Goal: Transaction & Acquisition: Purchase product/service

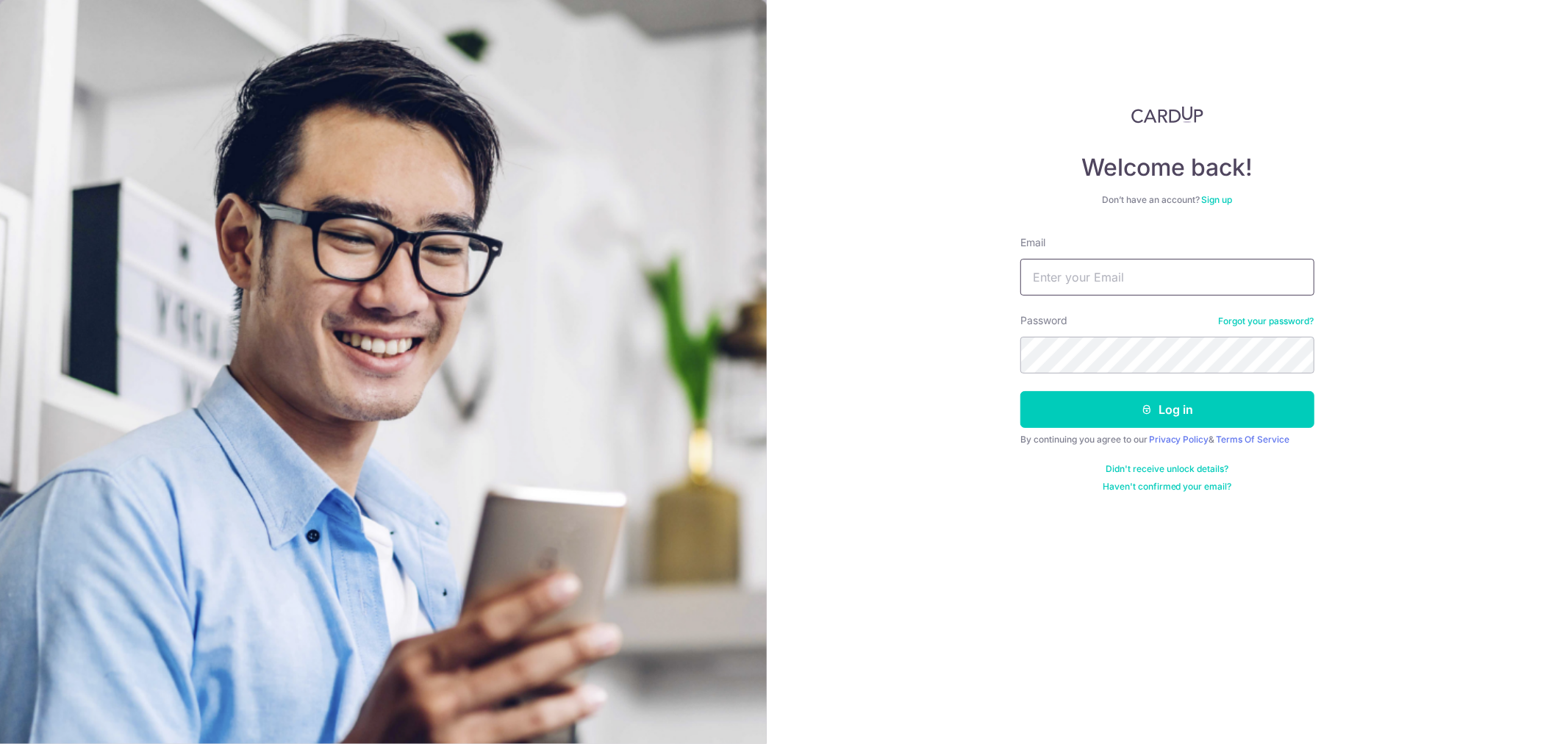
click at [1171, 280] on input "Email" at bounding box center [1167, 277] width 294 height 37
type input "[EMAIL_ADDRESS][DOMAIN_NAME]"
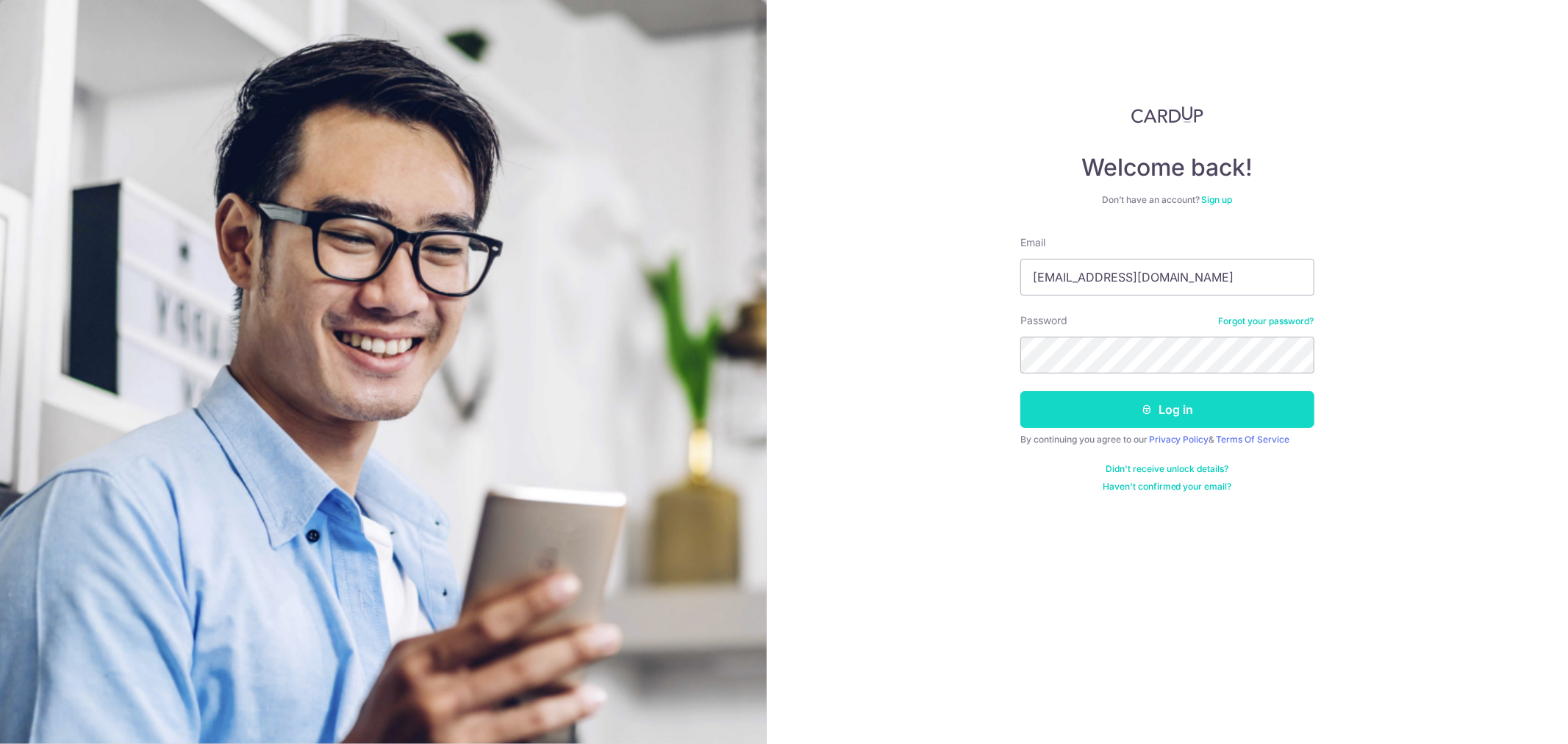
click at [1105, 401] on button "Log in" at bounding box center [1167, 410] width 294 height 37
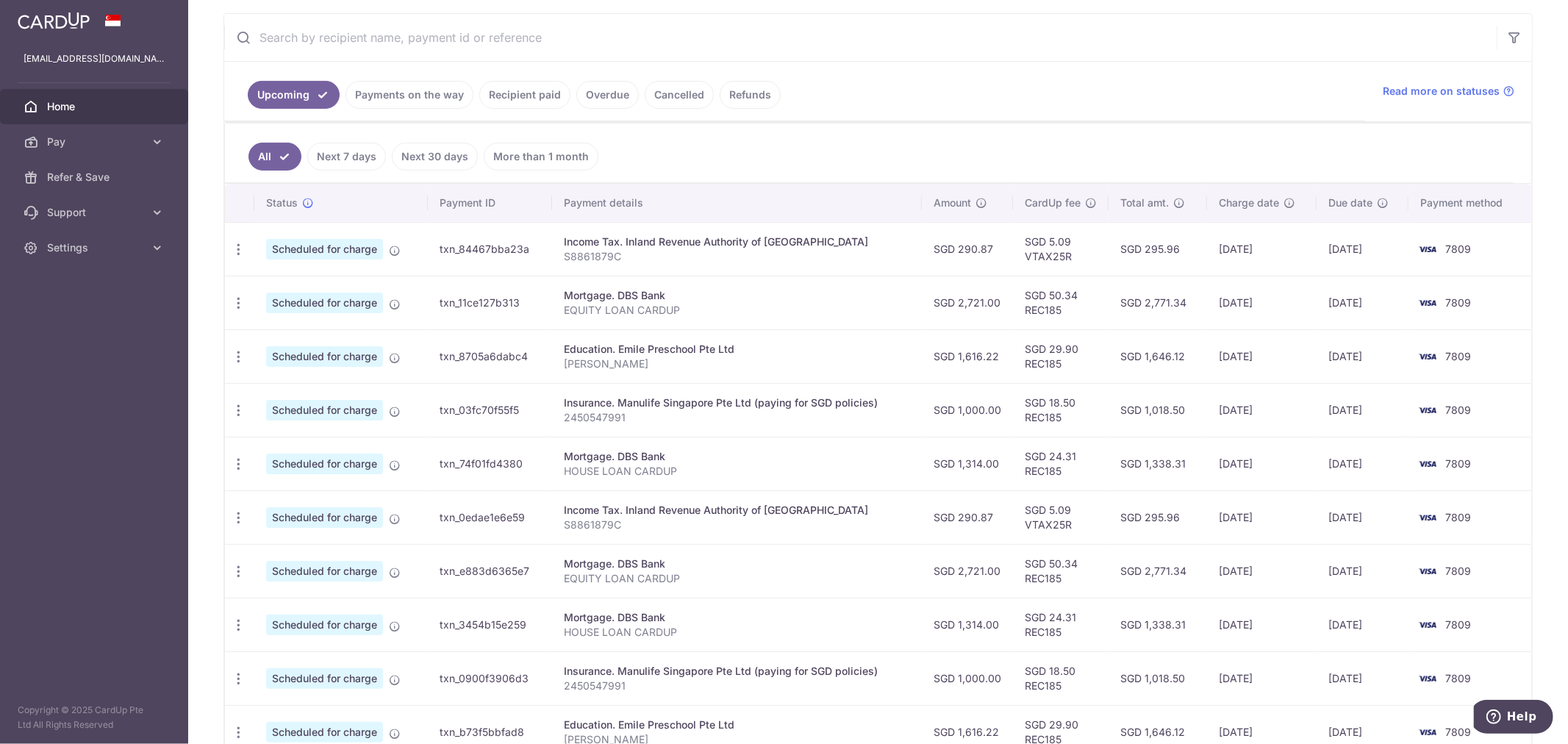
scroll to position [245, 0]
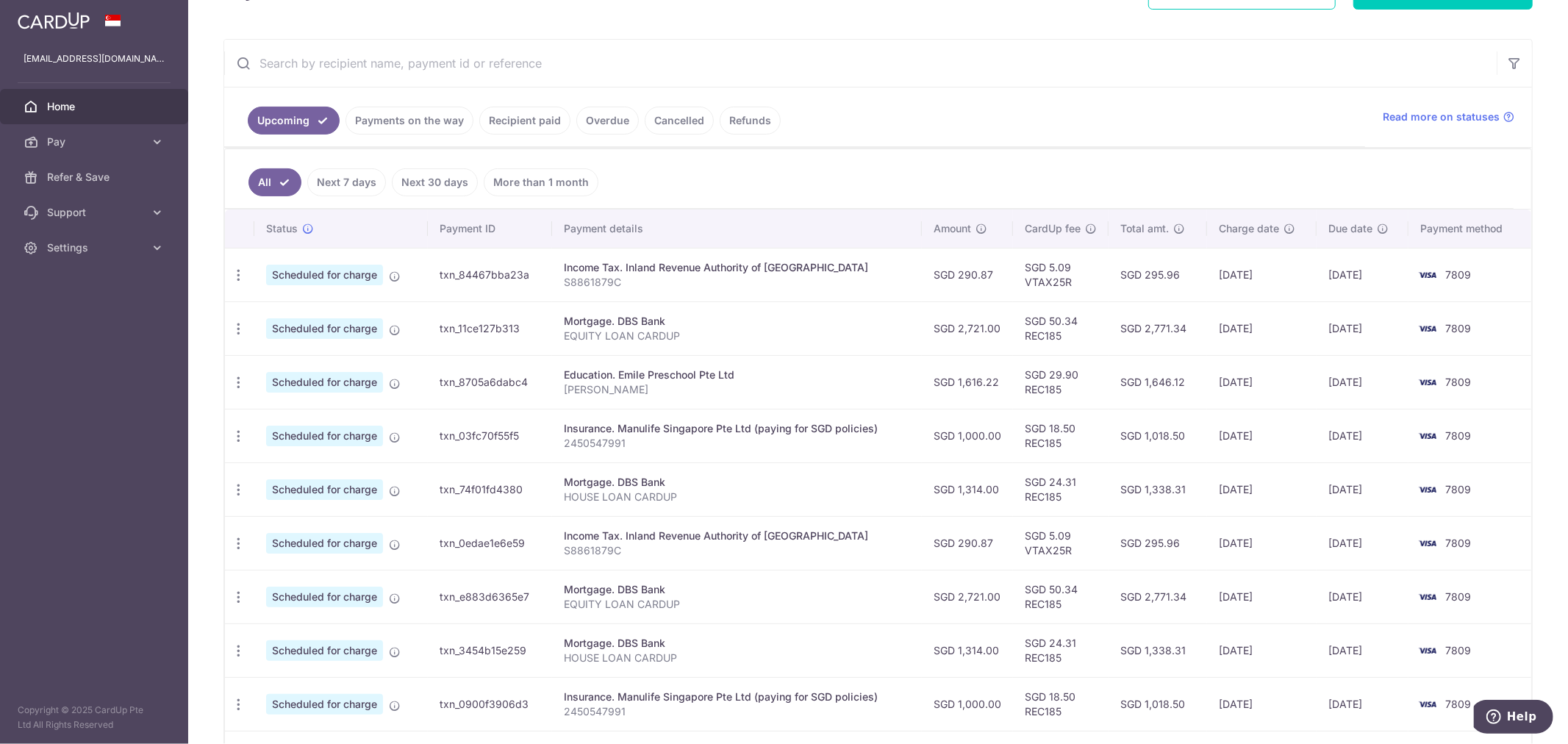
click at [411, 112] on link "Payments on the way" at bounding box center [409, 120] width 128 height 28
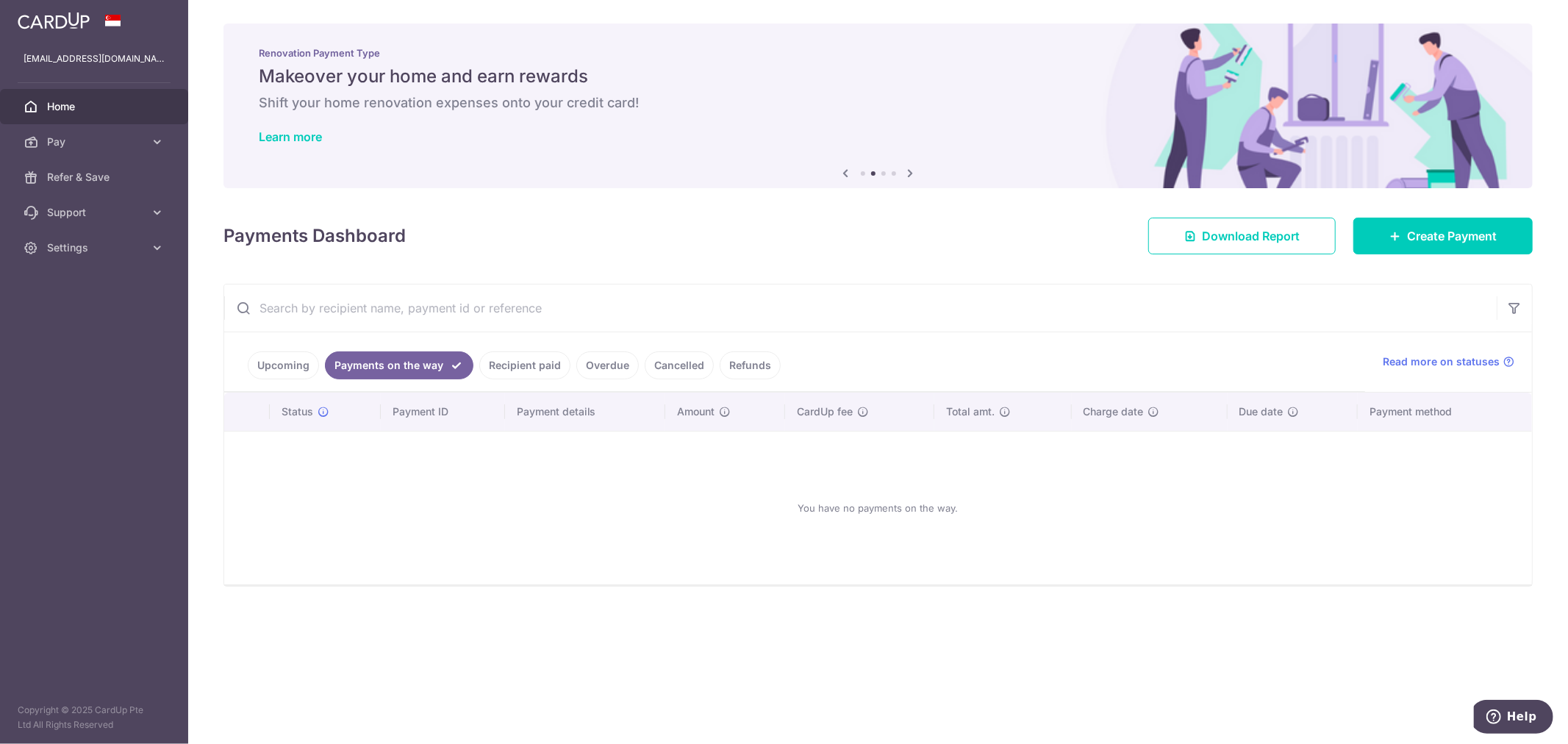
click at [544, 357] on link "Recipient paid" at bounding box center [525, 365] width 91 height 28
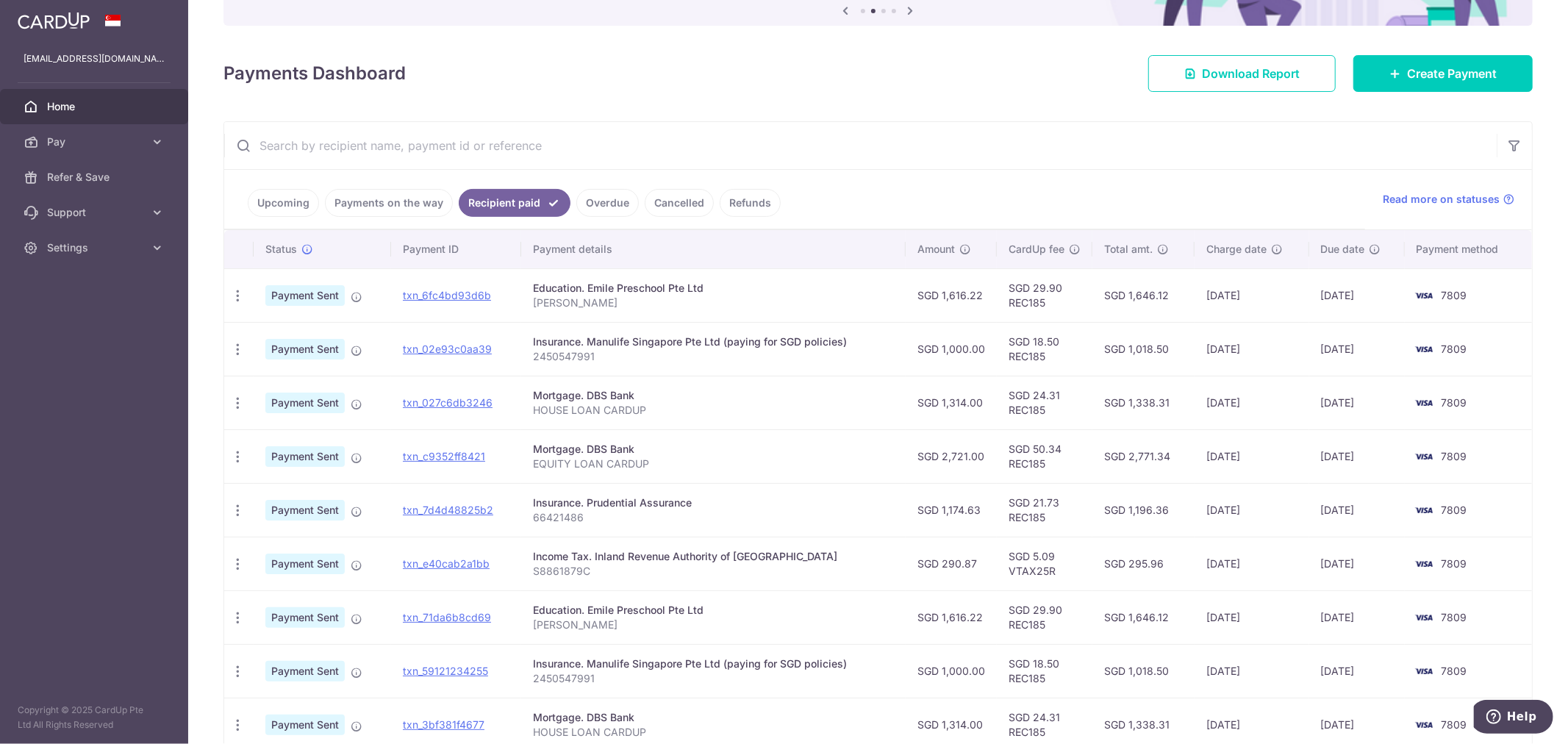
scroll to position [163, 0]
drag, startPoint x: 946, startPoint y: 347, endPoint x: 1000, endPoint y: 369, distance: 58.3
click at [992, 355] on td "SGD 1,000.00" at bounding box center [951, 348] width 91 height 54
drag, startPoint x: 939, startPoint y: 501, endPoint x: 1005, endPoint y: 508, distance: 66.4
click at [1005, 508] on tr "PDF Receipt Payment Sent txn_7d4d48825b2 Insurance. Prudential Assurance 664214…" at bounding box center [878, 509] width 1308 height 54
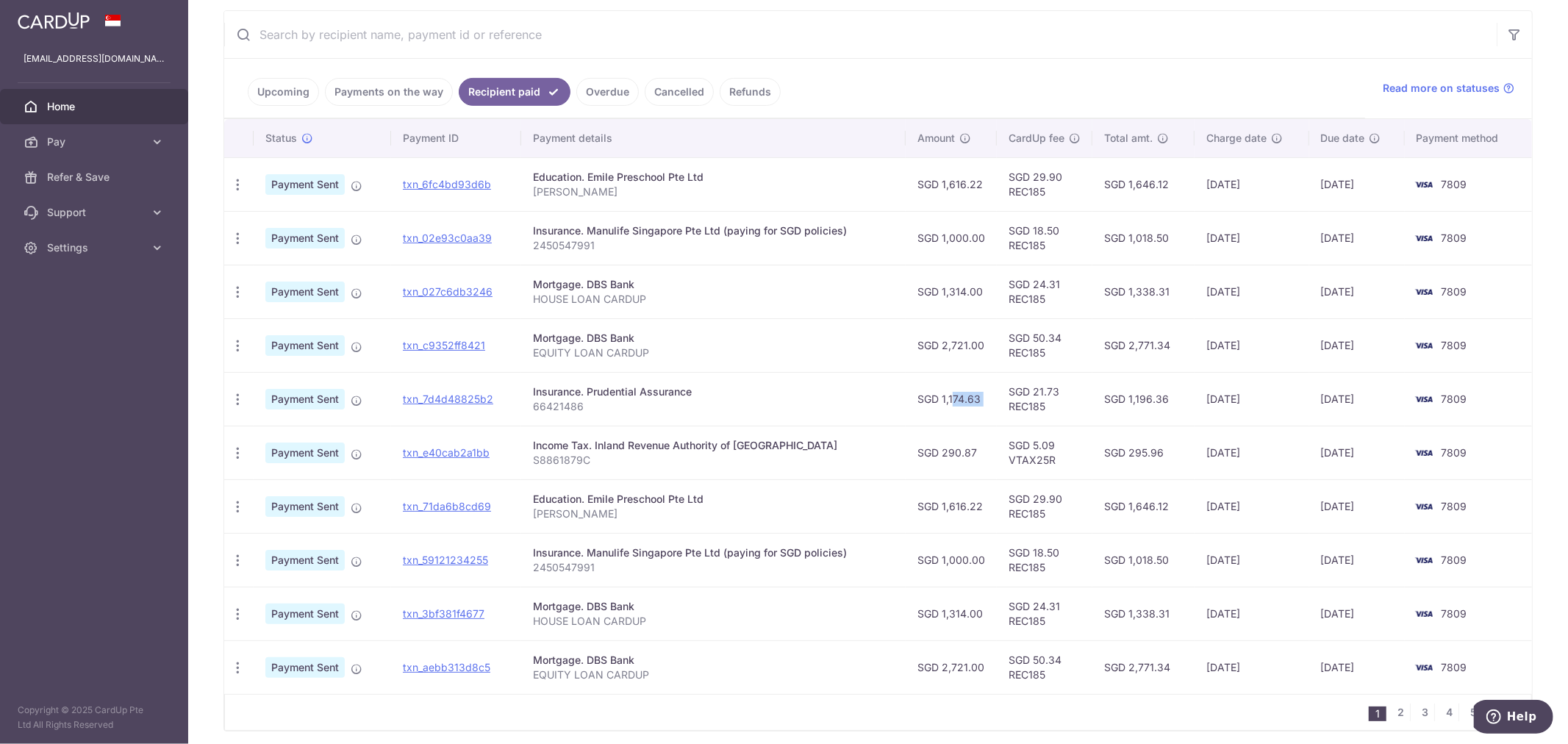
scroll to position [245, 0]
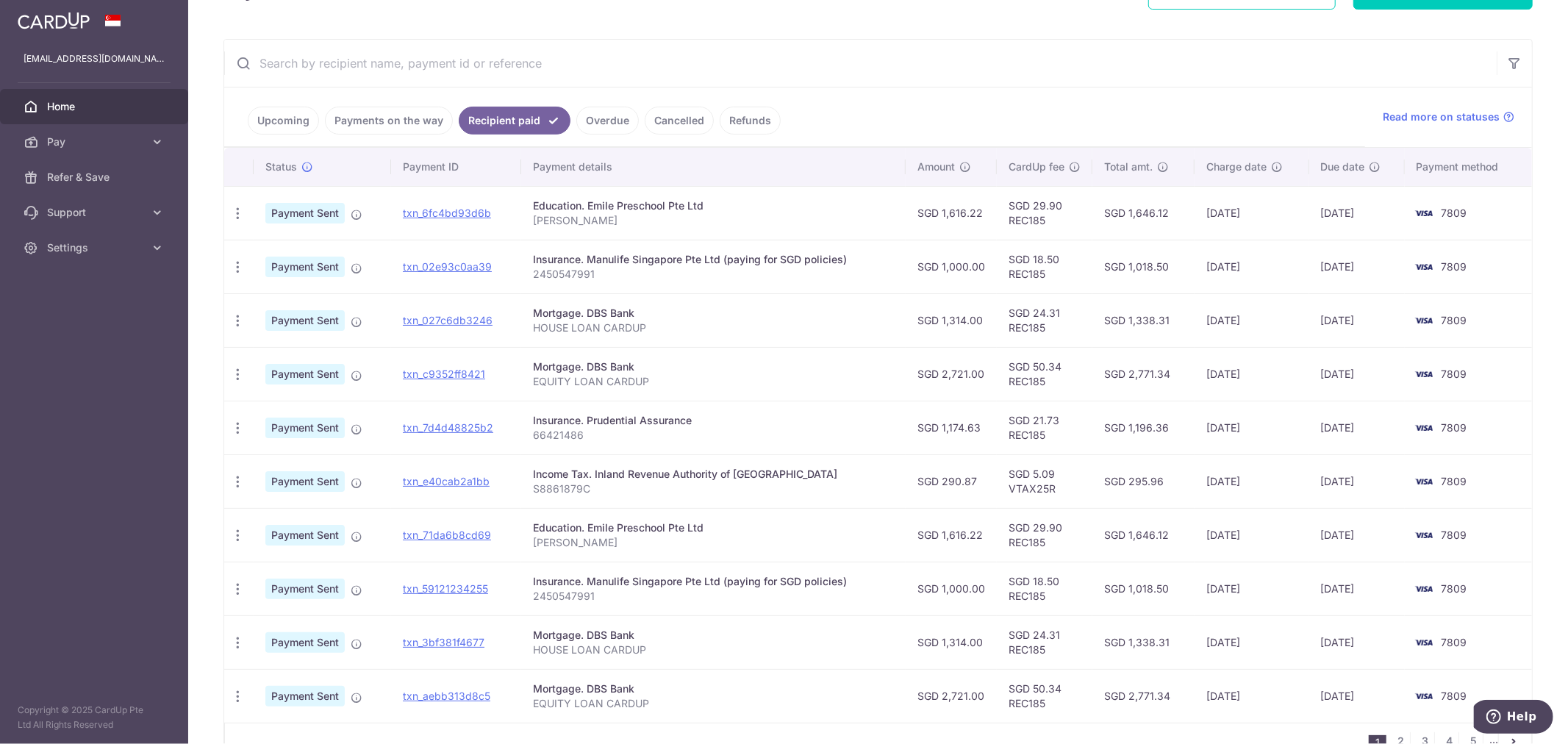
click at [600, 119] on link "Overdue" at bounding box center [607, 120] width 62 height 28
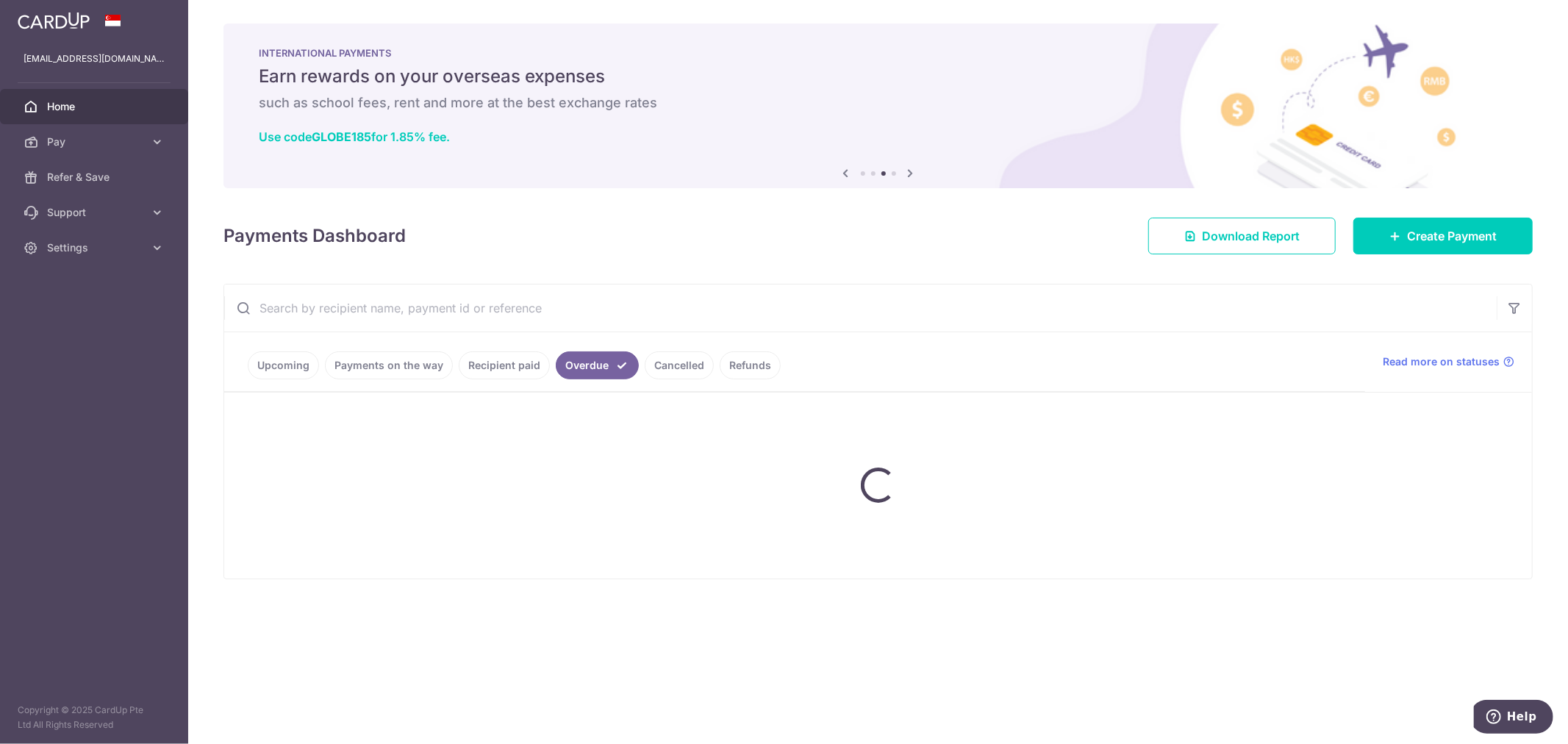
scroll to position [0, 0]
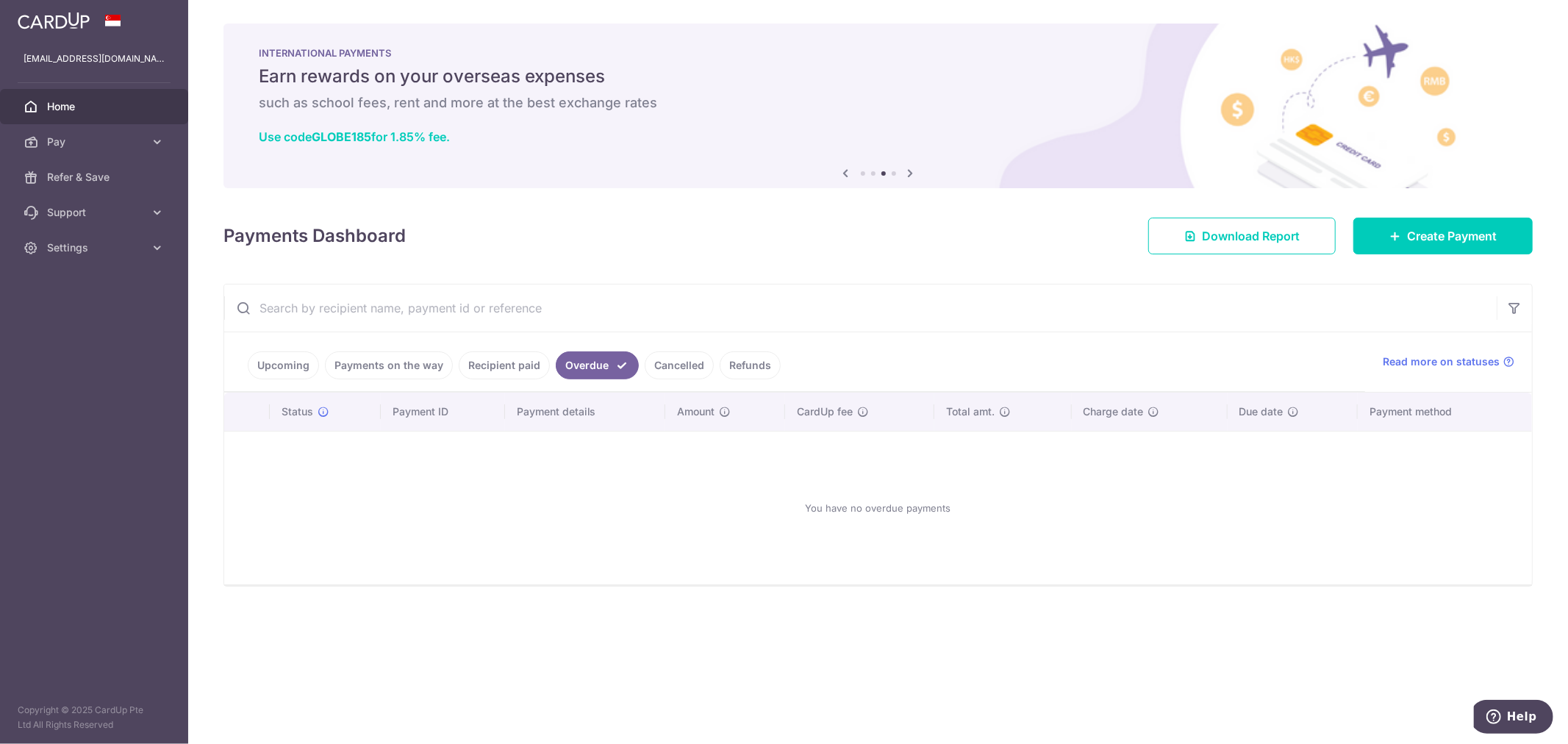
click at [681, 361] on link "Cancelled" at bounding box center [680, 365] width 69 height 28
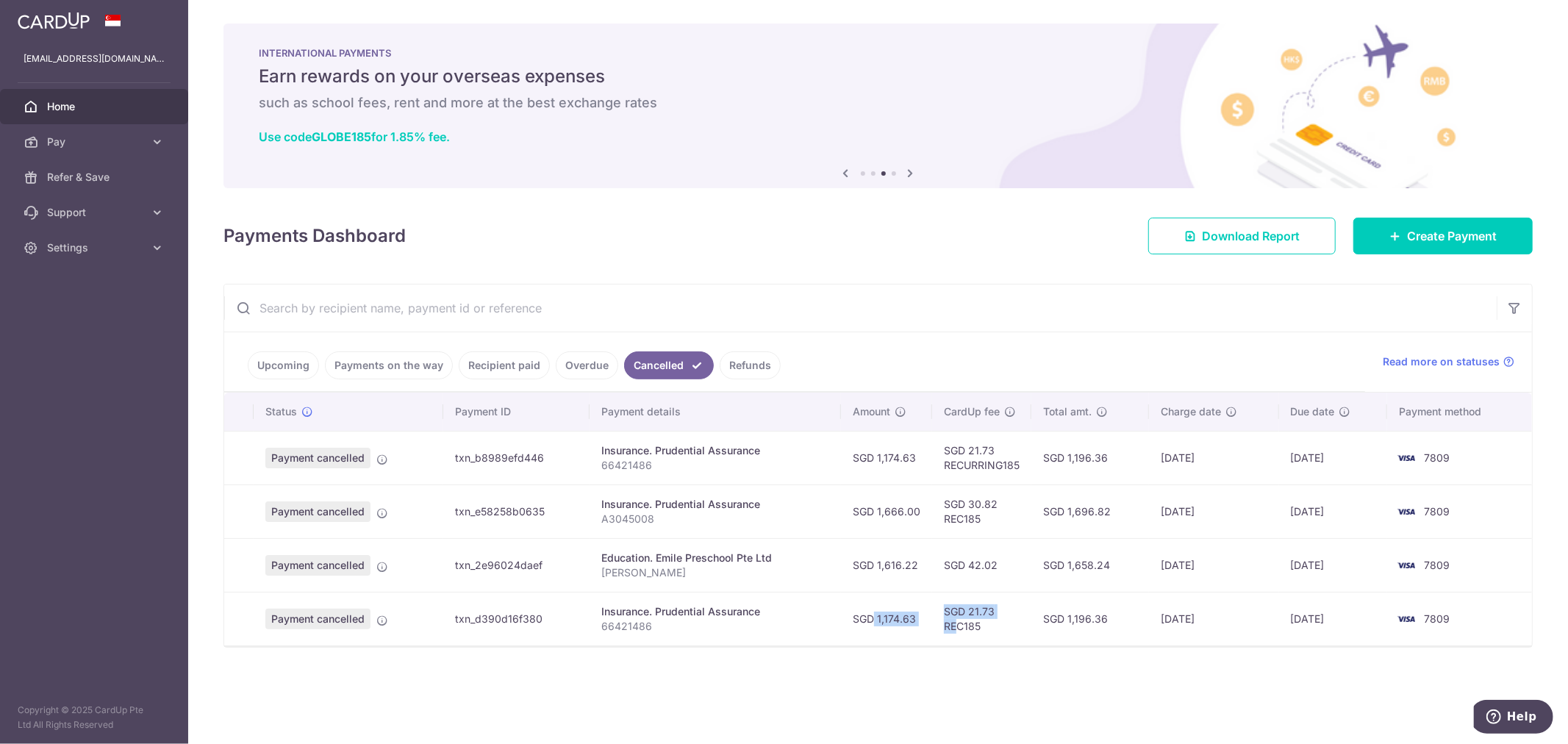
drag, startPoint x: 851, startPoint y: 631, endPoint x: 965, endPoint y: 631, distance: 114.0
click at [965, 631] on tr "Payment cancelled txn_d390d16f380 Insurance. Prudential Assurance 66421486 SGD …" at bounding box center [878, 618] width 1308 height 54
click at [965, 650] on div "× Pause Schedule Pause all future payments in this series Pause just this one p…" at bounding box center [878, 372] width 1380 height 744
drag, startPoint x: 1042, startPoint y: 628, endPoint x: 1209, endPoint y: 635, distance: 167.1
click at [1207, 633] on tr "Payment cancelled txn_d390d16f380 Insurance. Prudential Assurance 66421486 SGD …" at bounding box center [878, 618] width 1308 height 54
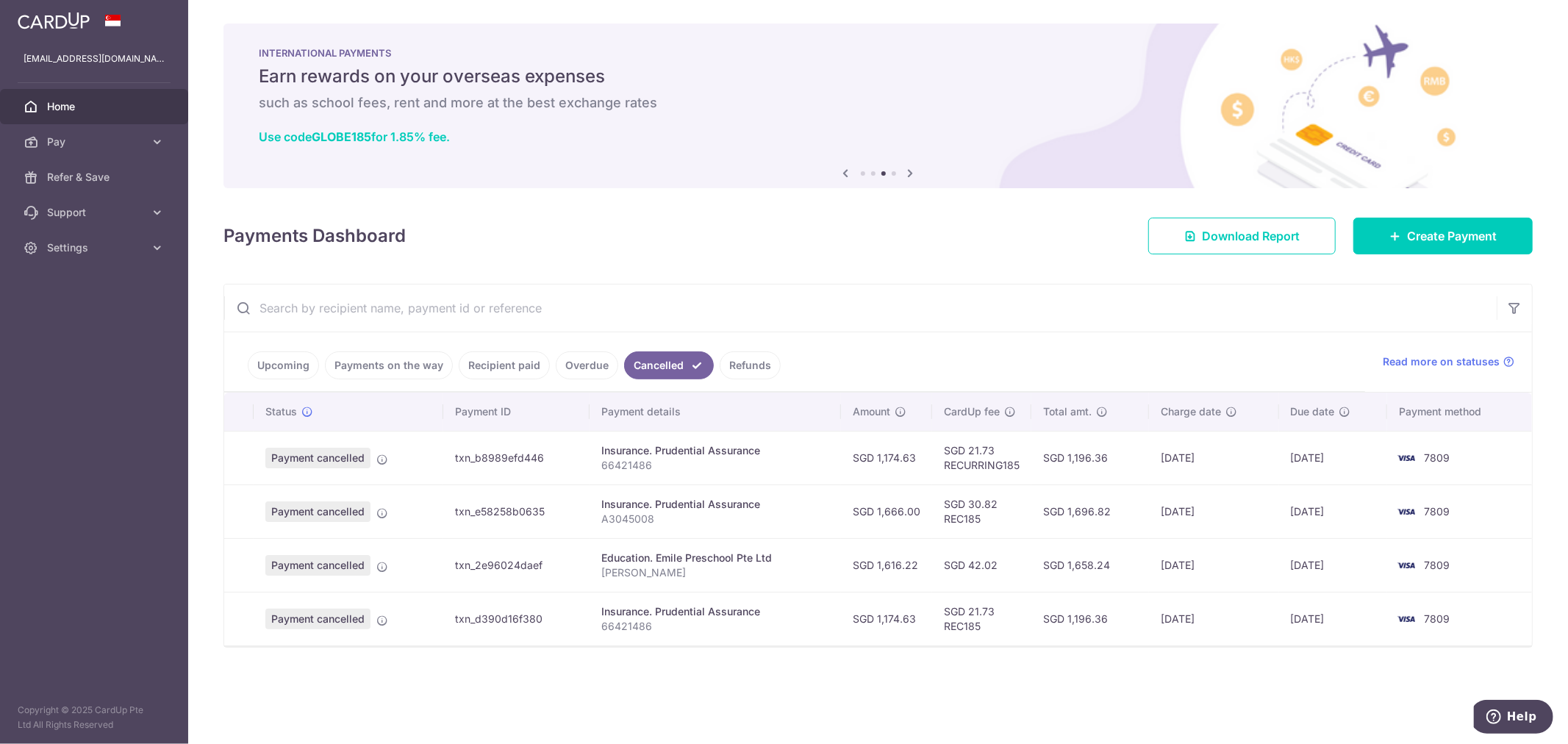
click at [1210, 636] on td "25/08/2025" at bounding box center [1214, 618] width 129 height 54
drag, startPoint x: 1269, startPoint y: 622, endPoint x: 1398, endPoint y: 622, distance: 129.0
click at [1398, 622] on tr "Payment cancelled txn_d390d16f380 Insurance. Prudential Assurance 66421486 SGD …" at bounding box center [878, 618] width 1308 height 54
click at [1318, 648] on div "Upcoming Payments on the way Recipient paid Overdue Cancelled Refunds Read more…" at bounding box center [878, 465] width 1309 height 364
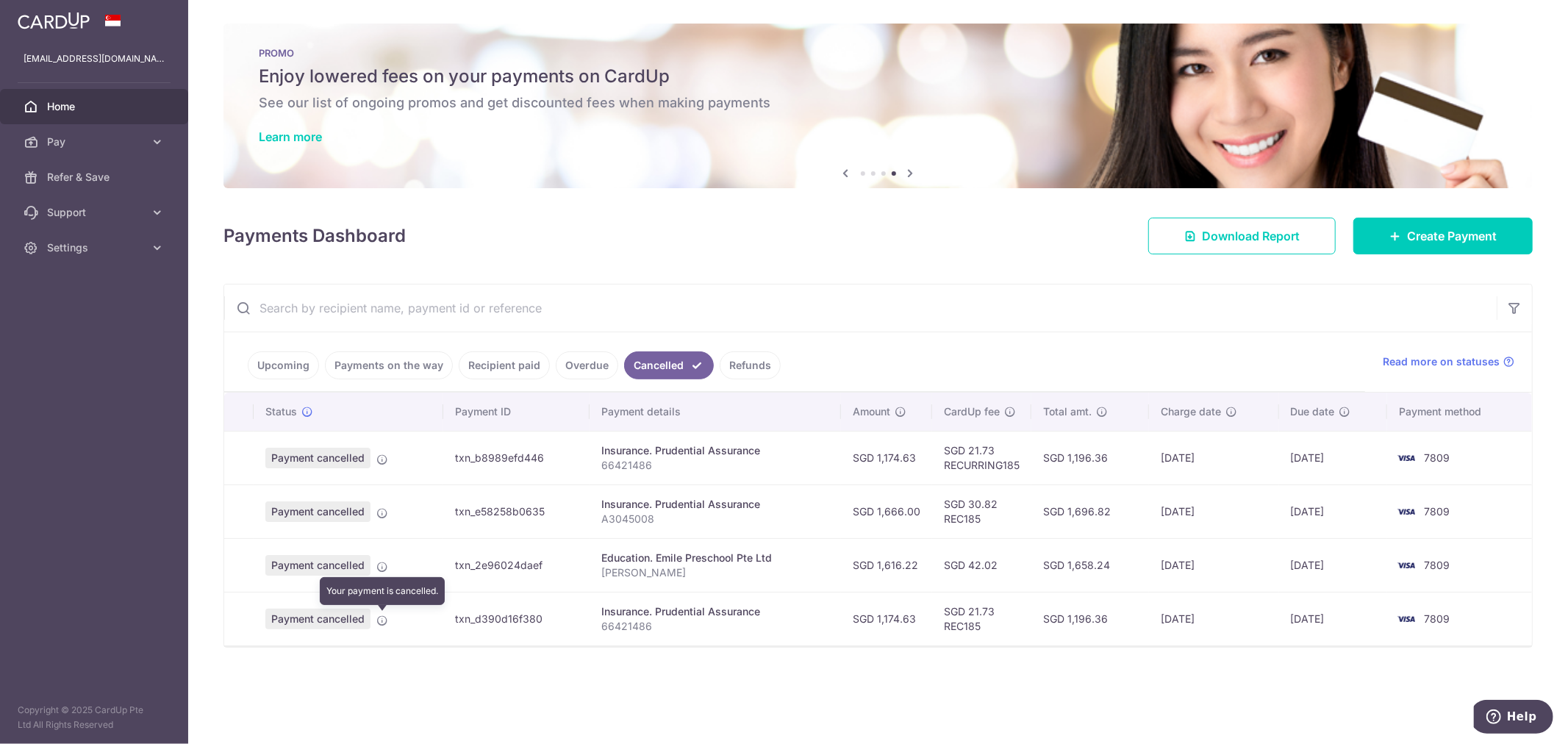
click at [383, 622] on icon at bounding box center [381, 620] width 12 height 12
drag, startPoint x: 664, startPoint y: 568, endPoint x: 1104, endPoint y: 569, distance: 440.0
click at [1104, 569] on tr "Payment cancelled txn_2e96024daef Education. Emile Preschool Pte Ltd GAN HAO YU…" at bounding box center [878, 565] width 1308 height 54
drag, startPoint x: 1110, startPoint y: 579, endPoint x: 1108, endPoint y: 588, distance: 9.2
click at [1110, 581] on td "SGD 1,658.24" at bounding box center [1091, 565] width 119 height 54
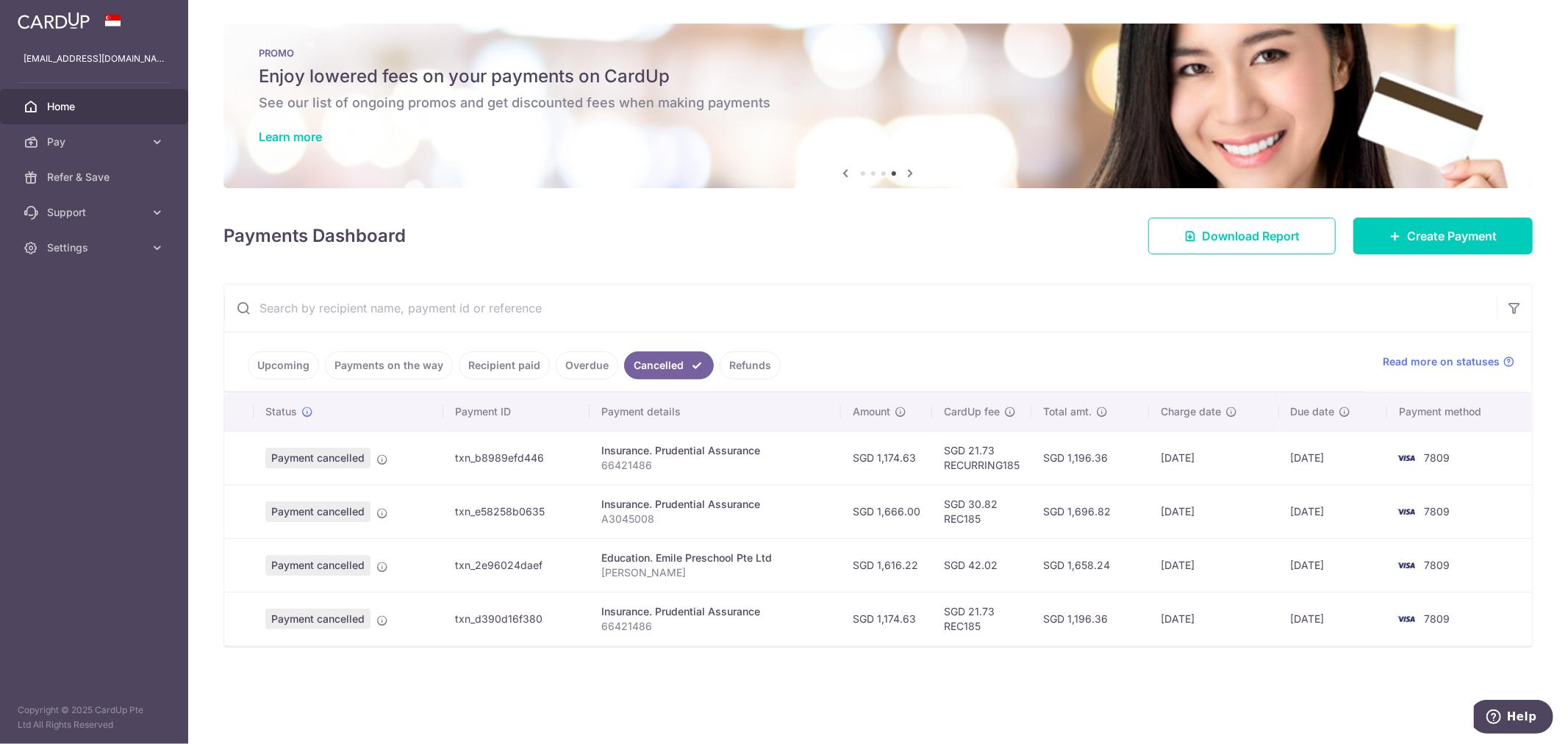
drag, startPoint x: 1155, startPoint y: 562, endPoint x: 1313, endPoint y: 571, distance: 158.3
click at [1313, 571] on tr "Payment cancelled txn_2e96024daef Education. Emile Preschool Pte Ltd GAN HAO YU…" at bounding box center [878, 565] width 1308 height 54
click at [1296, 628] on td "28/08/2025" at bounding box center [1333, 618] width 109 height 54
click at [751, 361] on link "Refunds" at bounding box center [750, 365] width 61 height 28
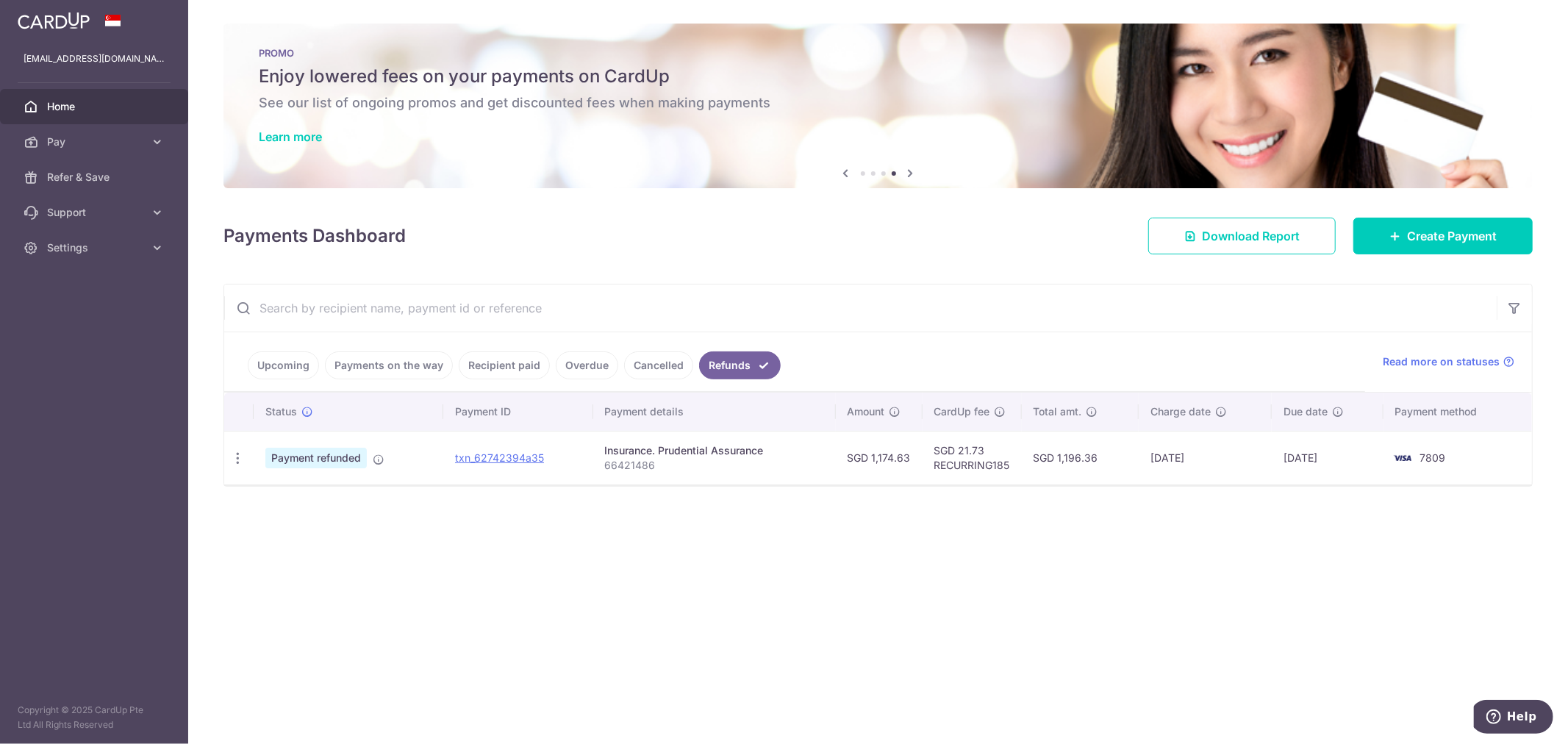
drag, startPoint x: 860, startPoint y: 456, endPoint x: 1273, endPoint y: 461, distance: 413.0
click at [1273, 461] on tr "PDF Receipt Payment refunded txn_62742394a35 Insurance. Prudential Assurance 66…" at bounding box center [878, 457] width 1308 height 54
click at [1217, 545] on div "× Pause Schedule Pause all future payments in this series Pause just this one p…" at bounding box center [878, 372] width 1380 height 744
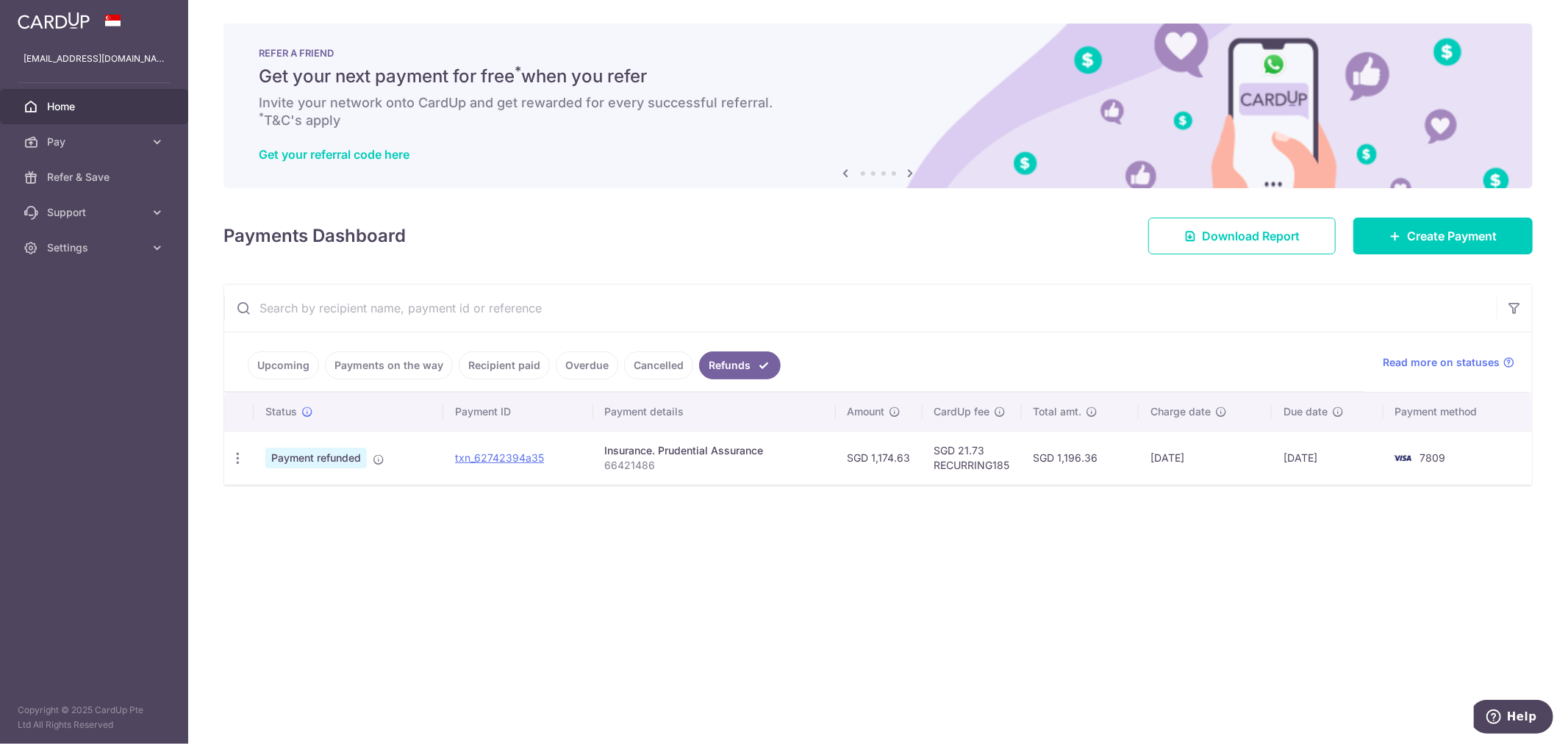
click at [638, 365] on link "Cancelled" at bounding box center [659, 365] width 69 height 28
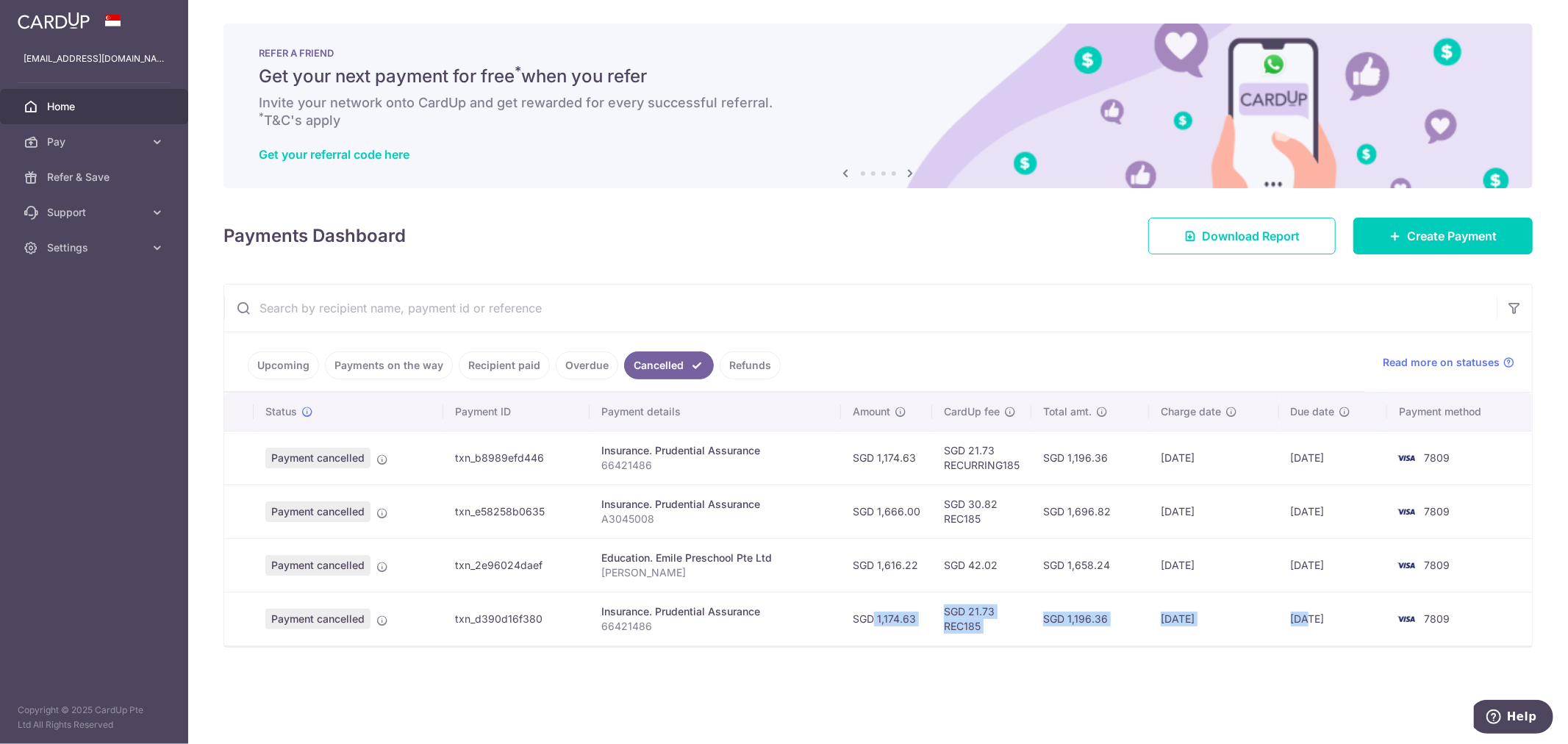
drag, startPoint x: 947, startPoint y: 629, endPoint x: 1311, endPoint y: 615, distance: 364.3
click at [1311, 615] on tr "Payment cancelled txn_d390d16f380 Insurance. Prudential Assurance 66421486 SGD …" at bounding box center [878, 618] width 1308 height 54
click at [1288, 644] on td "28/08/2025" at bounding box center [1333, 618] width 109 height 54
drag, startPoint x: 1351, startPoint y: 617, endPoint x: 1237, endPoint y: 628, distance: 114.5
click at [1247, 625] on tr "Payment cancelled txn_d390d16f380 Insurance. Prudential Assurance 66421486 SGD …" at bounding box center [878, 618] width 1308 height 54
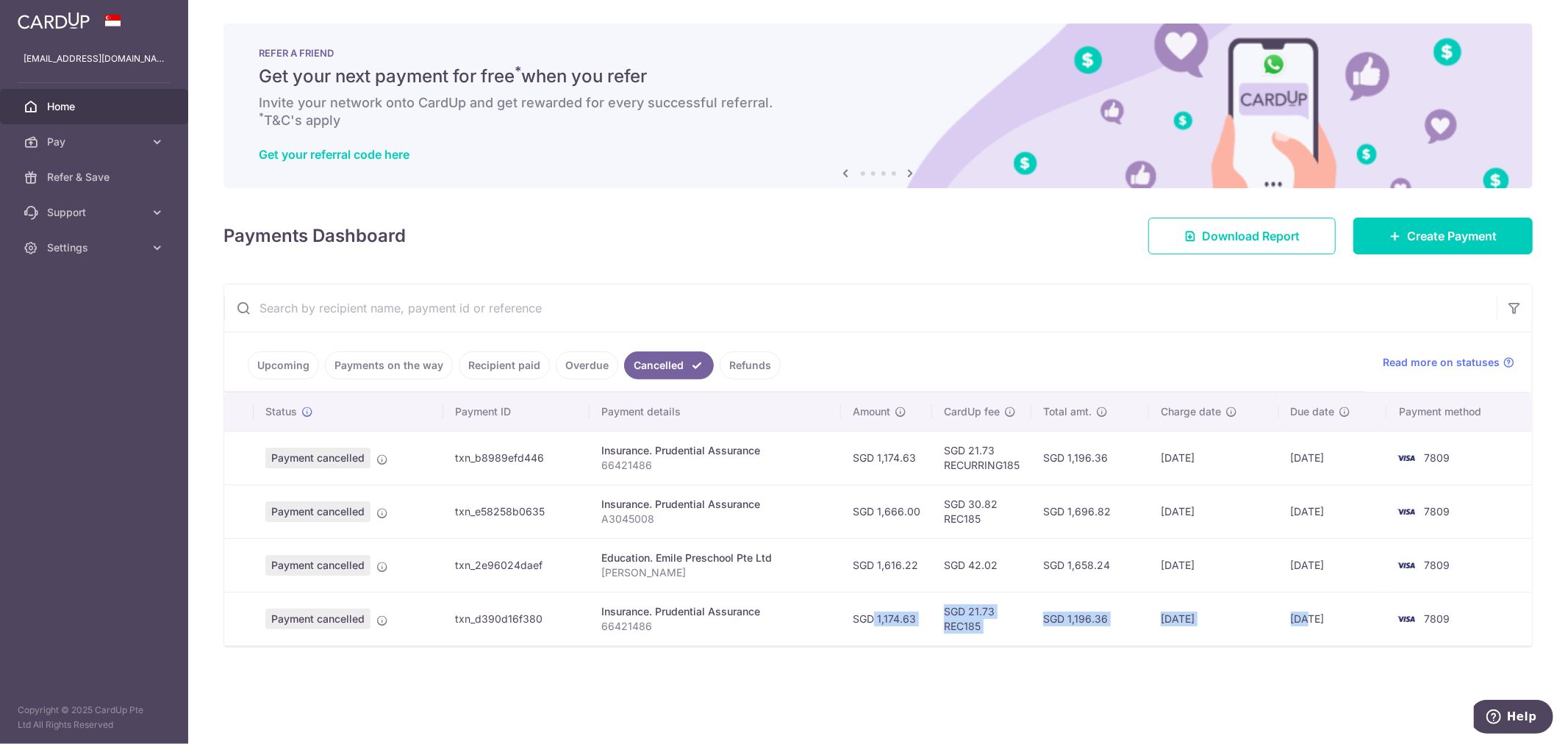
click at [1237, 628] on td "25/08/2025" at bounding box center [1214, 618] width 129 height 54
drag, startPoint x: 1214, startPoint y: 625, endPoint x: 1145, endPoint y: 622, distance: 69.1
click at [1145, 622] on tr "Payment cancelled txn_d390d16f380 Insurance. Prudential Assurance 66421486 SGD …" at bounding box center [878, 618] width 1308 height 54
click at [1143, 626] on td "SGD 1,196.36" at bounding box center [1091, 618] width 119 height 54
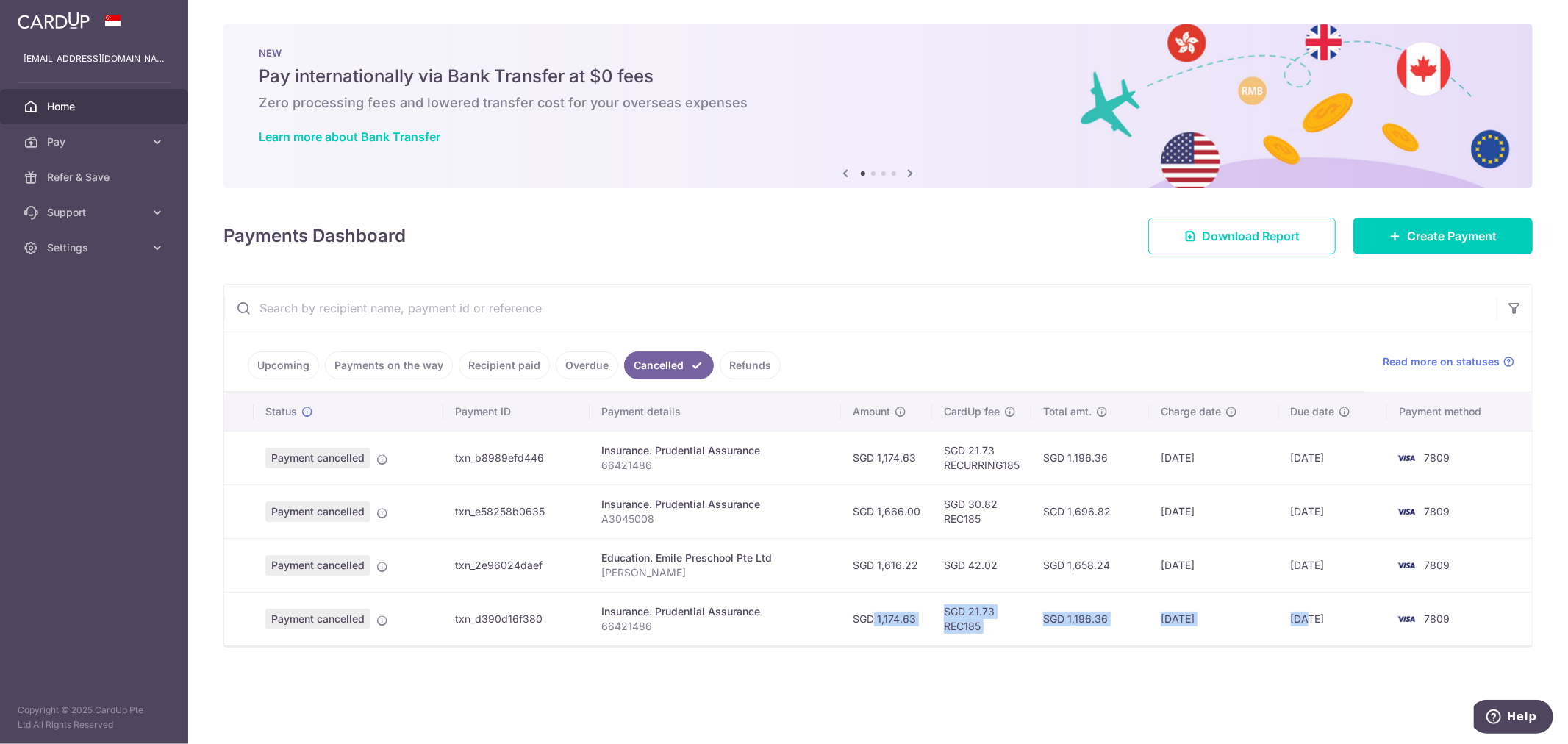
drag, startPoint x: 518, startPoint y: 619, endPoint x: 1129, endPoint y: 618, distance: 611.0
click at [1122, 617] on tr "Payment cancelled txn_d390d16f380 Insurance. Prudential Assurance 66421486 SGD …" at bounding box center [878, 618] width 1308 height 54
click at [1129, 618] on td "SGD 1,196.36" at bounding box center [1091, 618] width 119 height 54
click at [512, 362] on link "Recipient paid" at bounding box center [504, 365] width 91 height 28
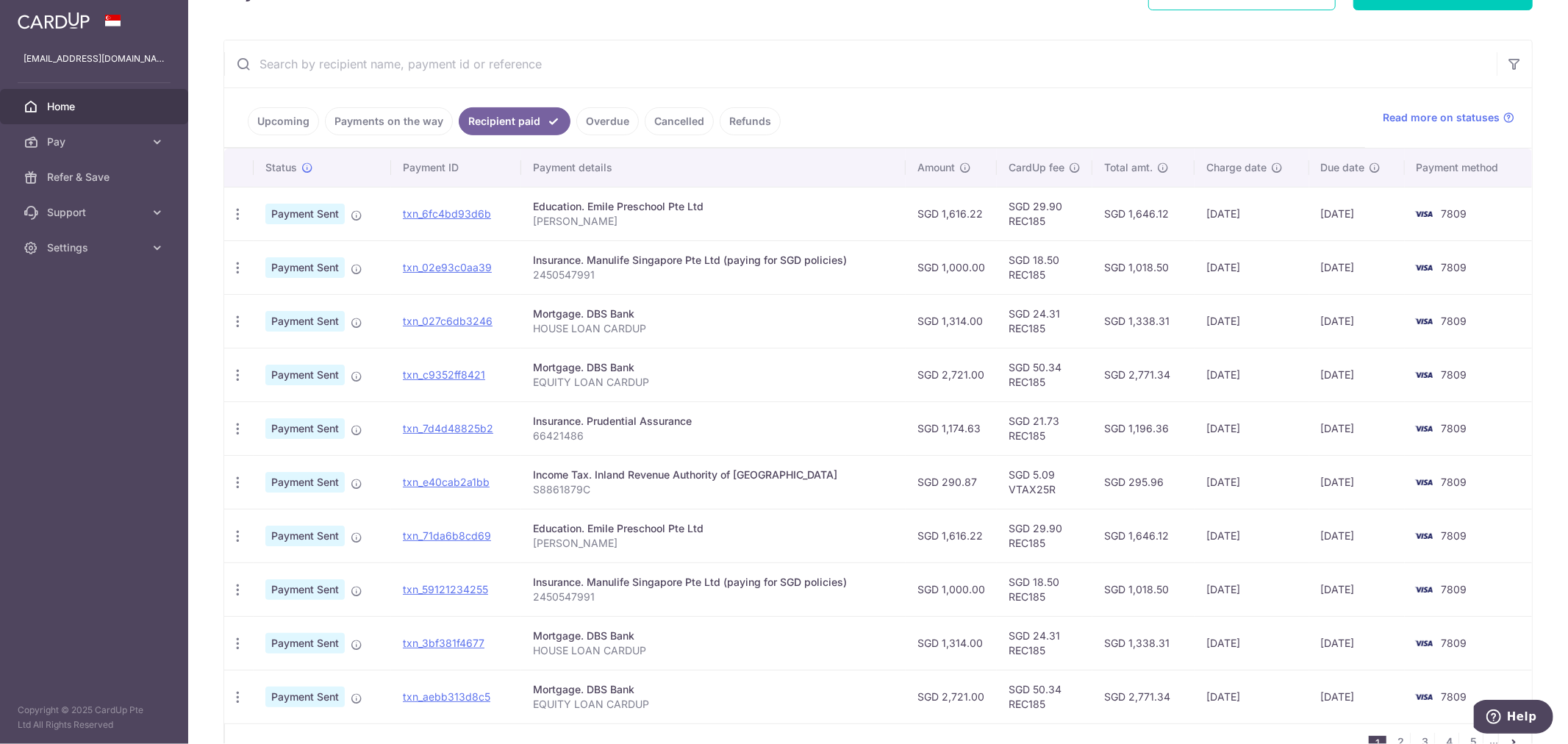
scroll to position [245, 0]
drag, startPoint x: 927, startPoint y: 262, endPoint x: 1038, endPoint y: 326, distance: 128.1
click at [1038, 294] on tbody "PDF Receipt Payment Sent txn_6fc4bd93d6b Education. Emile Preschool Pte Ltd GAN…" at bounding box center [878, 454] width 1308 height 536
click at [985, 364] on td "SGD 2,721.00" at bounding box center [951, 374] width 91 height 54
drag, startPoint x: 927, startPoint y: 429, endPoint x: 1073, endPoint y: 434, distance: 146.1
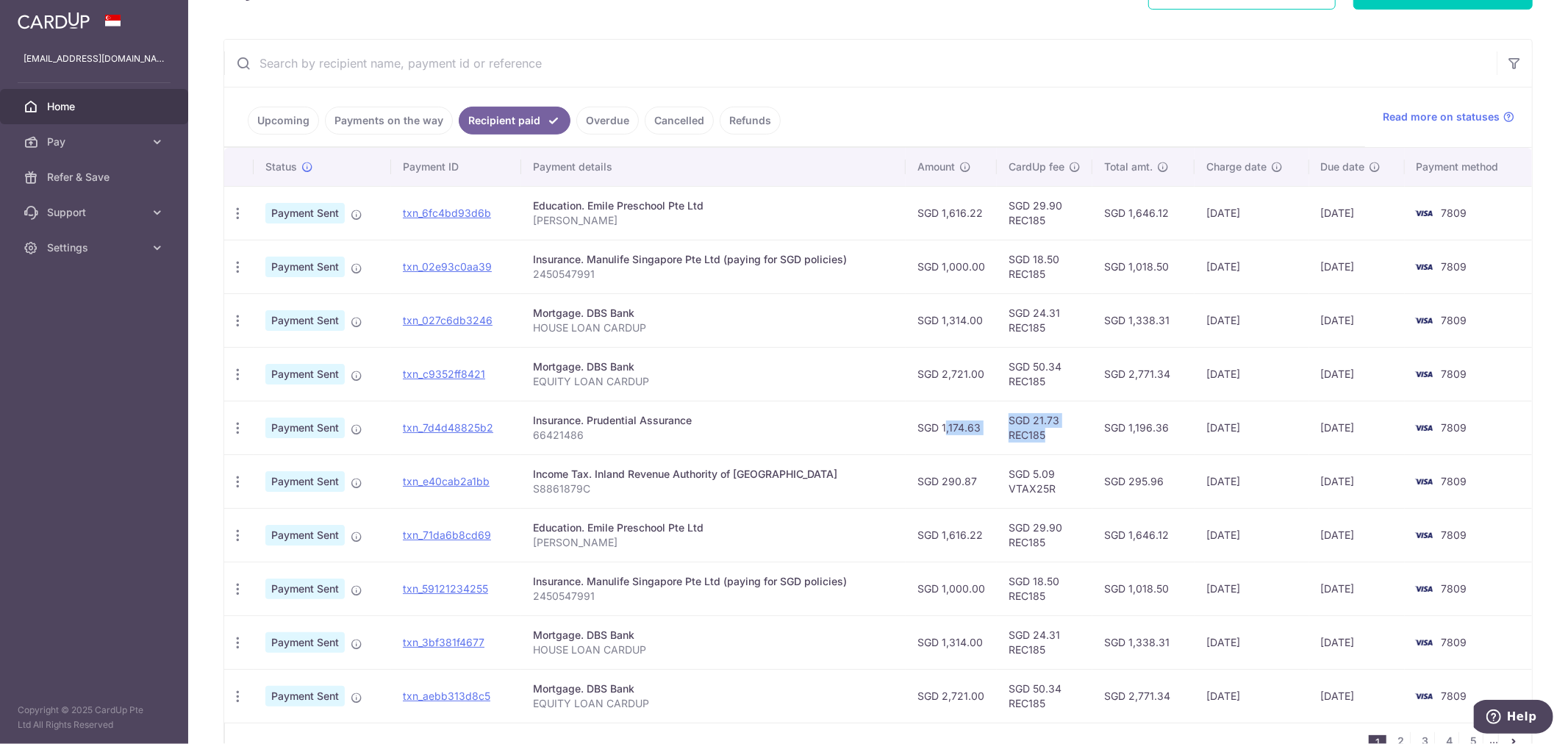
click at [1064, 434] on tr "PDF Receipt Payment Sent txn_7d4d48825b2 Insurance. Prudential Assurance 664214…" at bounding box center [878, 427] width 1308 height 54
click at [1073, 434] on td "SGD 21.73 REC185" at bounding box center [1045, 427] width 96 height 54
drag, startPoint x: 924, startPoint y: 424, endPoint x: 998, endPoint y: 426, distance: 74.0
click at [994, 424] on tr "PDF Receipt Payment Sent txn_7d4d48825b2 Insurance. Prudential Assurance 664214…" at bounding box center [878, 427] width 1308 height 54
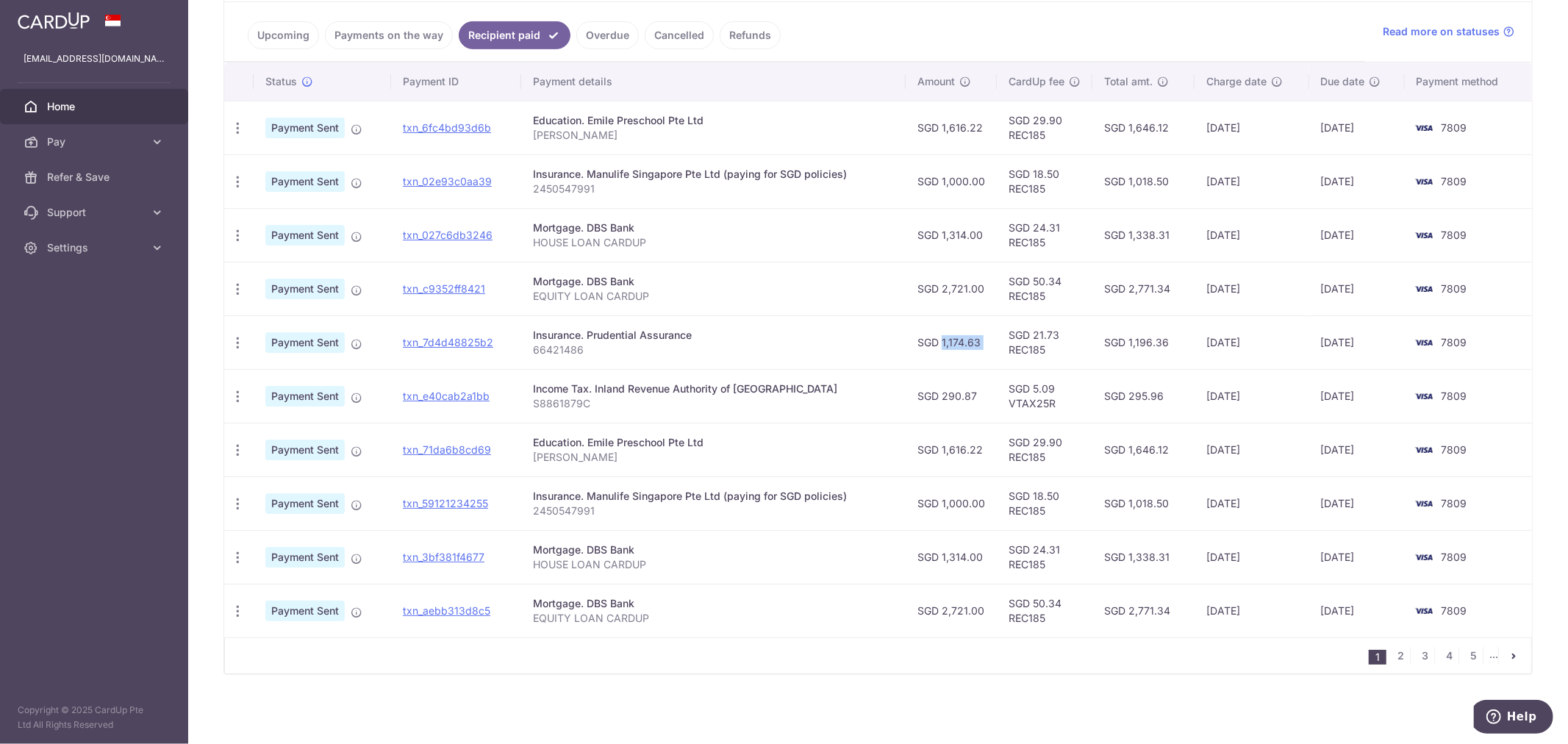
scroll to position [250, 0]
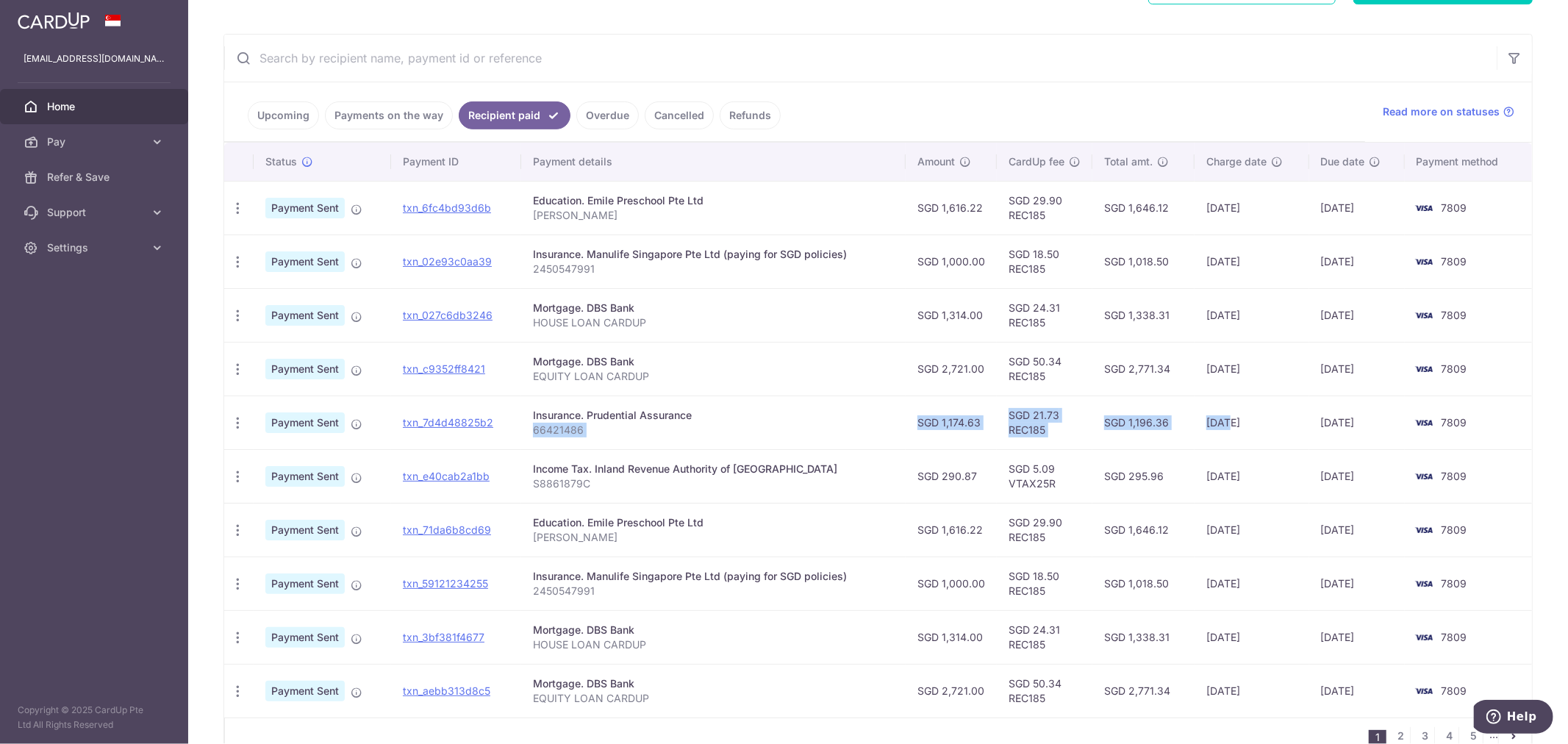
drag, startPoint x: 1224, startPoint y: 424, endPoint x: 880, endPoint y: 429, distance: 344.0
click at [880, 429] on tr "PDF Receipt Payment Sent txn_7d4d48825b2 Insurance. Prudential Assurance 664214…" at bounding box center [878, 422] width 1308 height 54
click at [942, 443] on td "SGD 1,174.63" at bounding box center [951, 422] width 91 height 54
drag, startPoint x: 702, startPoint y: 421, endPoint x: 959, endPoint y: 428, distance: 257.1
click at [959, 428] on tr "PDF Receipt Payment Sent txn_7d4d48825b2 Insurance. Prudential Assurance 664214…" at bounding box center [878, 422] width 1308 height 54
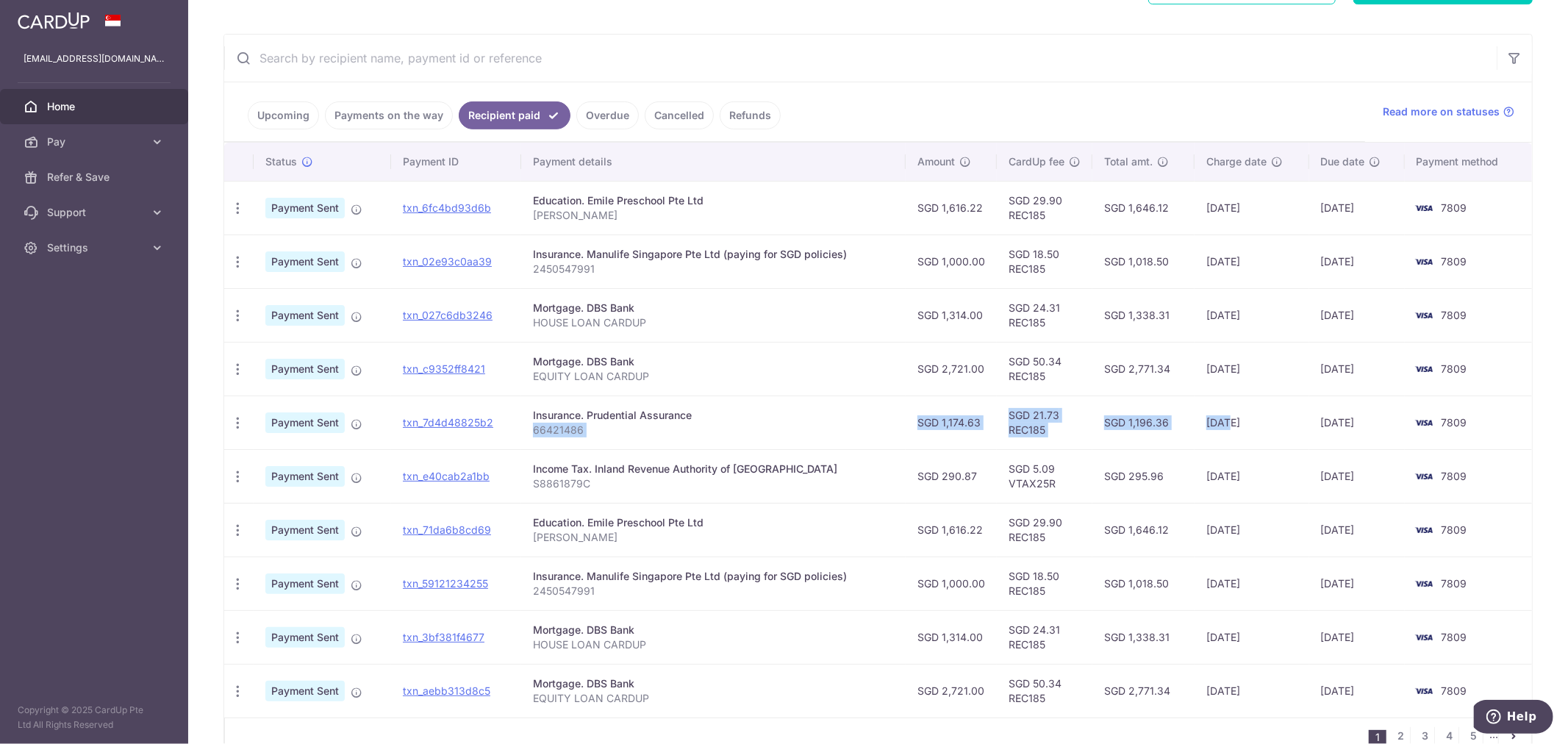
click at [959, 428] on td "SGD 1,174.63" at bounding box center [951, 422] width 91 height 54
click at [965, 431] on td "SGD 1,174.63" at bounding box center [951, 422] width 91 height 54
drag, startPoint x: 1011, startPoint y: 424, endPoint x: 885, endPoint y: 423, distance: 126.0
click at [885, 423] on tr "PDF Receipt Payment Sent txn_7d4d48825b2 Insurance. Prudential Assurance 664214…" at bounding box center [878, 422] width 1308 height 54
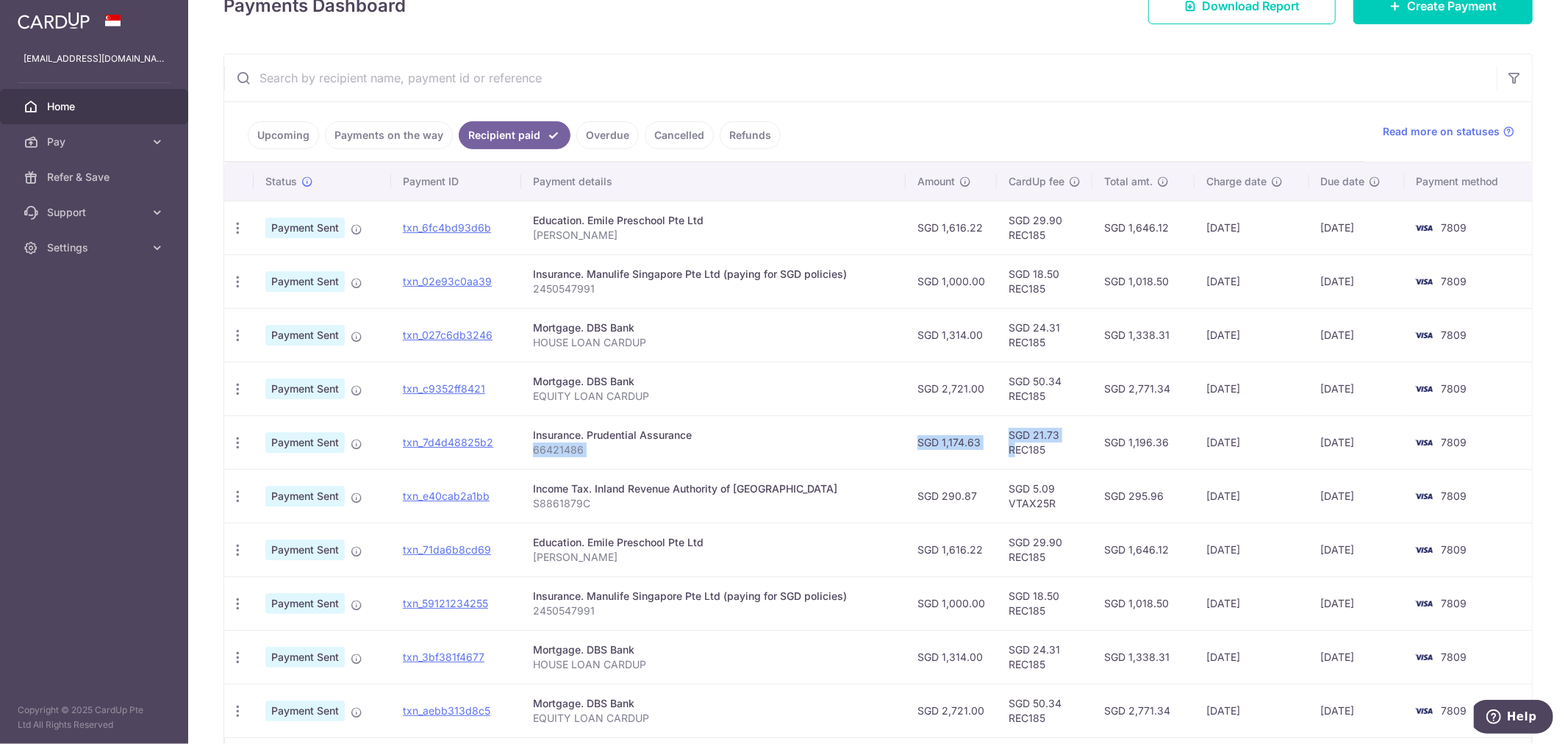
scroll to position [331, 0]
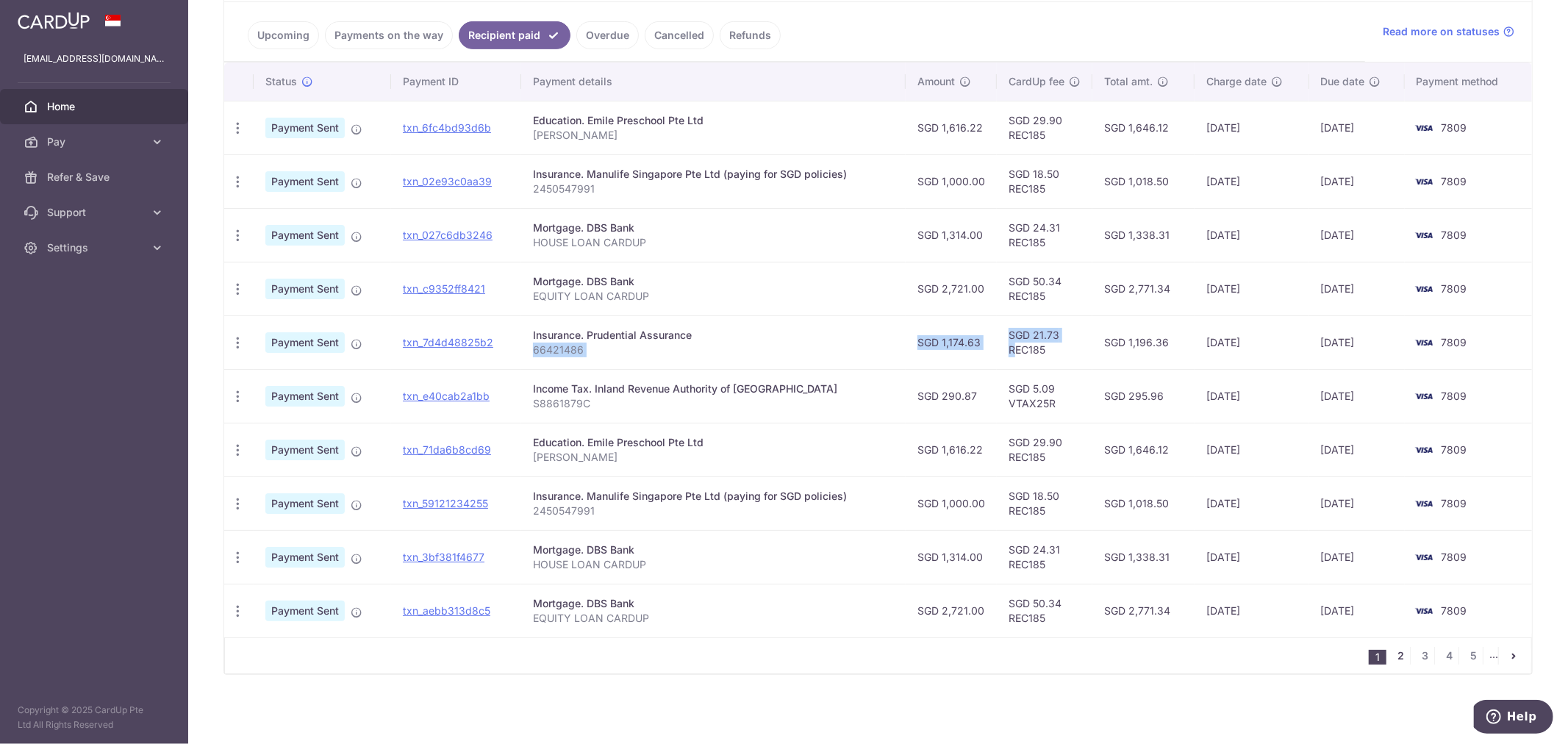
click at [1397, 656] on link "2" at bounding box center [1401, 655] width 18 height 18
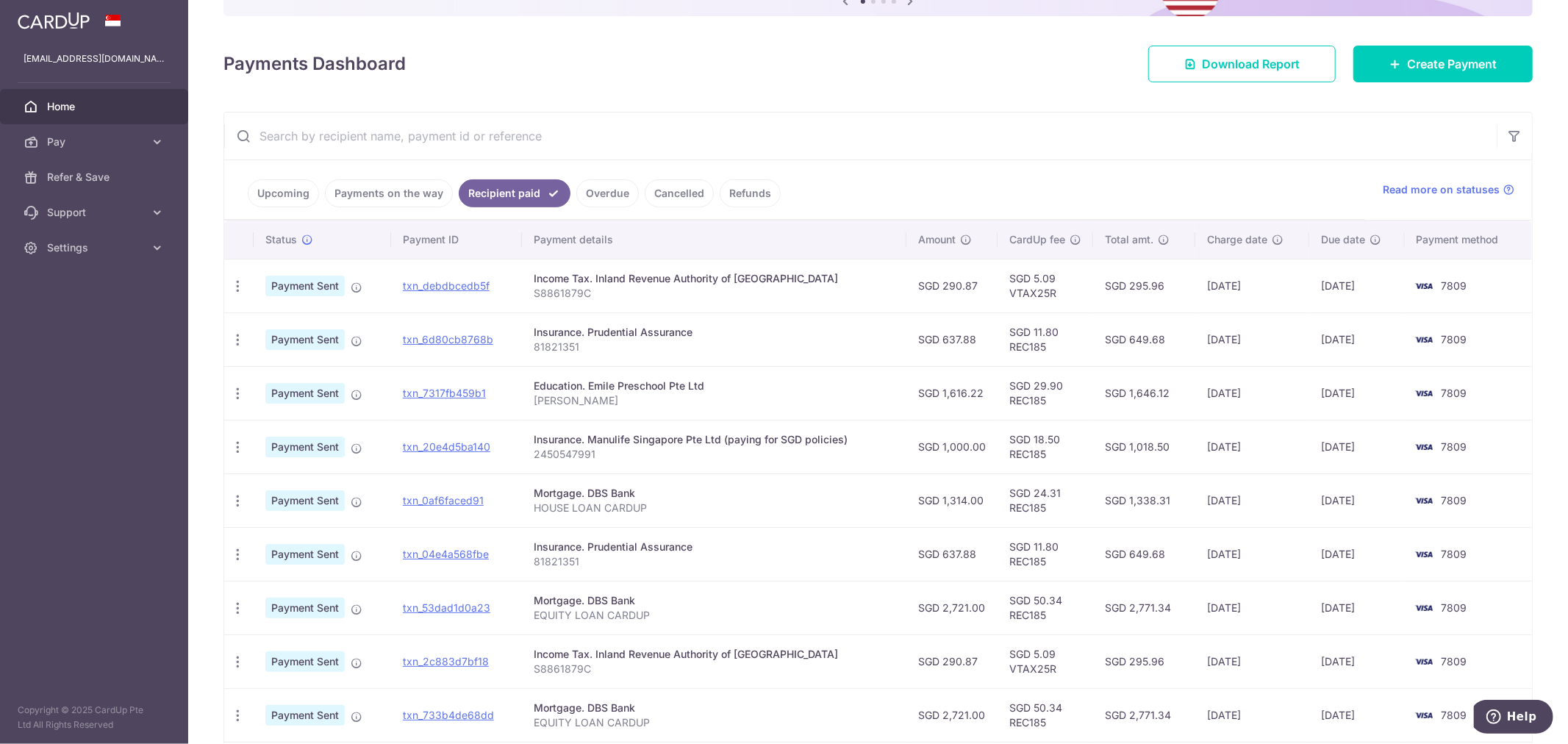
scroll to position [168, 0]
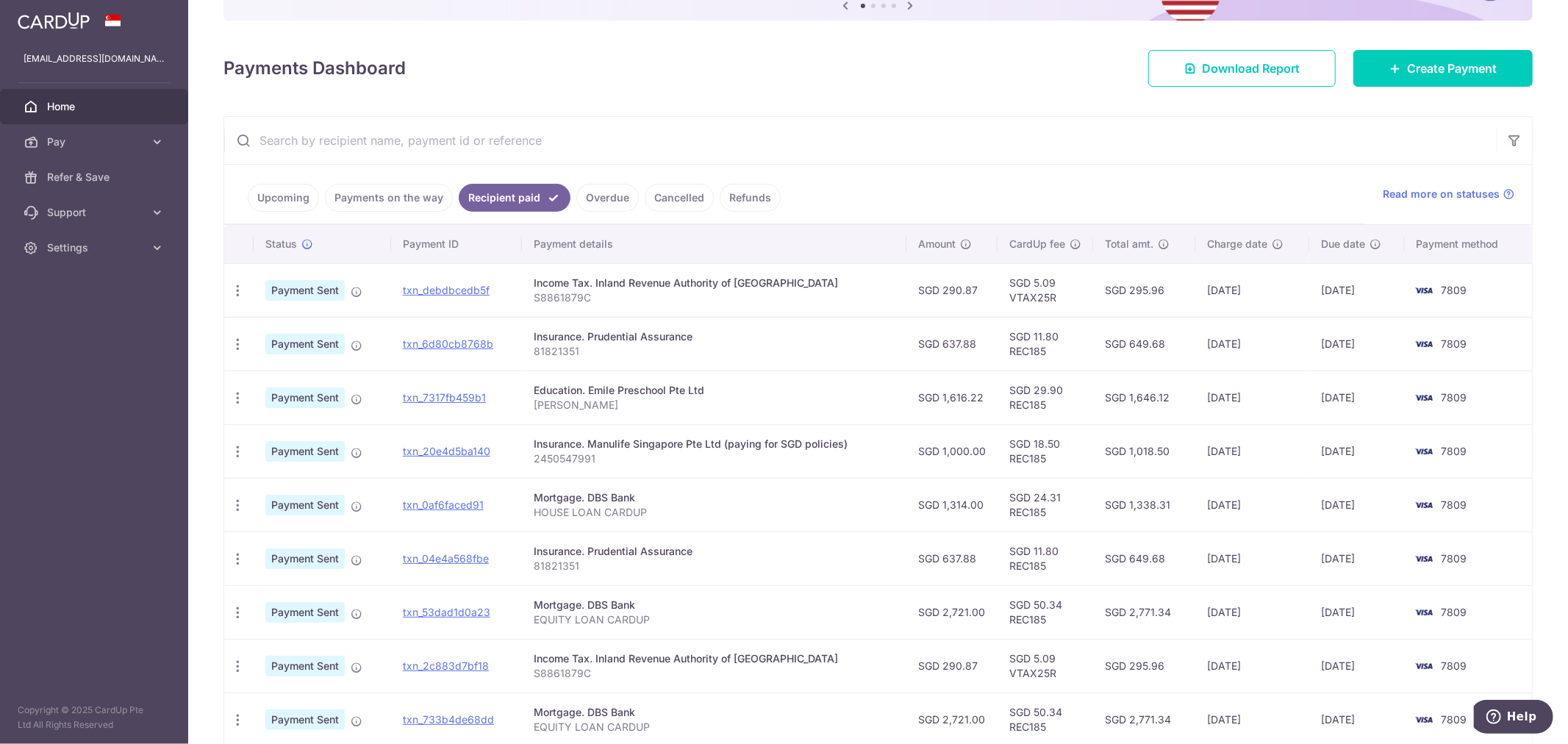
click at [387, 186] on link "Payments on the way" at bounding box center [389, 198] width 128 height 28
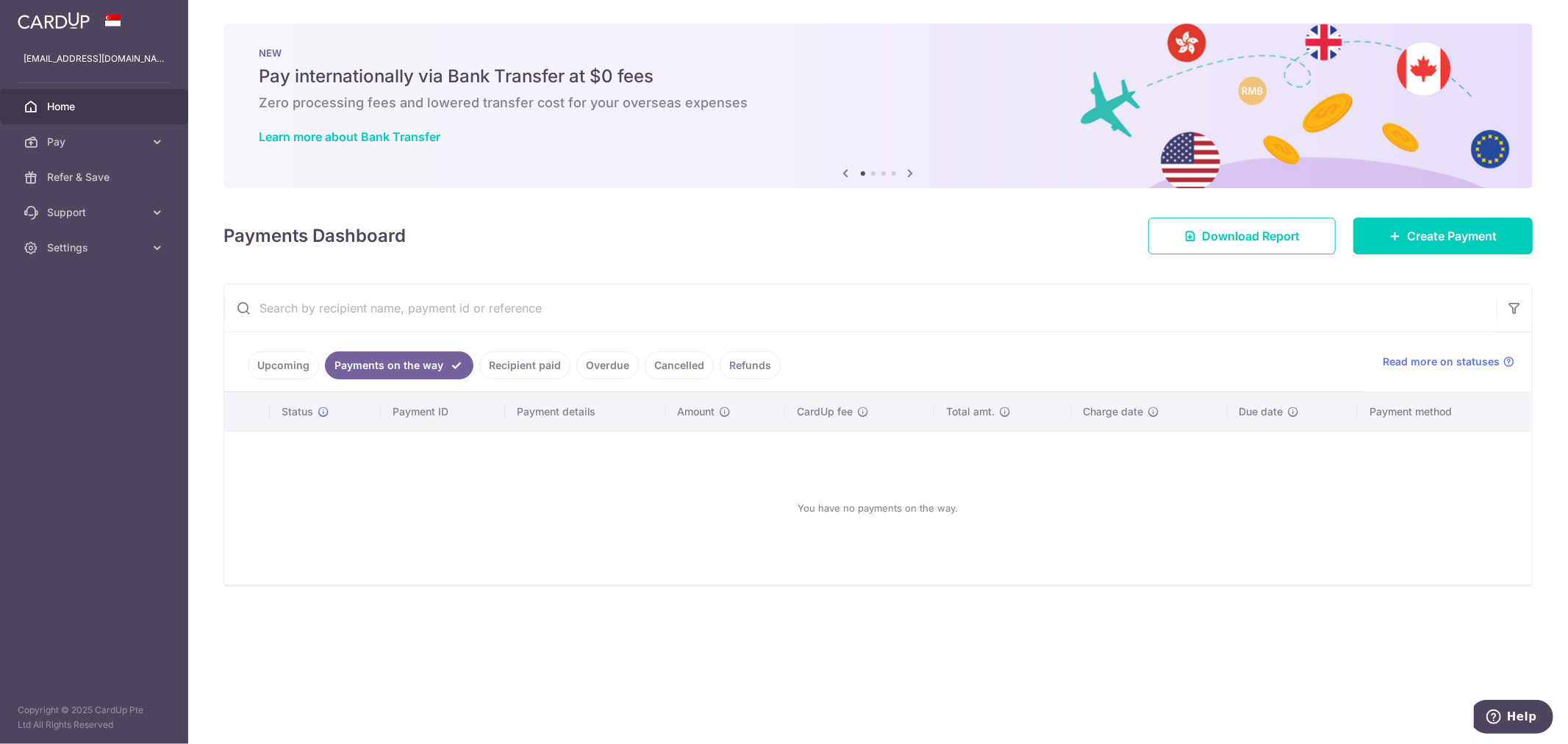
click at [260, 364] on link "Upcoming" at bounding box center [284, 365] width 72 height 28
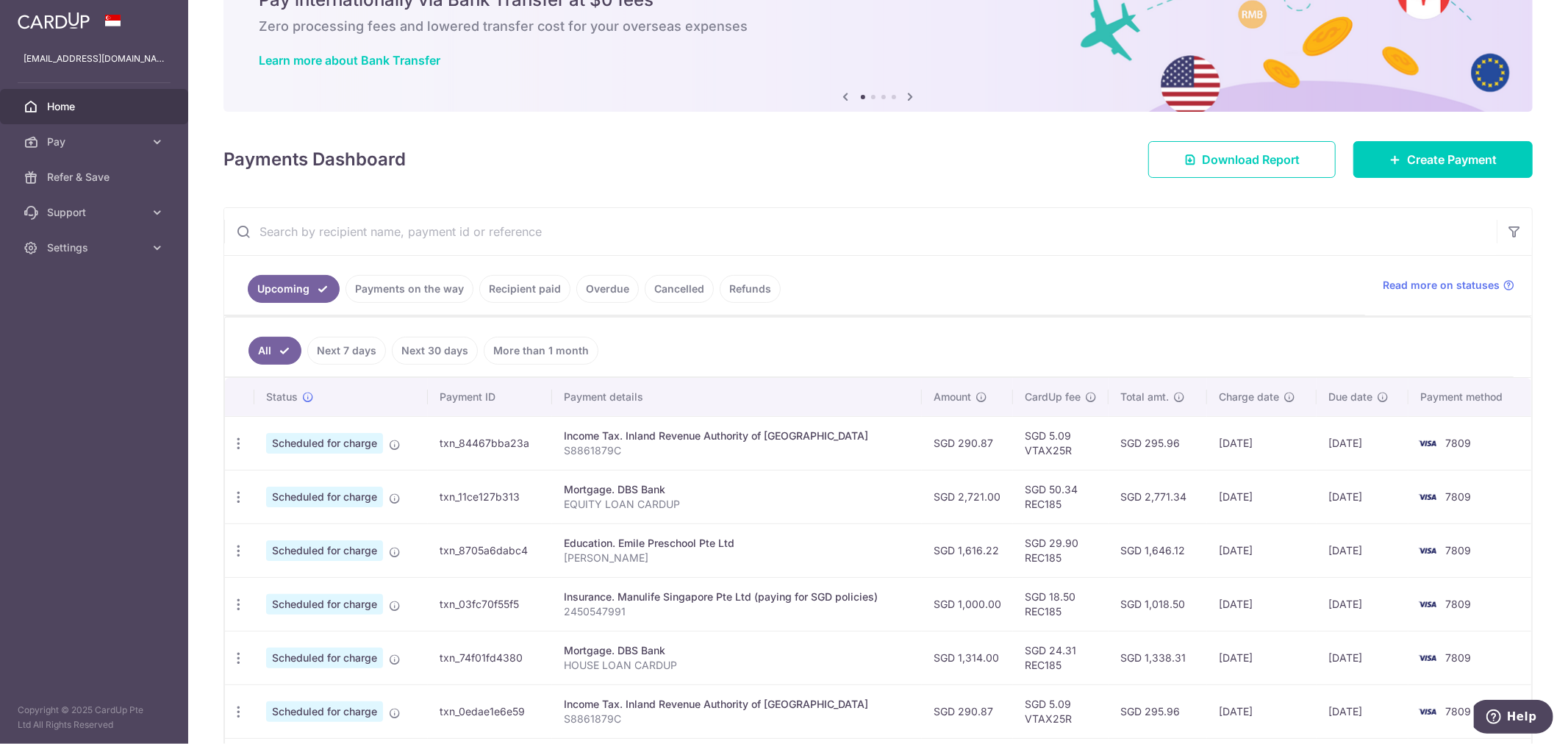
scroll to position [68, 0]
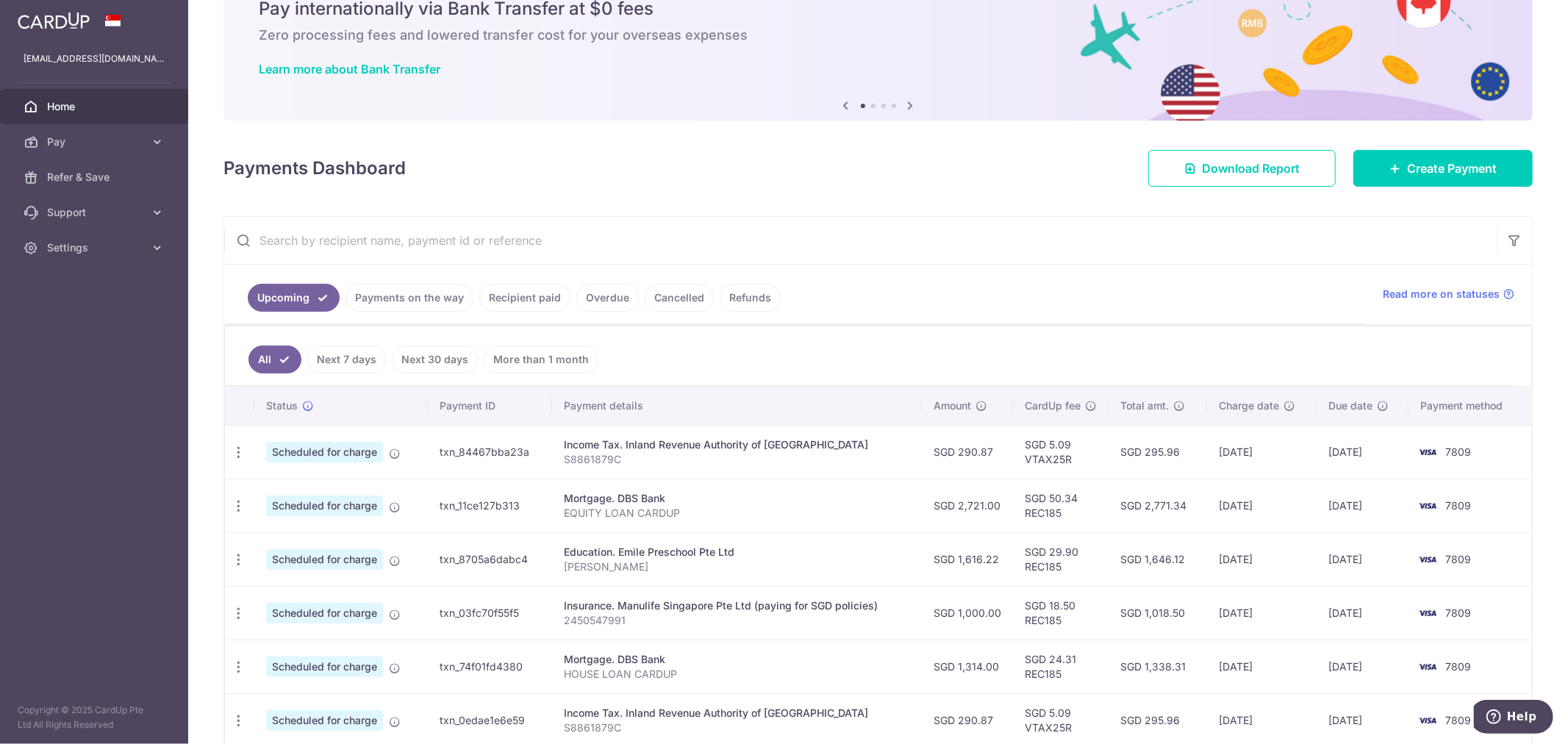
click at [491, 298] on link "Recipient paid" at bounding box center [525, 297] width 91 height 28
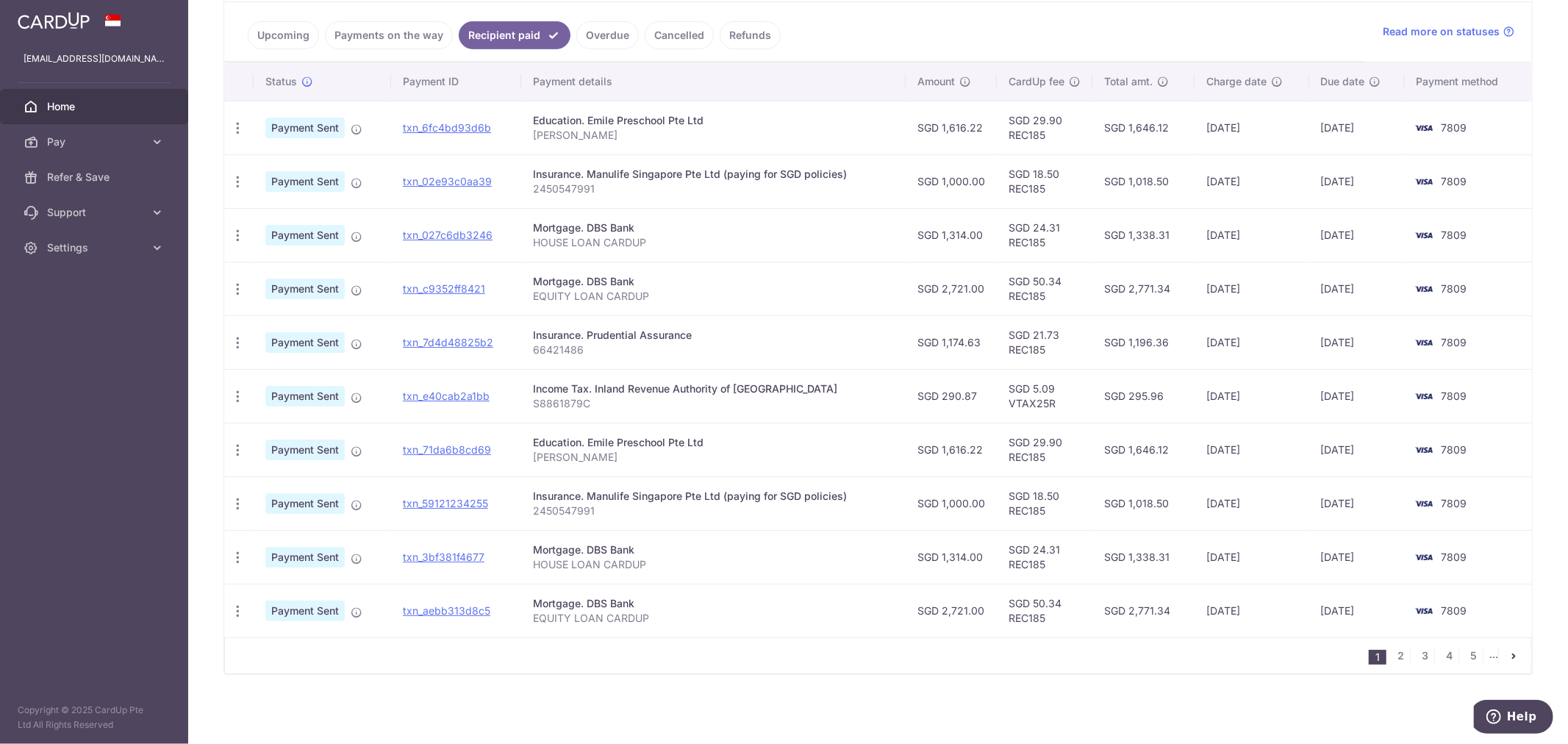
scroll to position [86, 0]
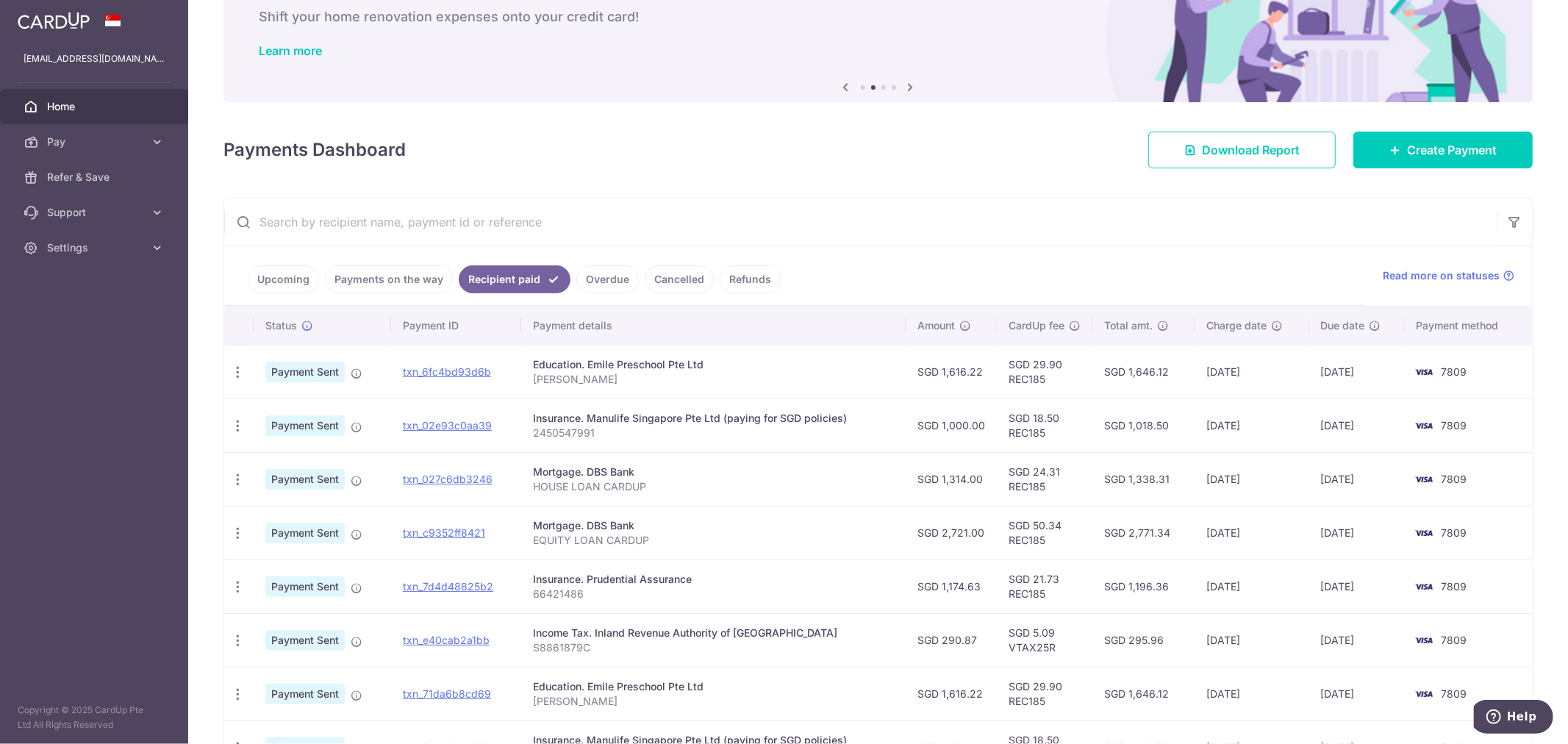
click at [398, 276] on link "Payments on the way" at bounding box center [389, 279] width 128 height 28
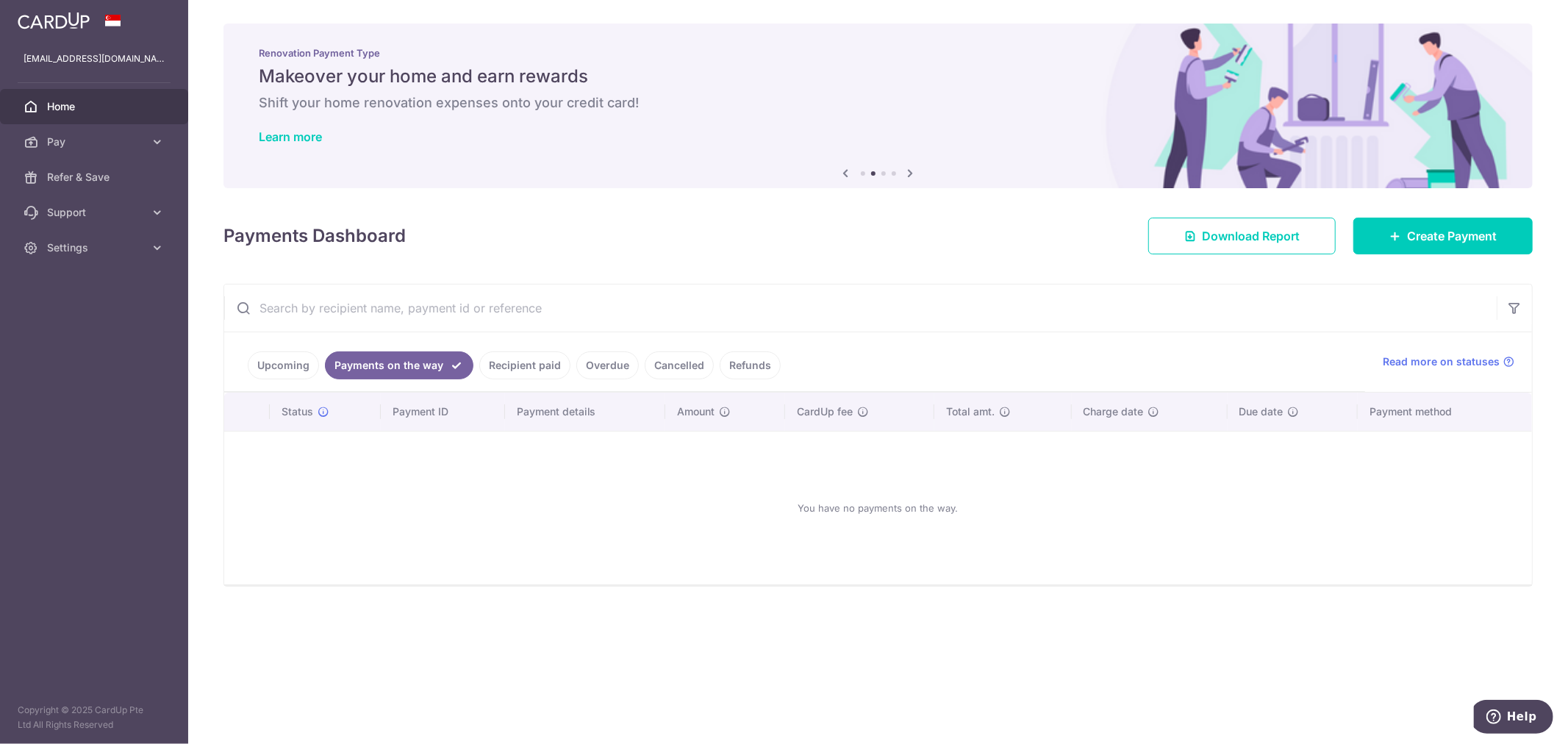
click at [687, 370] on link "Cancelled" at bounding box center [680, 365] width 69 height 28
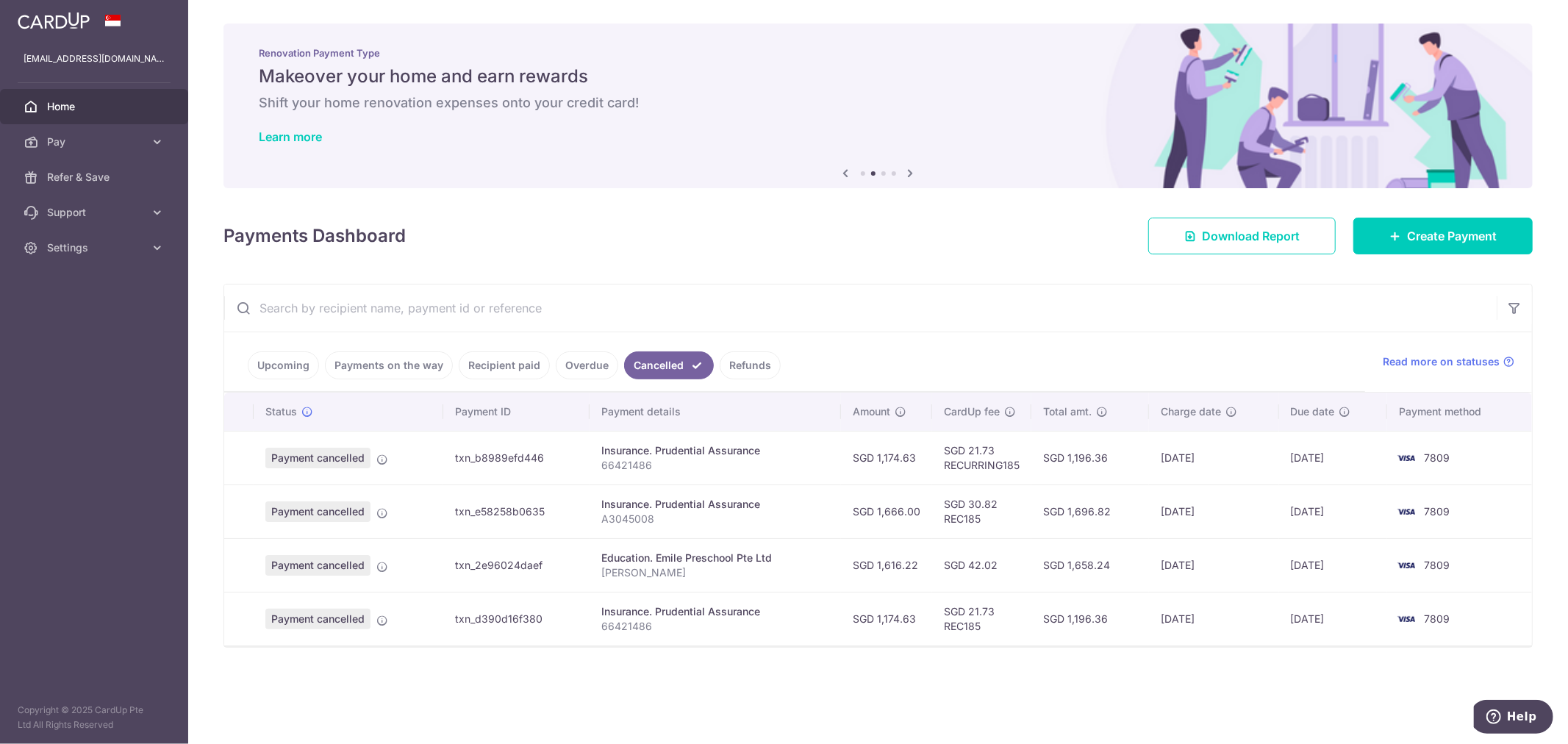
click at [579, 365] on link "Overdue" at bounding box center [586, 365] width 62 height 28
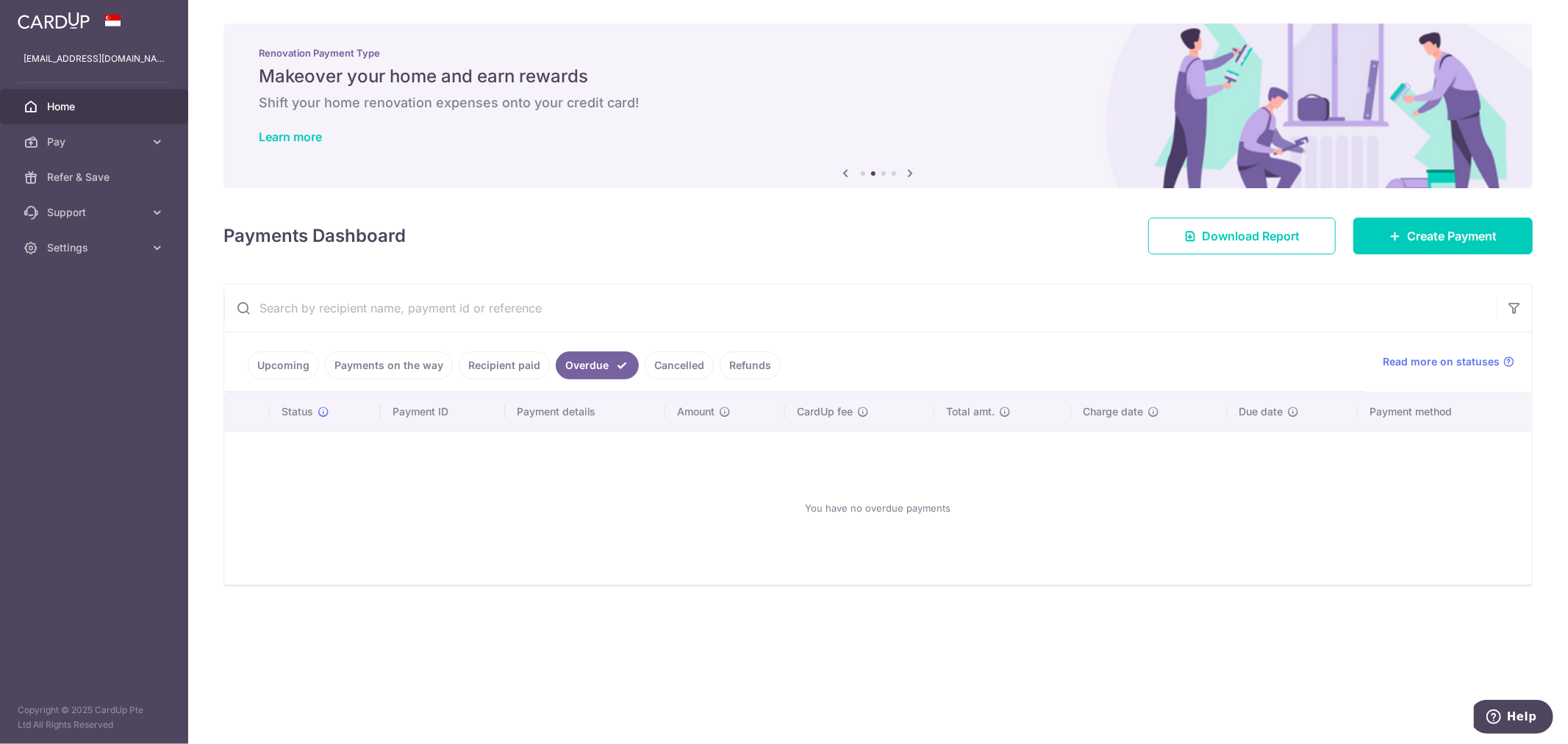
click at [662, 365] on link "Cancelled" at bounding box center [680, 365] width 69 height 28
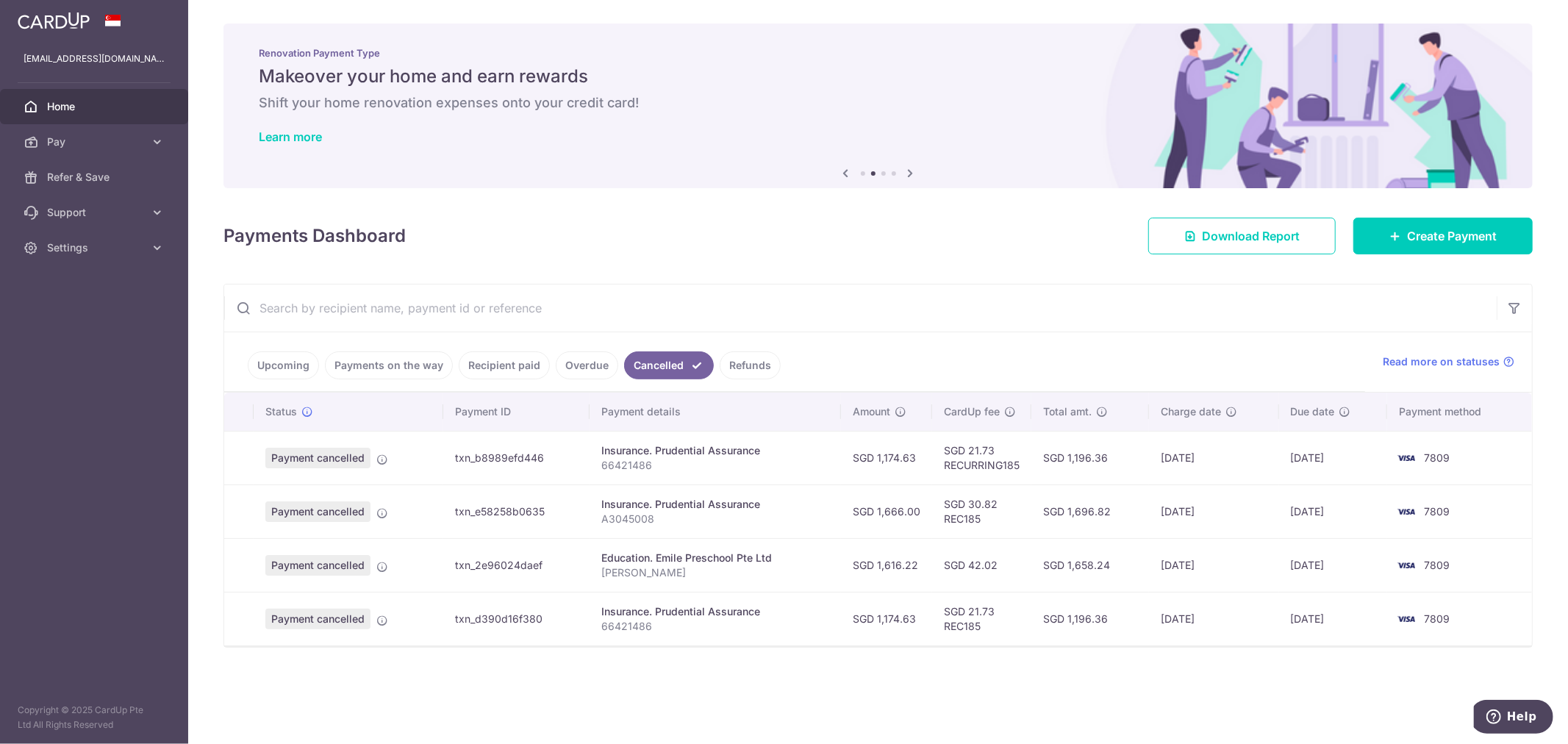
drag, startPoint x: 875, startPoint y: 459, endPoint x: 962, endPoint y: 491, distance: 92.7
click at [949, 472] on tr "Payment cancelled txn_b8989efd446 Insurance. Prudential Assurance 66421486 SGD …" at bounding box center [878, 457] width 1308 height 54
click at [905, 510] on td "SGD 1,666.00" at bounding box center [886, 511] width 91 height 54
drag, startPoint x: 885, startPoint y: 560, endPoint x: 928, endPoint y: 560, distance: 43.0
click at [928, 560] on td "SGD 1,616.22" at bounding box center [886, 565] width 91 height 54
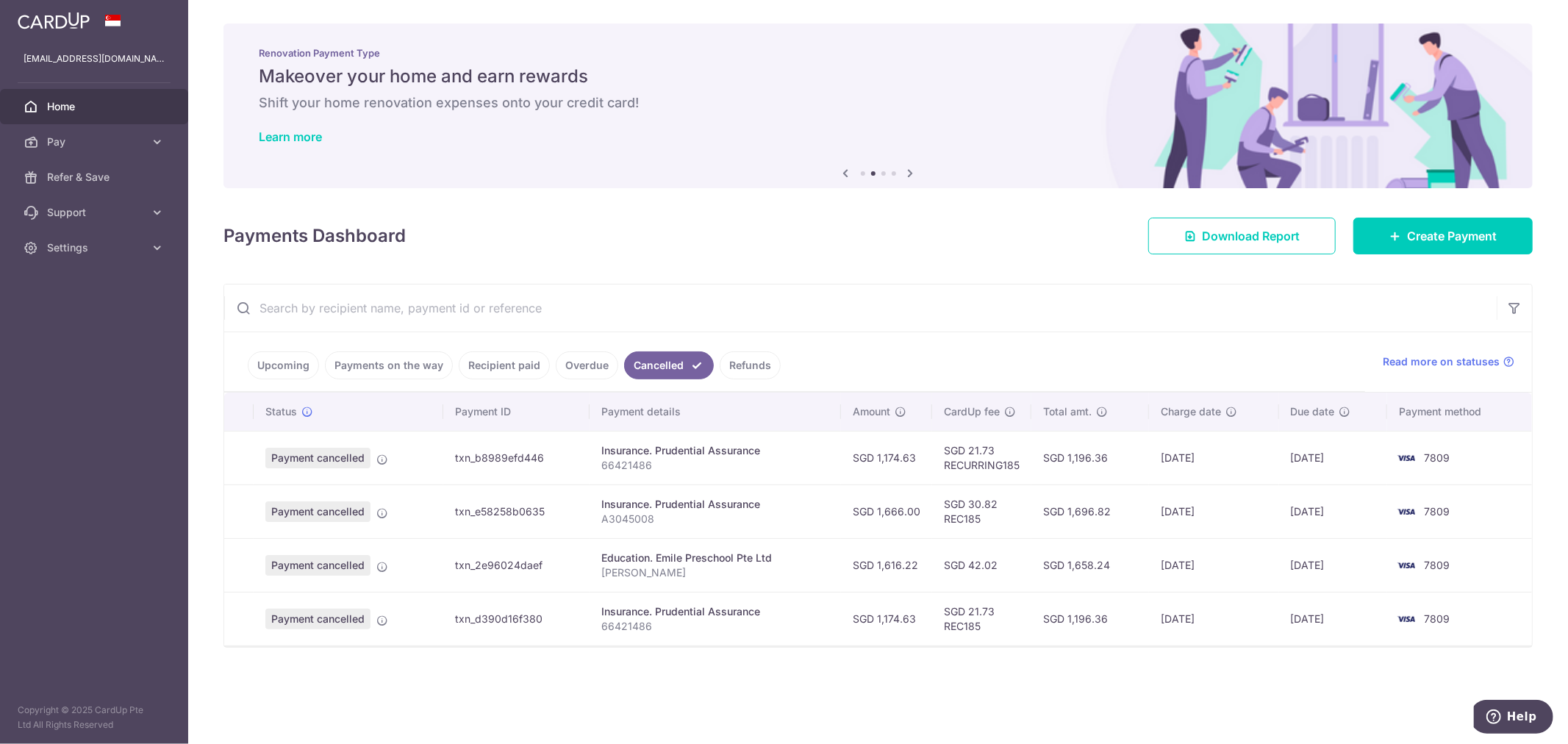
drag, startPoint x: 877, startPoint y: 511, endPoint x: 935, endPoint y: 511, distance: 58.0
click at [935, 511] on tr "Payment cancelled txn_e58258b0635 Insurance. Prudential Assurance A3045008 SGD …" at bounding box center [878, 511] width 1308 height 54
click at [945, 536] on td "SGD 30.82 REC185" at bounding box center [982, 511] width 99 height 54
drag, startPoint x: 900, startPoint y: 509, endPoint x: 818, endPoint y: 516, distance: 82.3
click at [845, 509] on td "SGD 1,666.00" at bounding box center [886, 511] width 91 height 54
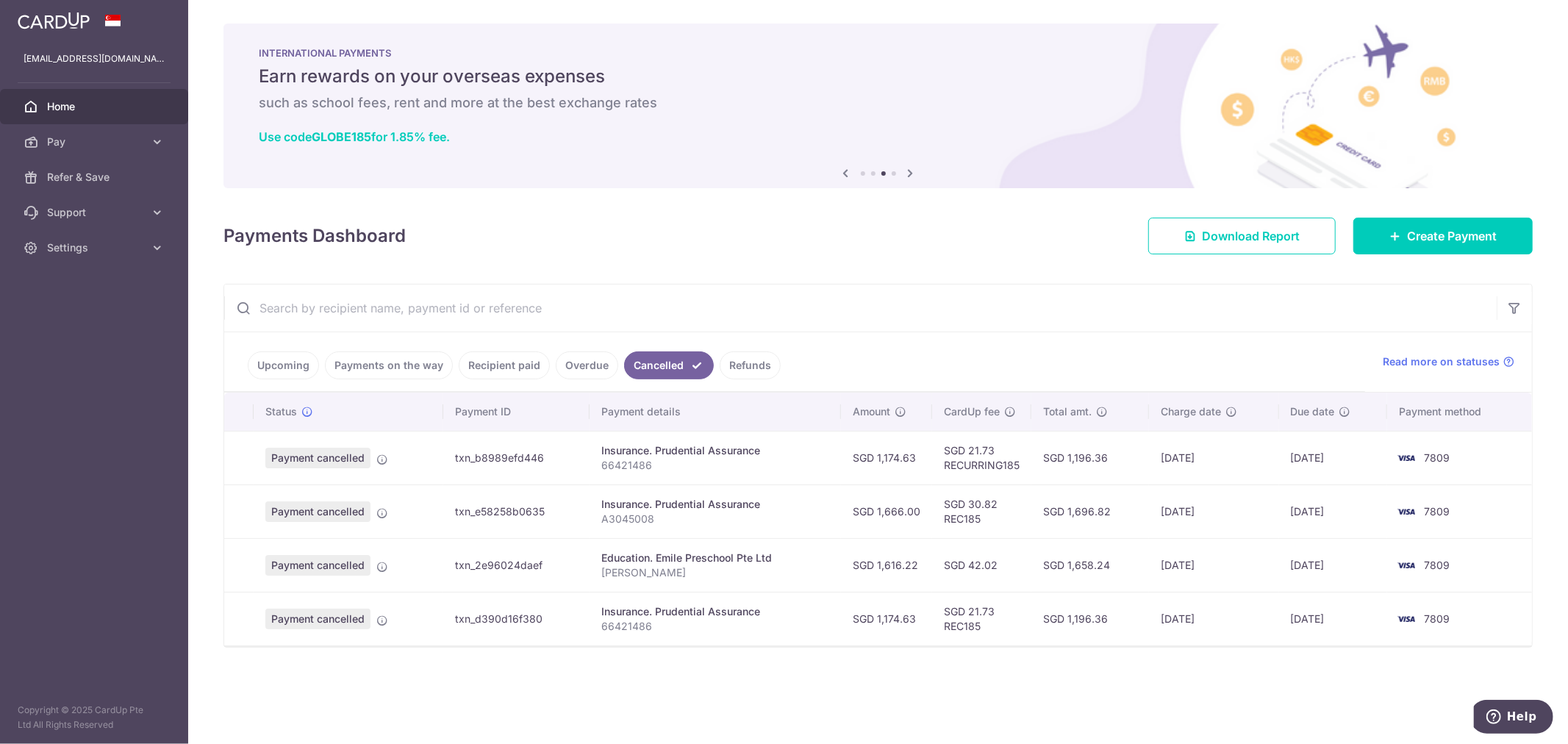
click at [813, 517] on p "A3045008" at bounding box center [715, 518] width 228 height 15
click at [747, 367] on link "Refunds" at bounding box center [750, 365] width 61 height 28
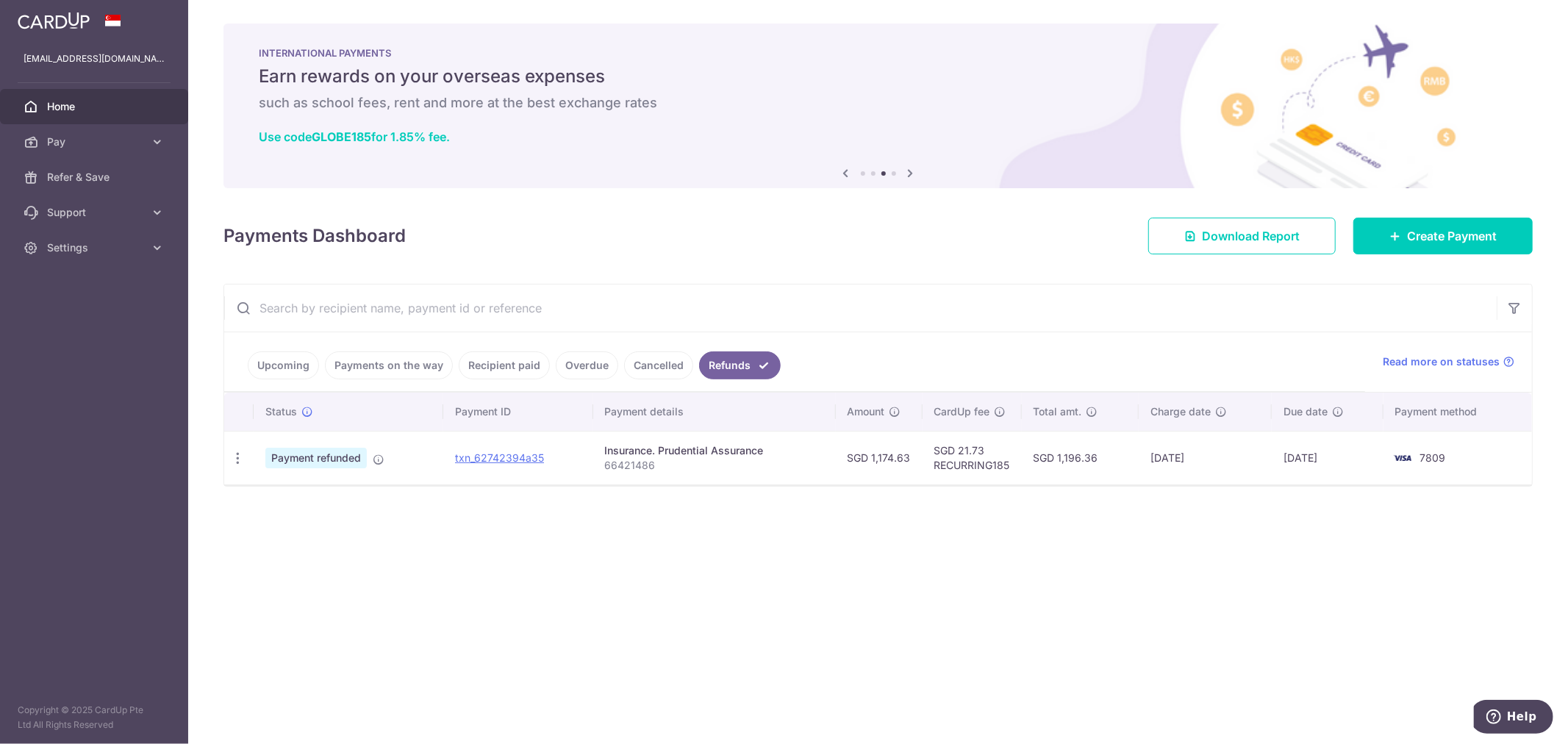
click at [600, 367] on link "Overdue" at bounding box center [586, 365] width 62 height 28
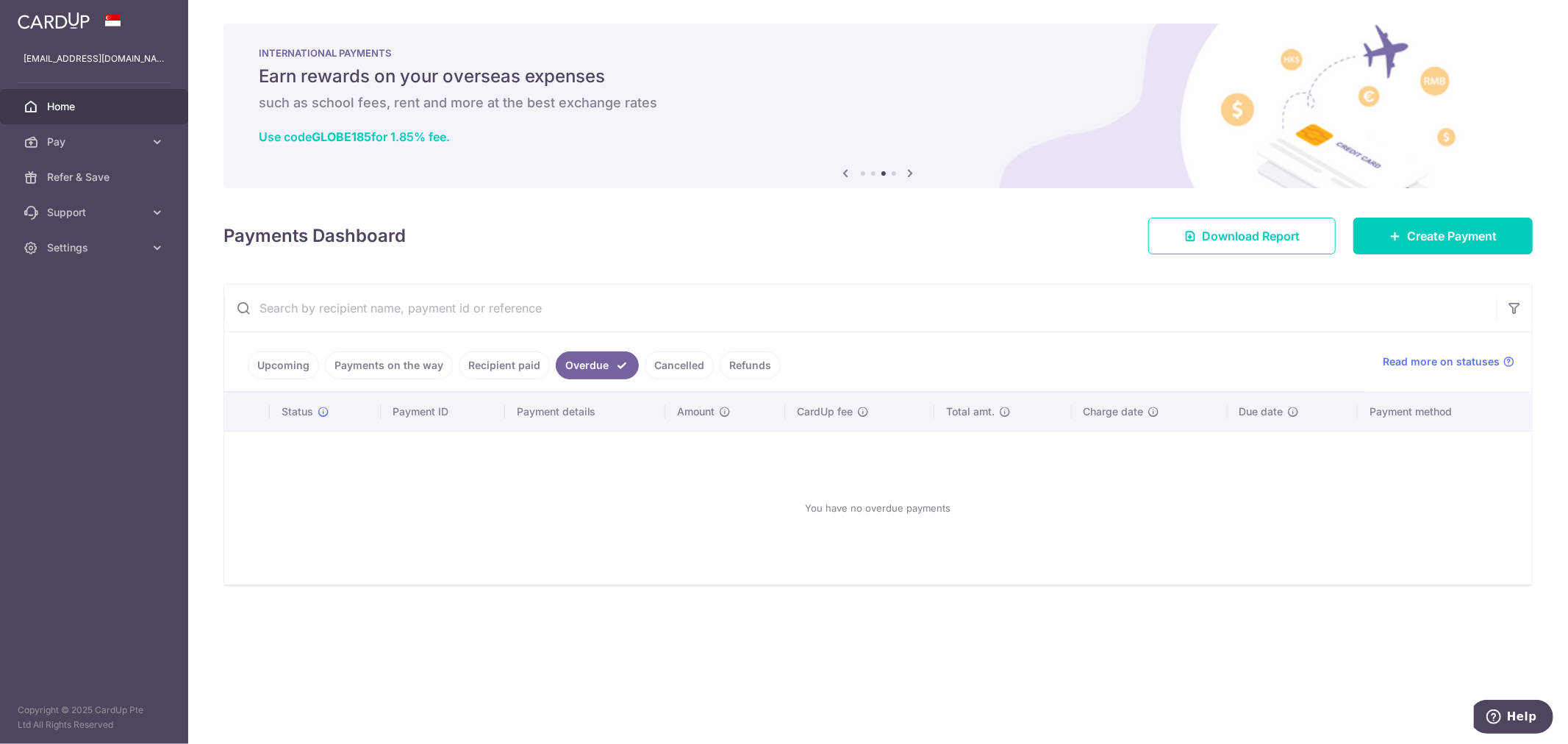
click at [508, 363] on link "Recipient paid" at bounding box center [504, 365] width 91 height 28
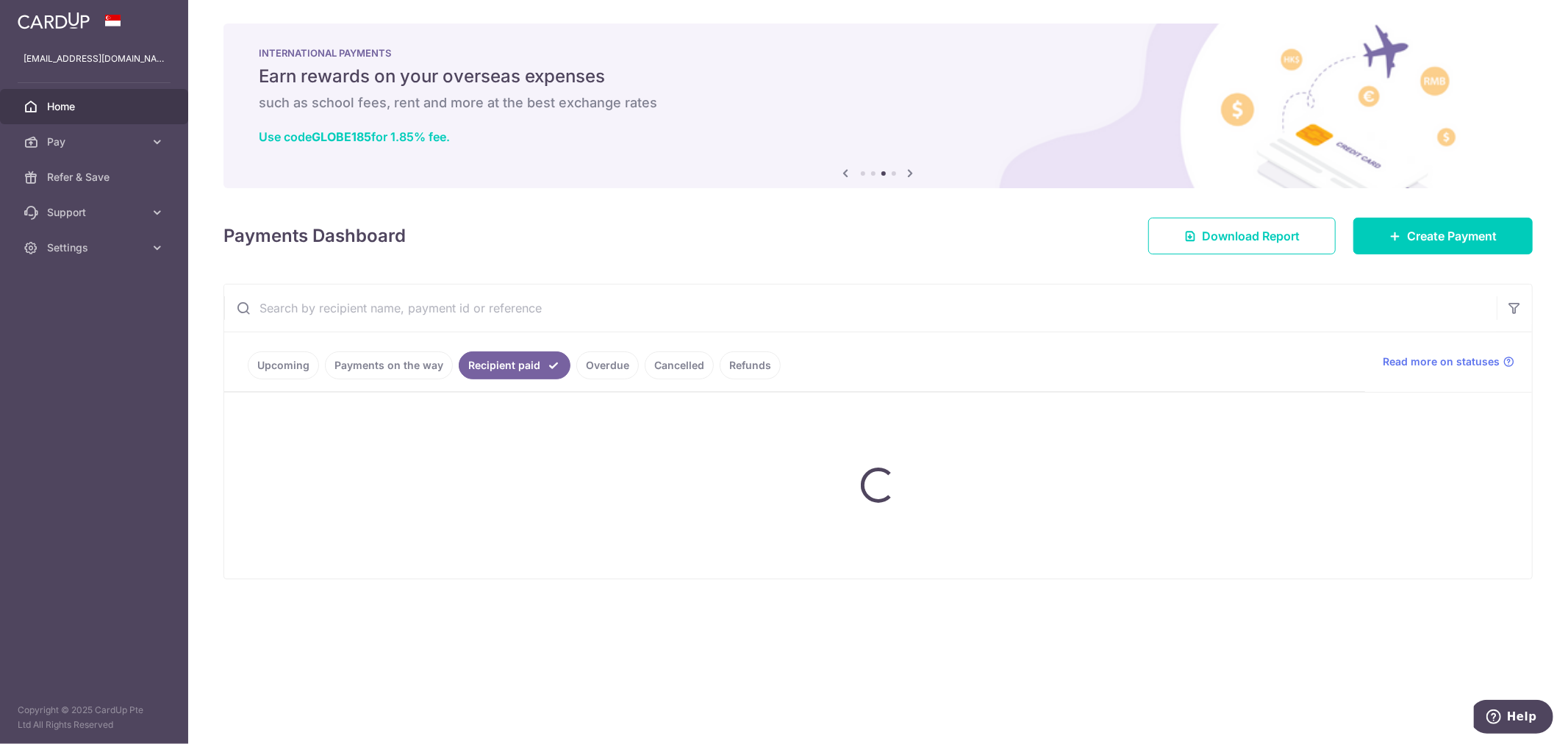
click at [690, 370] on link "Cancelled" at bounding box center [680, 365] width 69 height 28
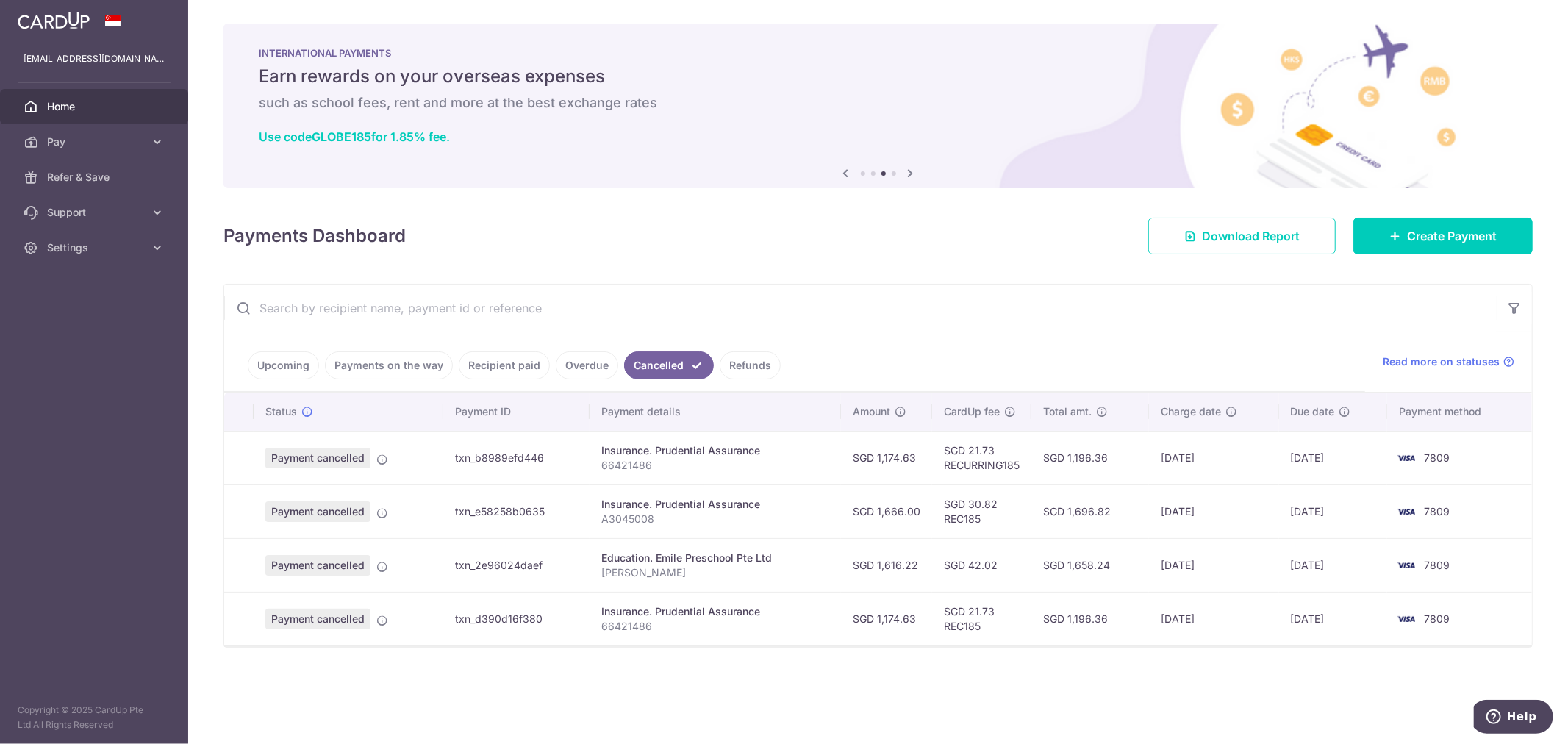
click at [535, 365] on link "Recipient paid" at bounding box center [504, 365] width 91 height 28
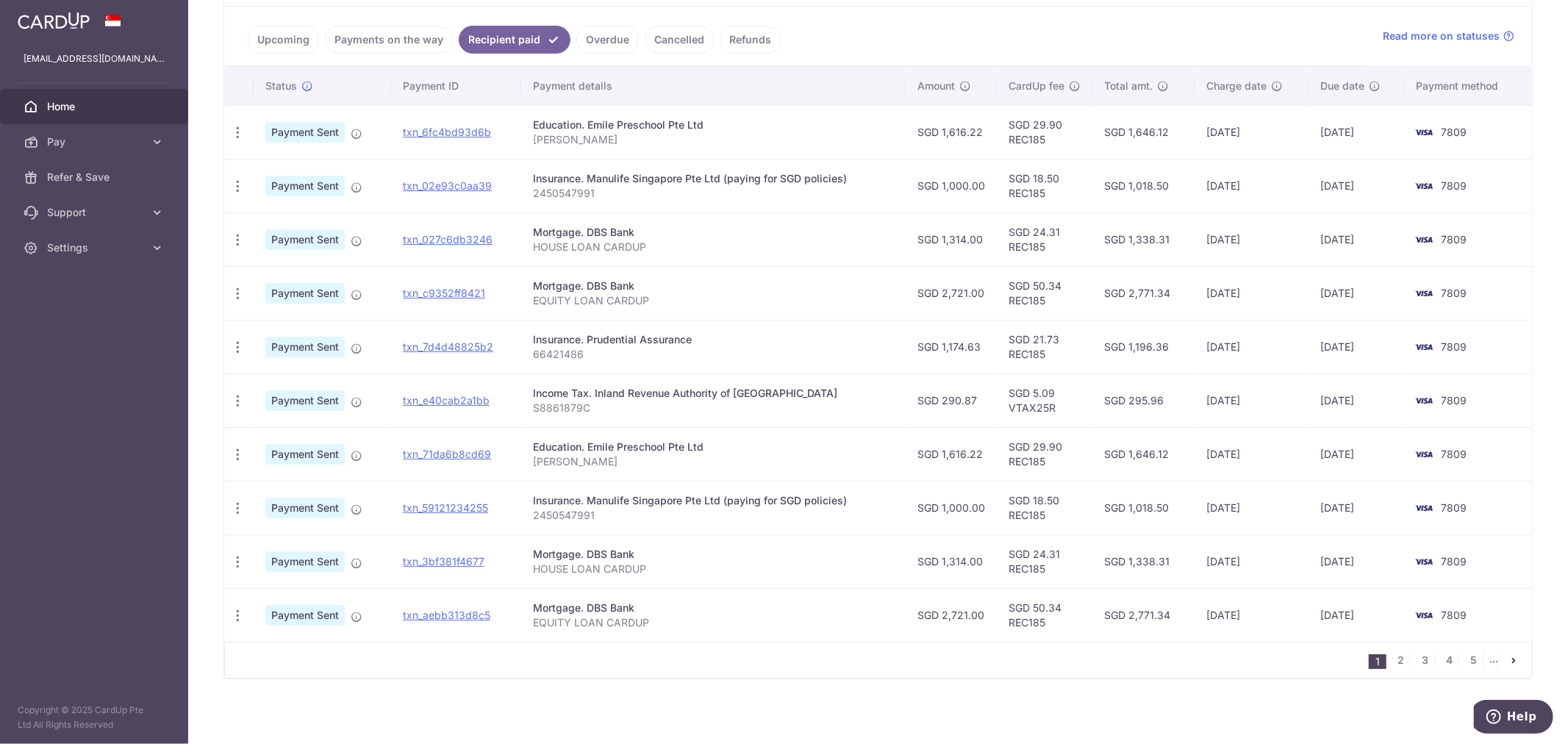
scroll to position [327, 0]
drag, startPoint x: 953, startPoint y: 454, endPoint x: 976, endPoint y: 459, distance: 23.5
click at [973, 457] on td "SGD 1,616.22" at bounding box center [951, 453] width 91 height 54
click at [912, 518] on td "SGD 1,000.00" at bounding box center [951, 507] width 91 height 54
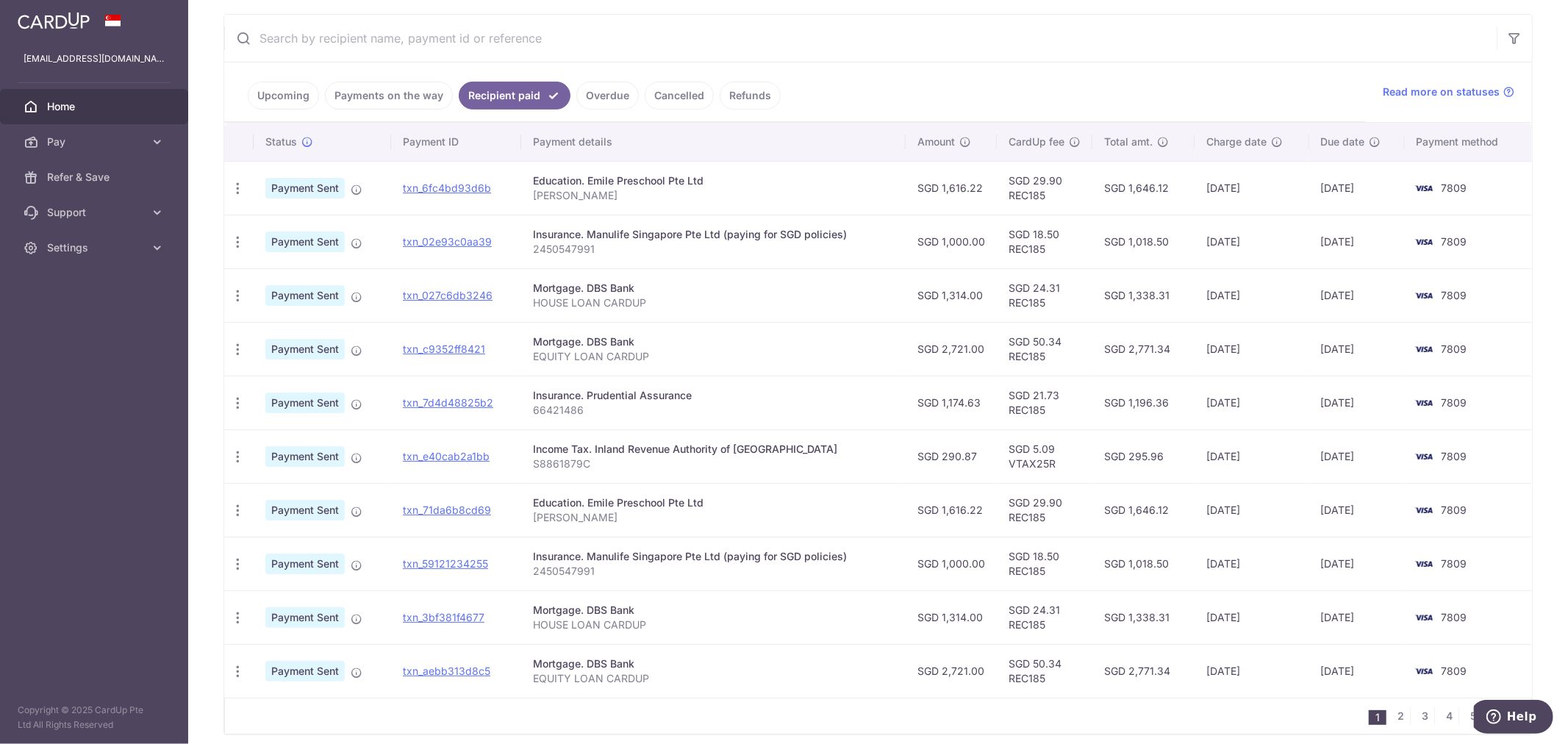
scroll to position [245, 0]
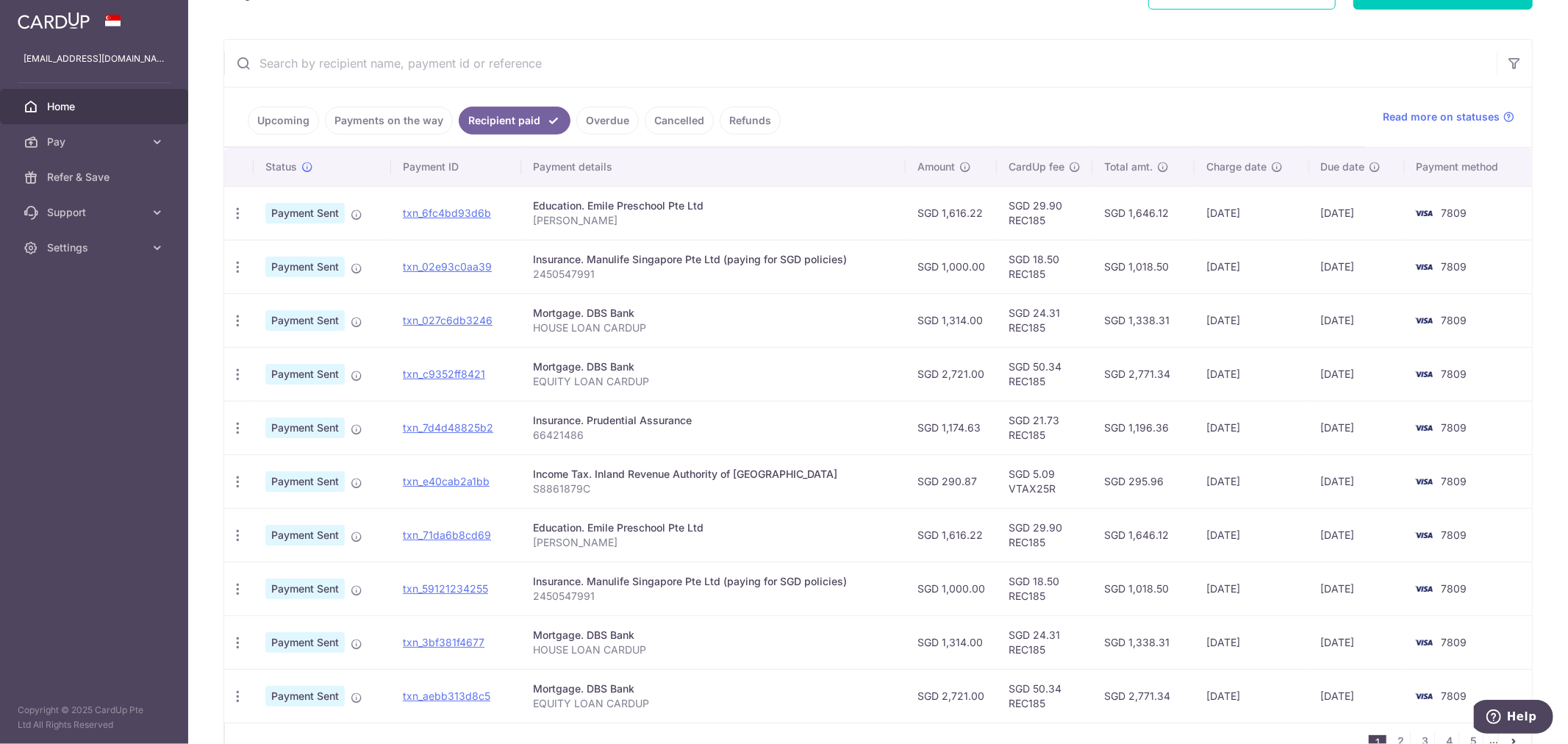
click at [267, 120] on link "Upcoming" at bounding box center [284, 120] width 72 height 28
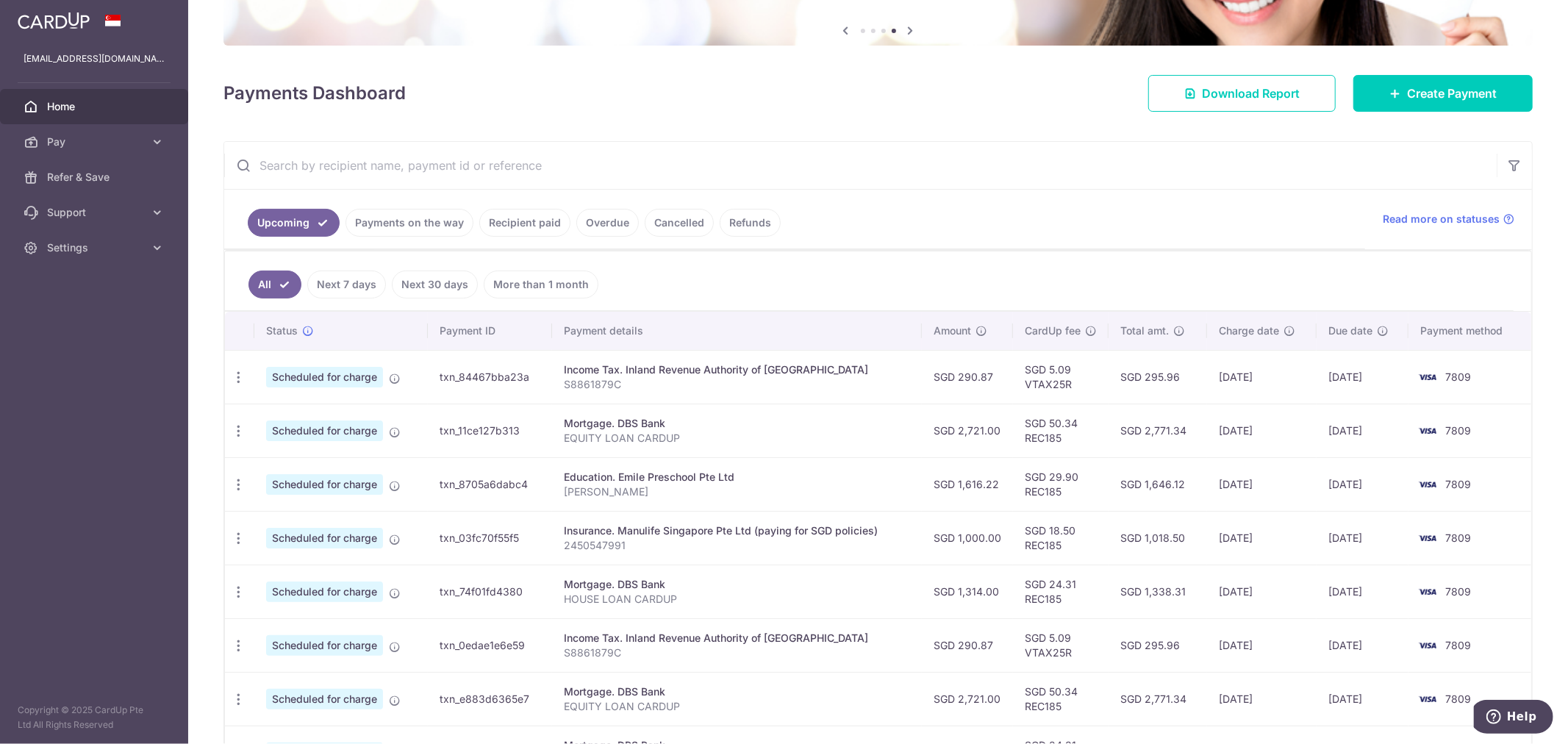
scroll to position [68, 0]
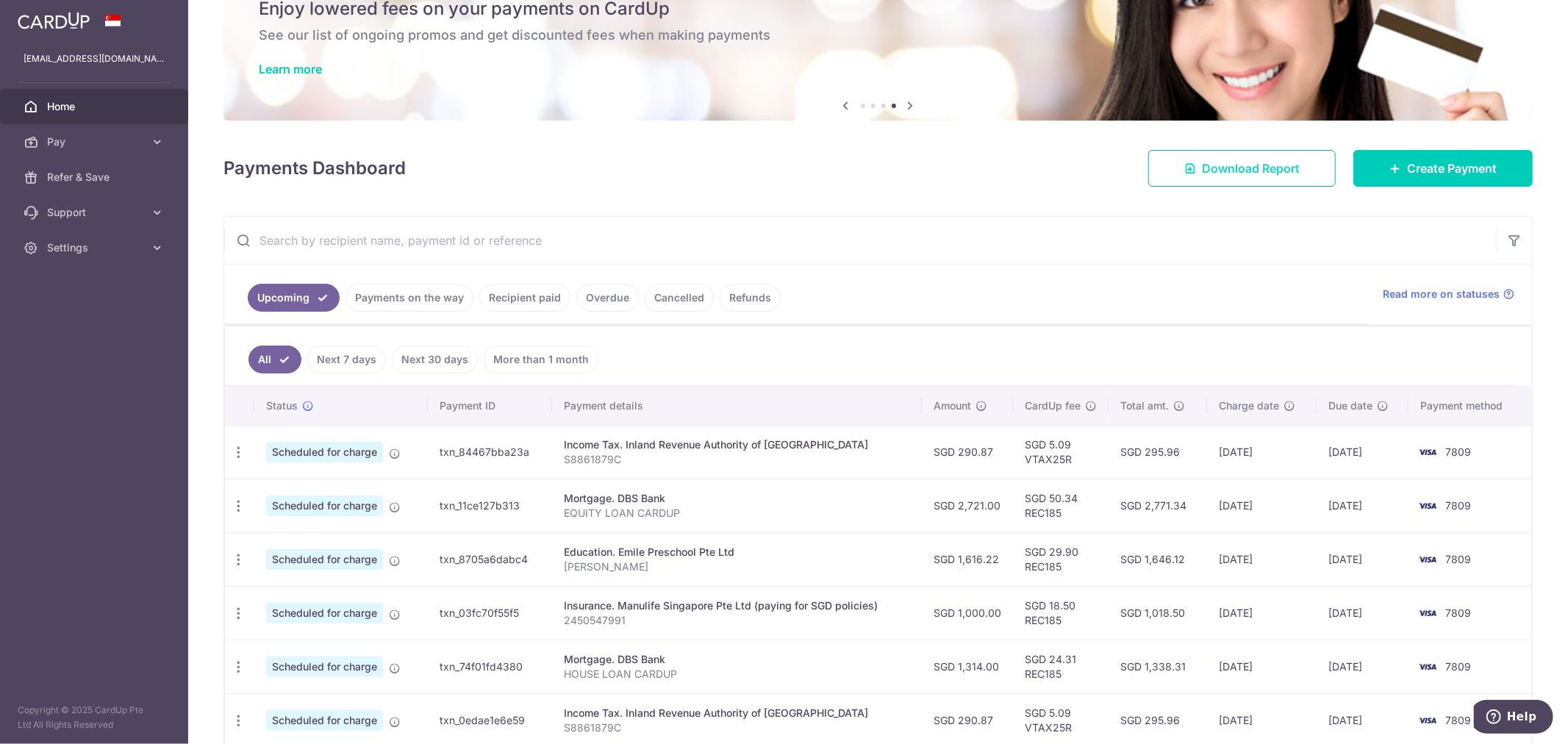
click at [1262, 167] on span "Download Report" at bounding box center [1251, 168] width 98 height 18
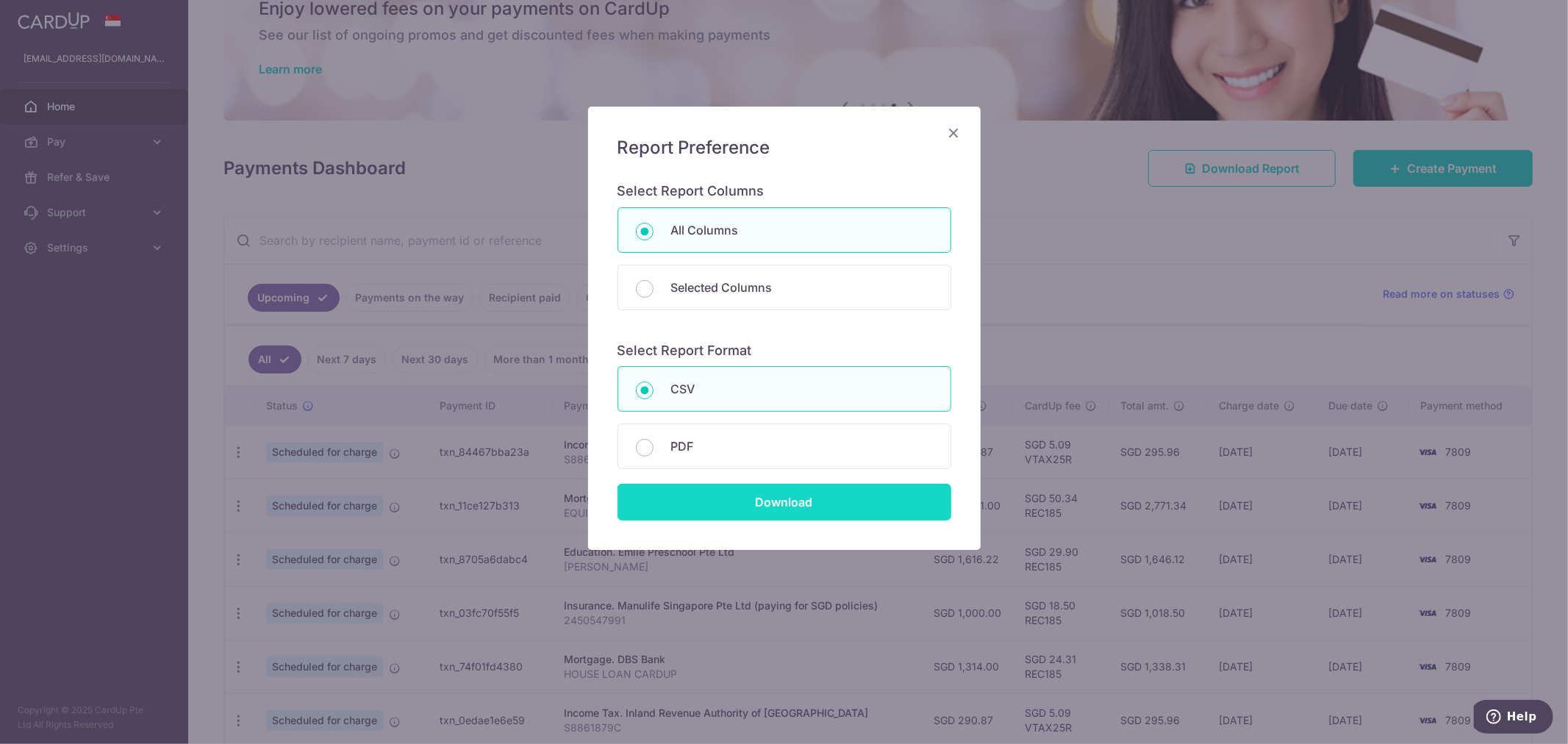
click at [763, 502] on input "Download" at bounding box center [784, 502] width 334 height 37
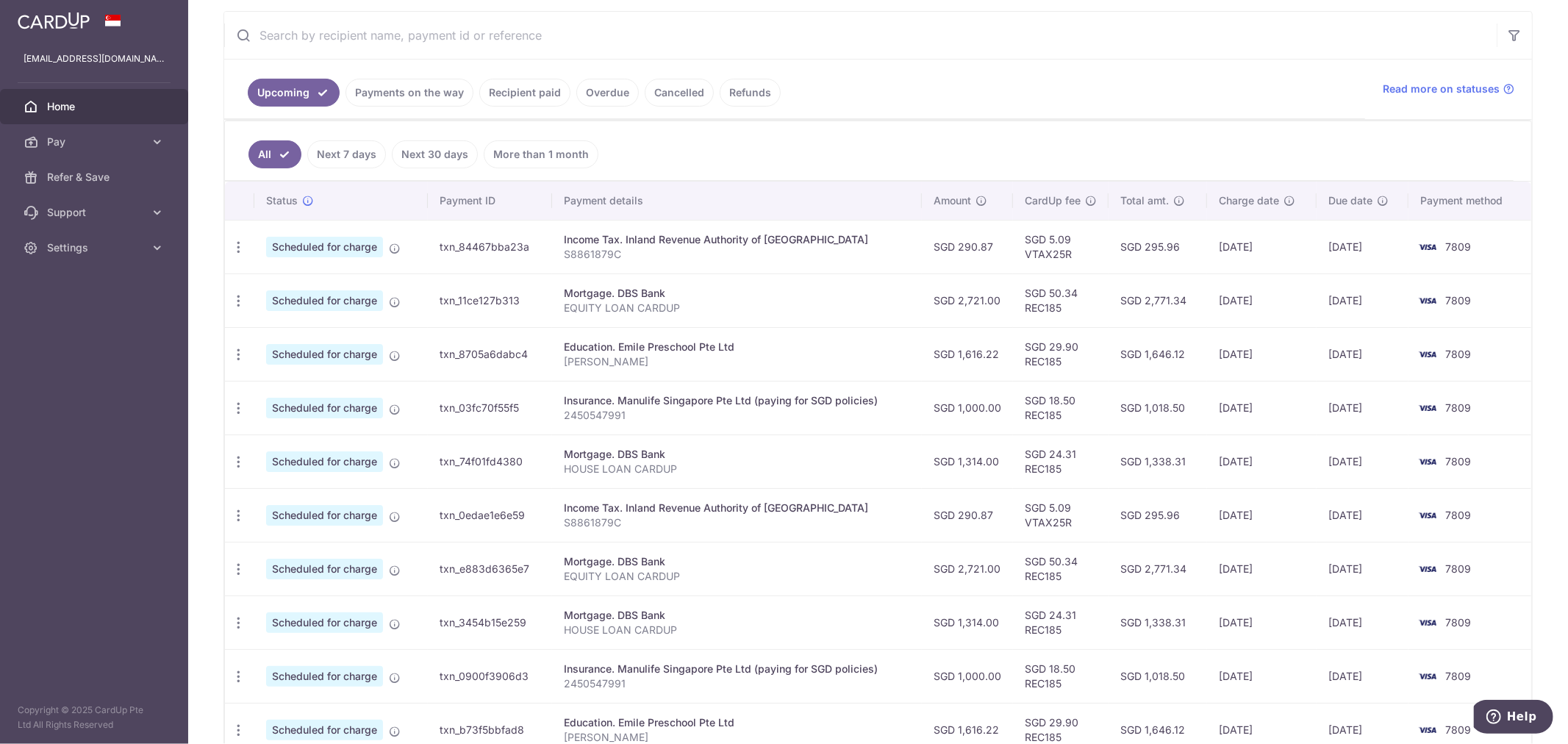
scroll to position [149, 0]
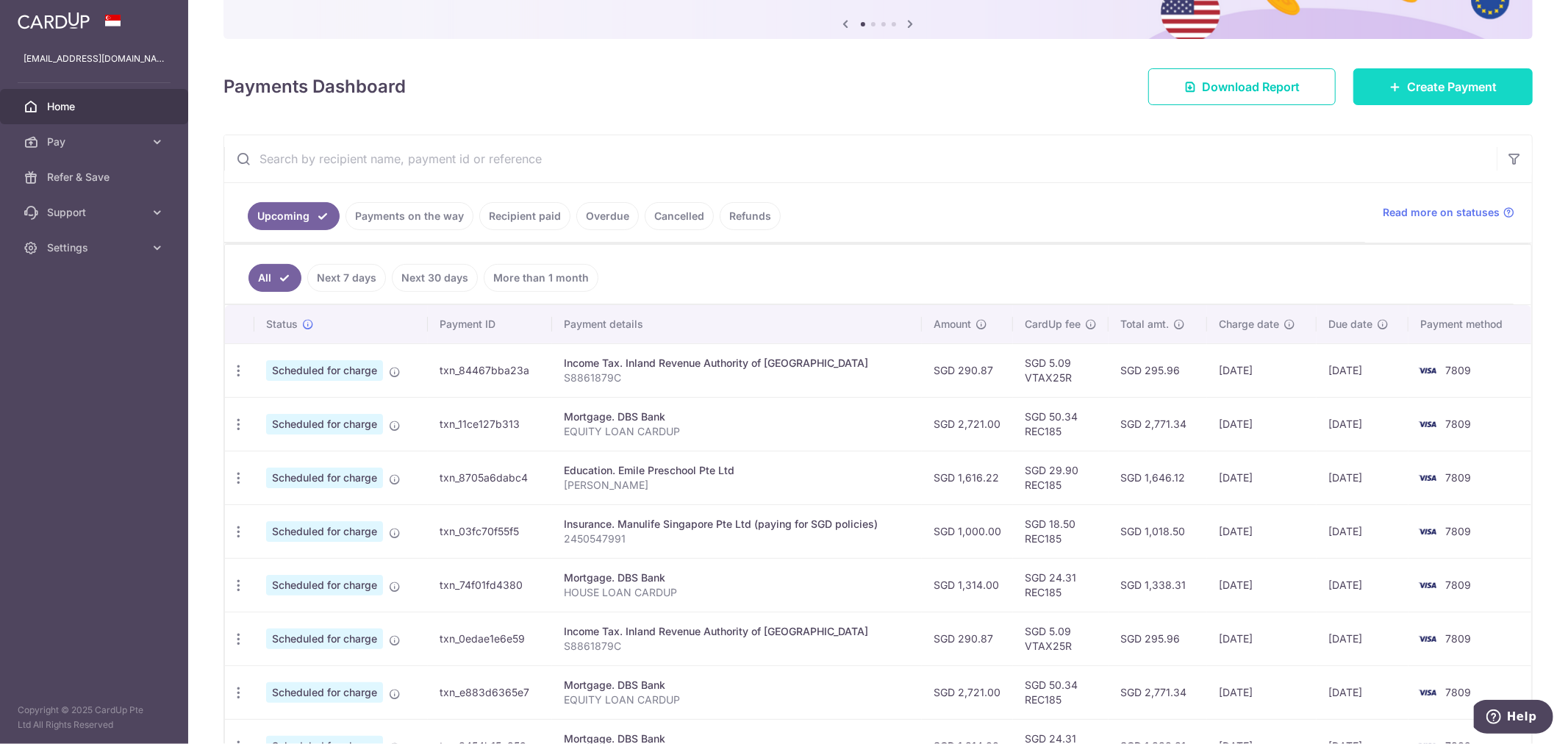
click at [1426, 78] on span "Create Payment" at bounding box center [1452, 86] width 89 height 18
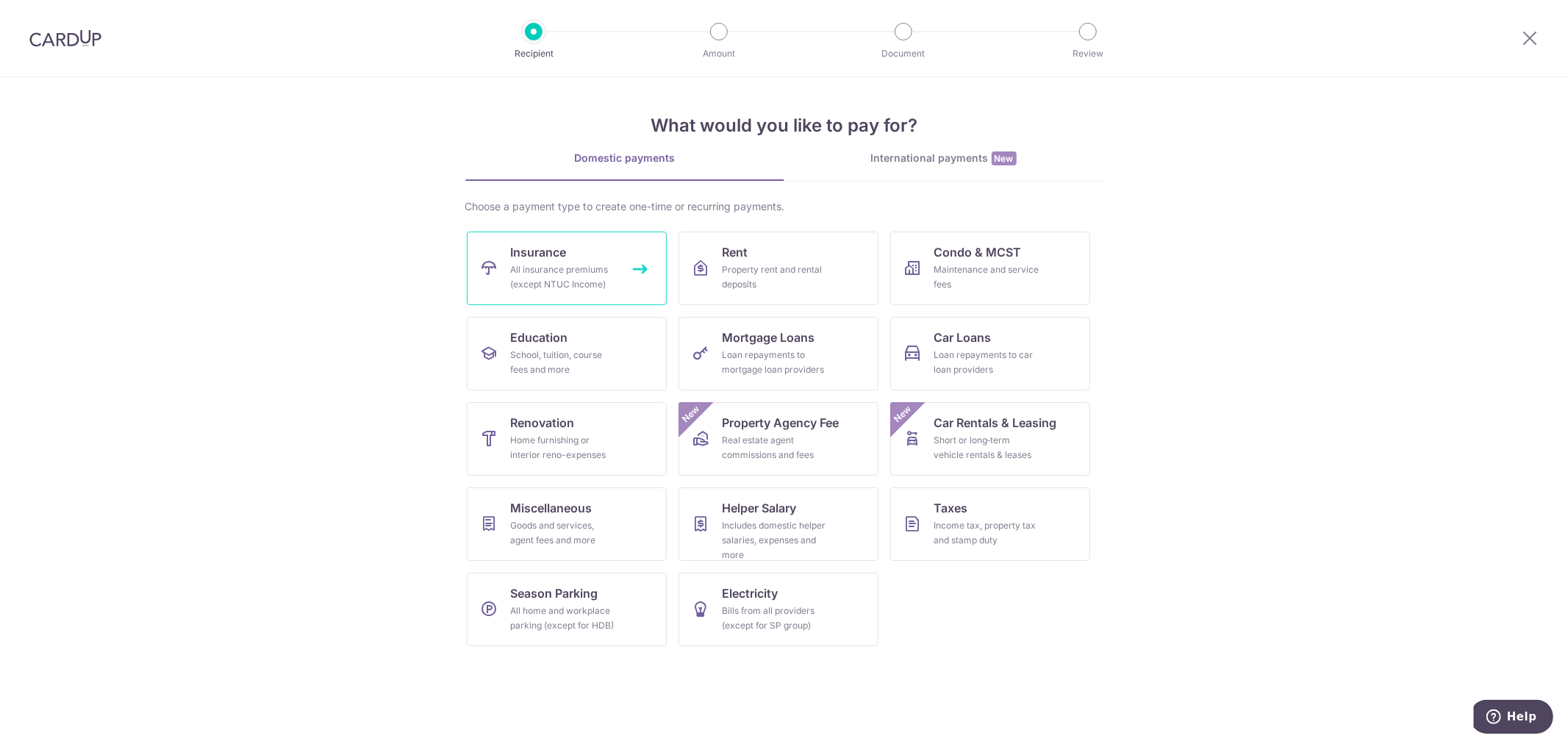
click at [552, 281] on div "All insurance premiums (except NTUC Income)" at bounding box center [563, 277] width 106 height 29
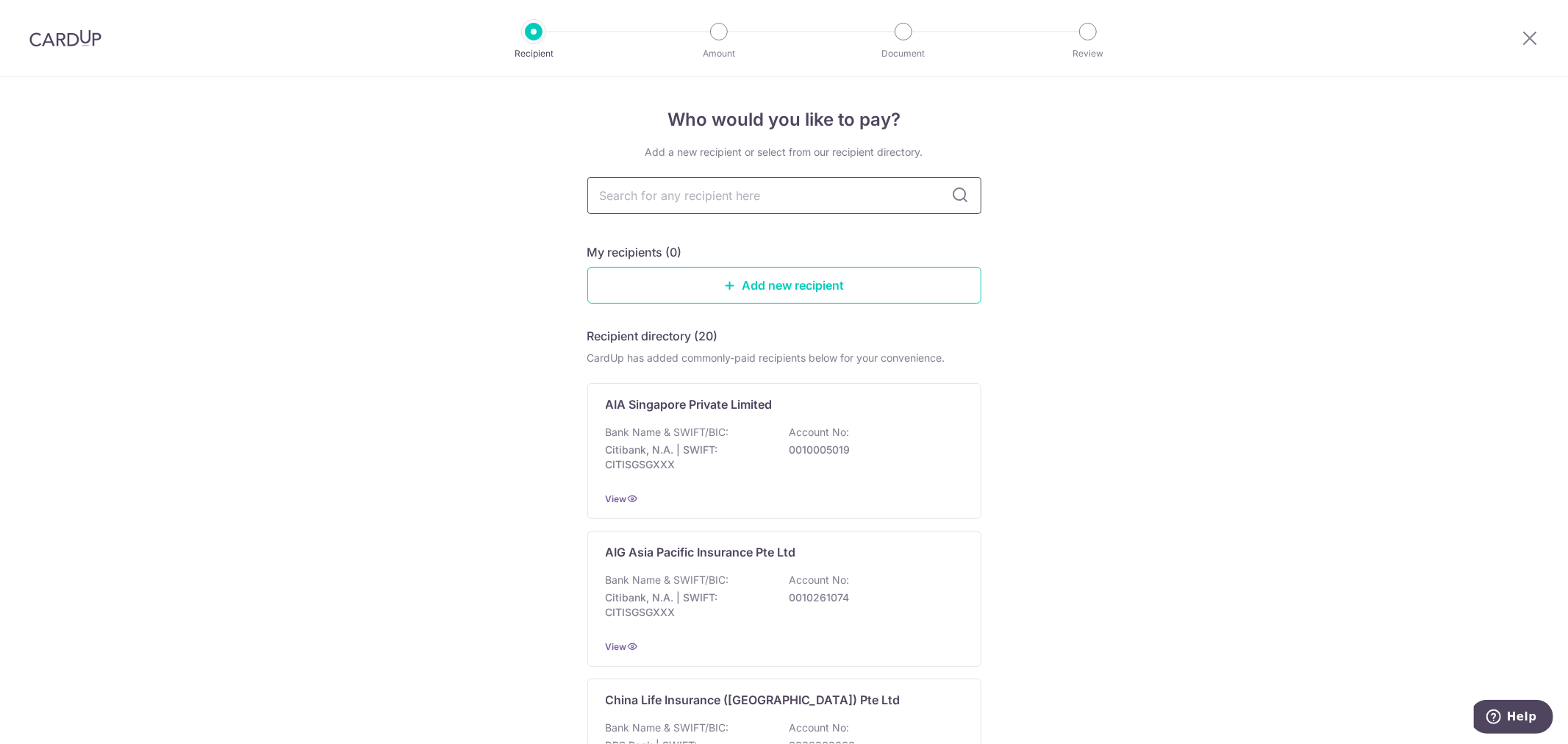
click at [684, 202] on input "text" at bounding box center [784, 196] width 394 height 37
type input "prudential"
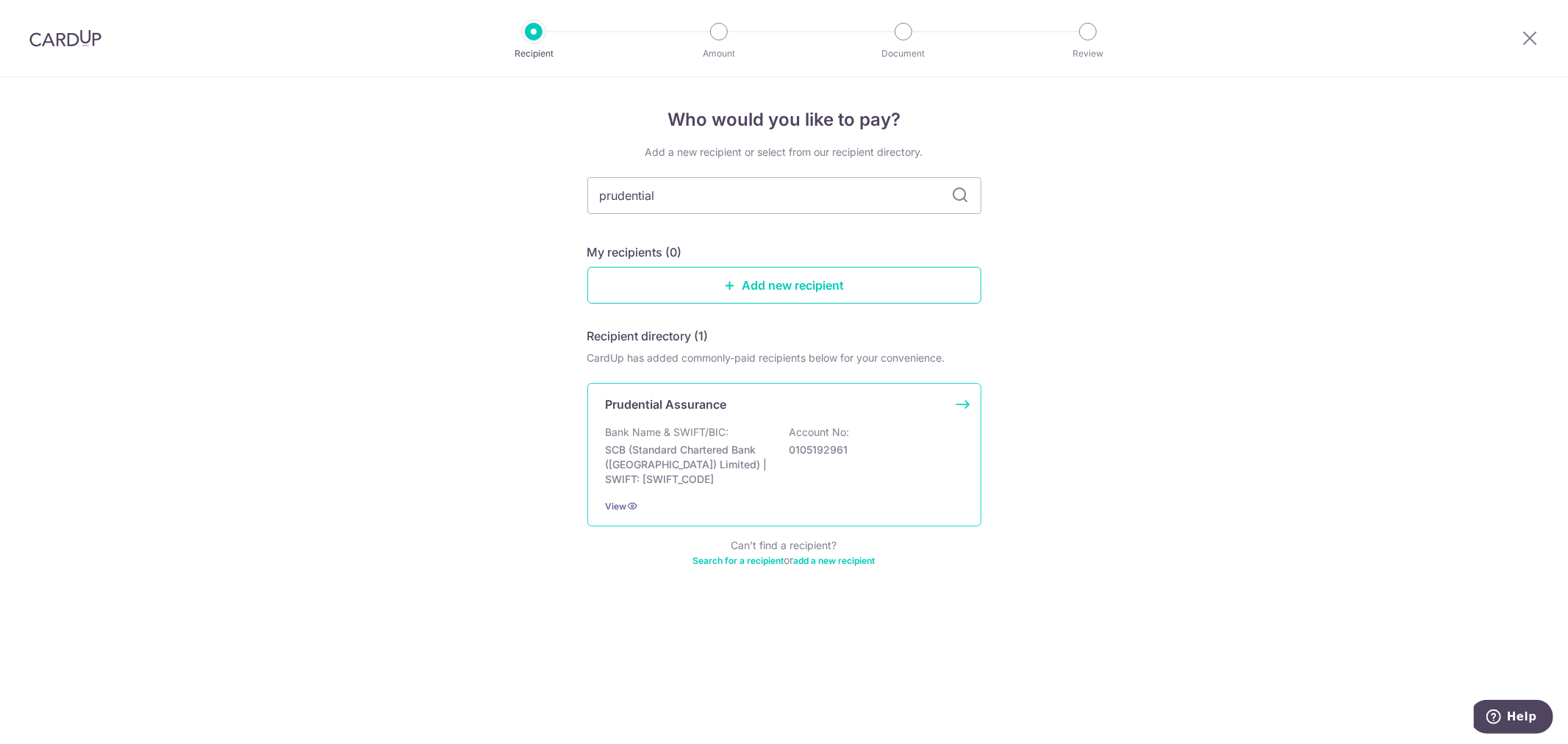
click at [801, 409] on div "Prudential Assurance" at bounding box center [775, 404] width 340 height 18
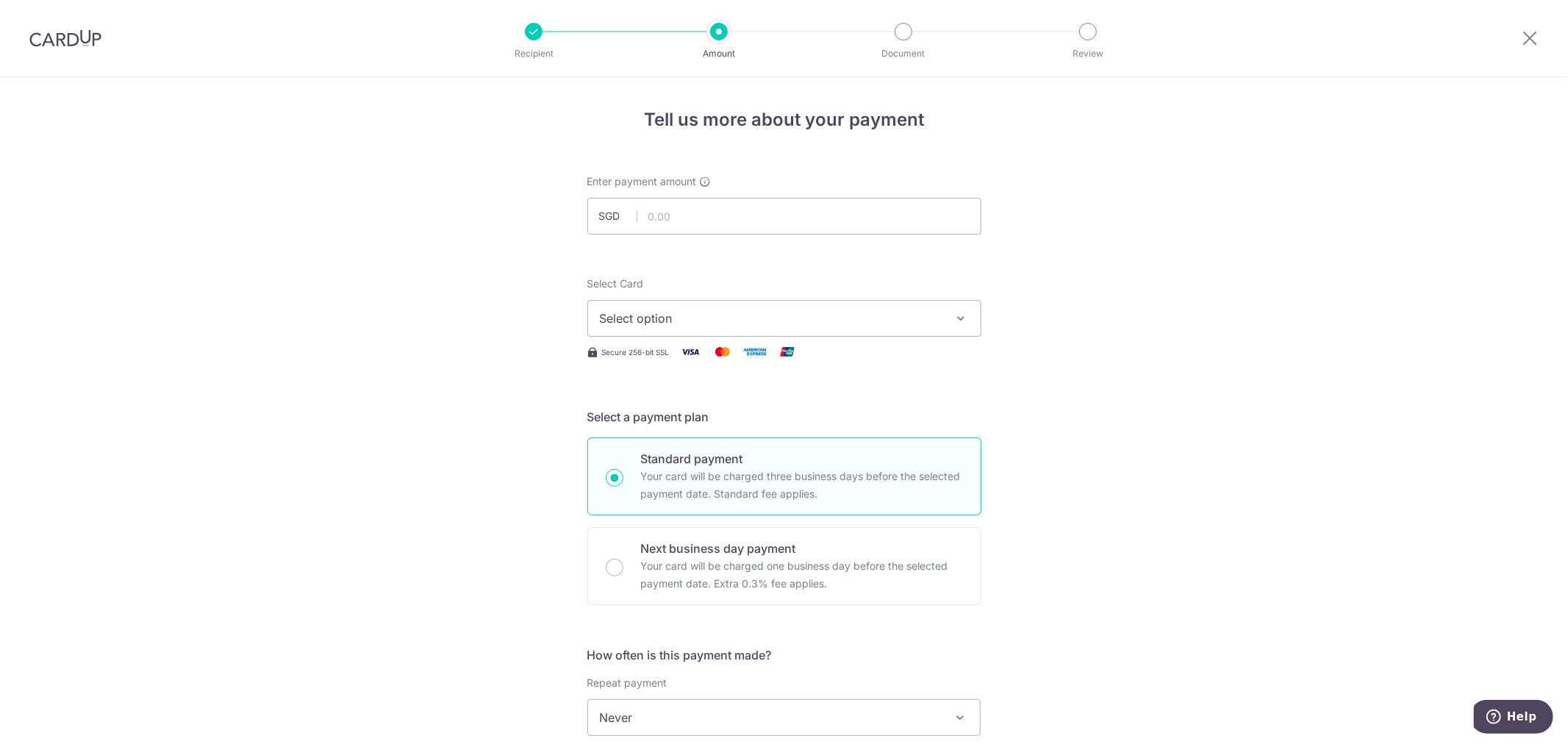
click at [717, 316] on span "Select option" at bounding box center [771, 318] width 343 height 18
click at [680, 216] on input "text" at bounding box center [784, 216] width 394 height 37
type input "1,666.00"
click at [900, 319] on span "Select option" at bounding box center [771, 318] width 343 height 18
click at [719, 416] on span "**** 7809" at bounding box center [784, 423] width 369 height 18
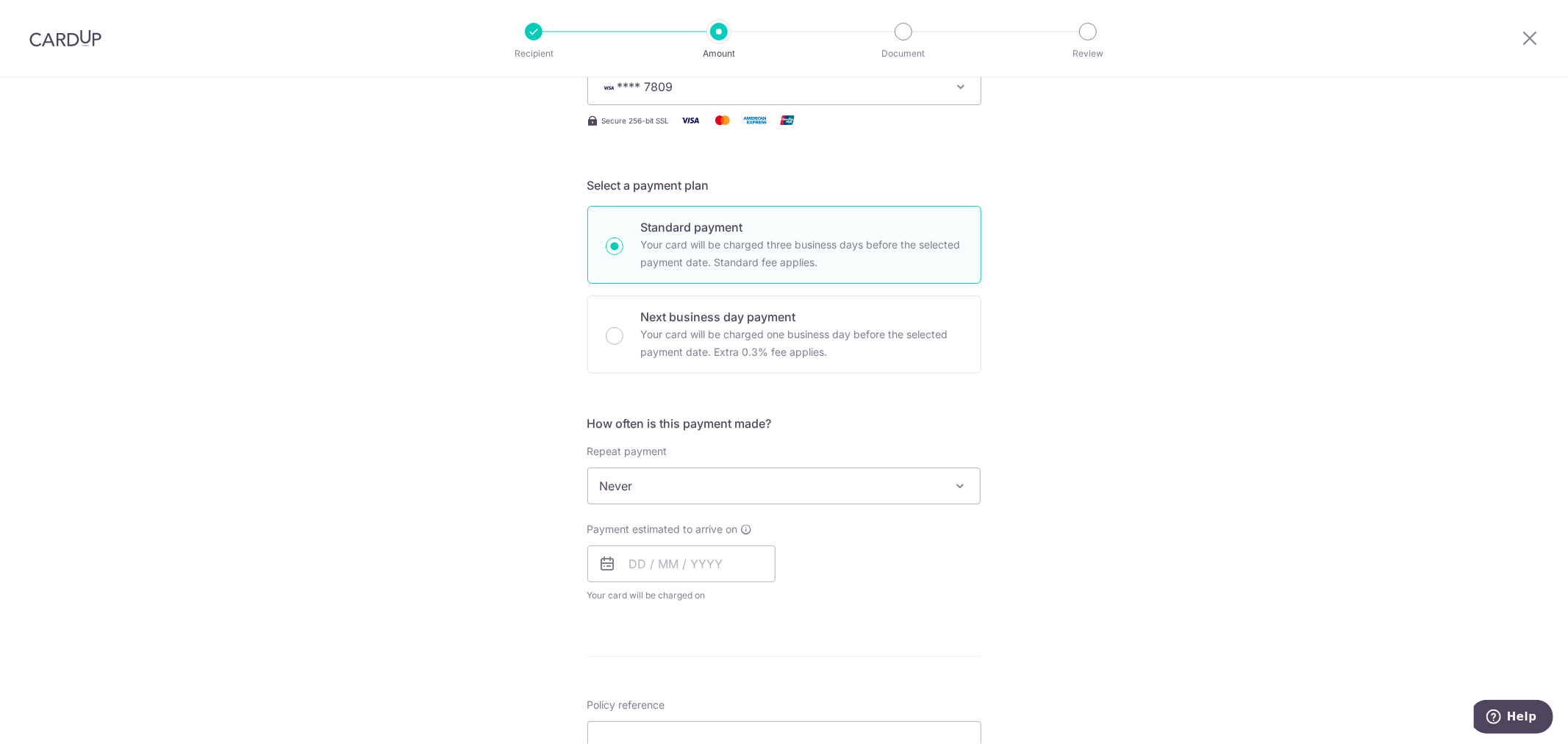
scroll to position [327, 0]
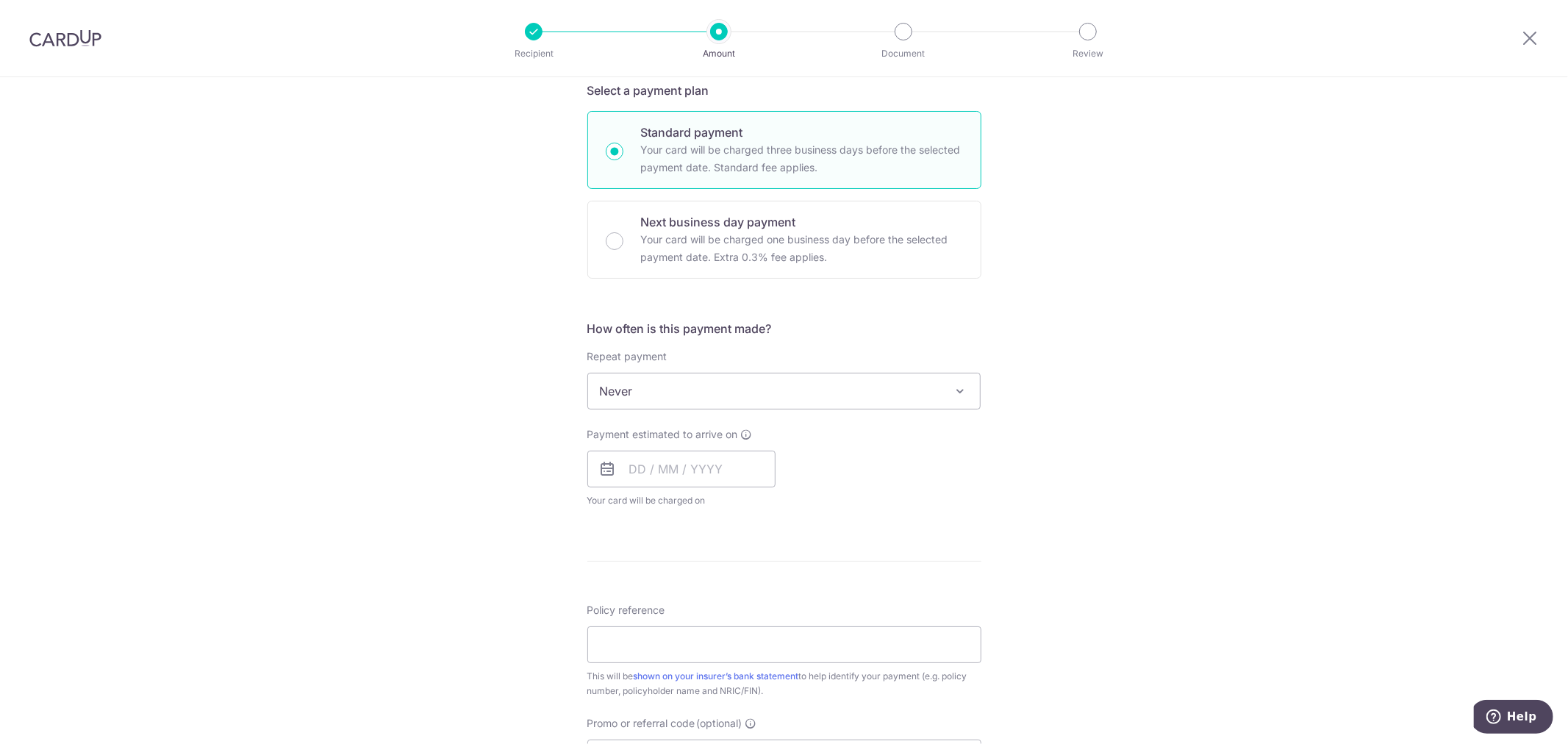
click at [771, 382] on span "Never" at bounding box center [784, 391] width 392 height 35
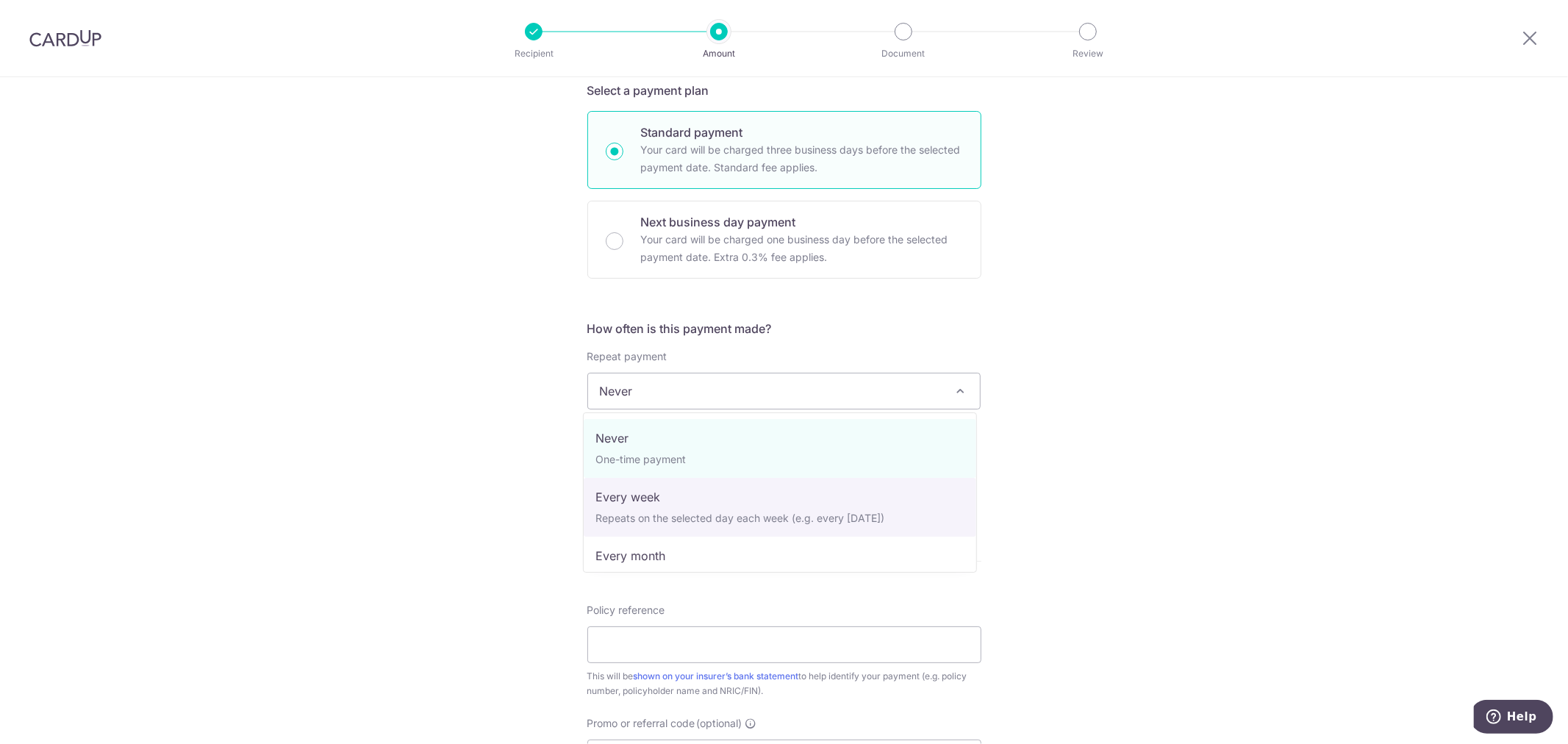
select select "2"
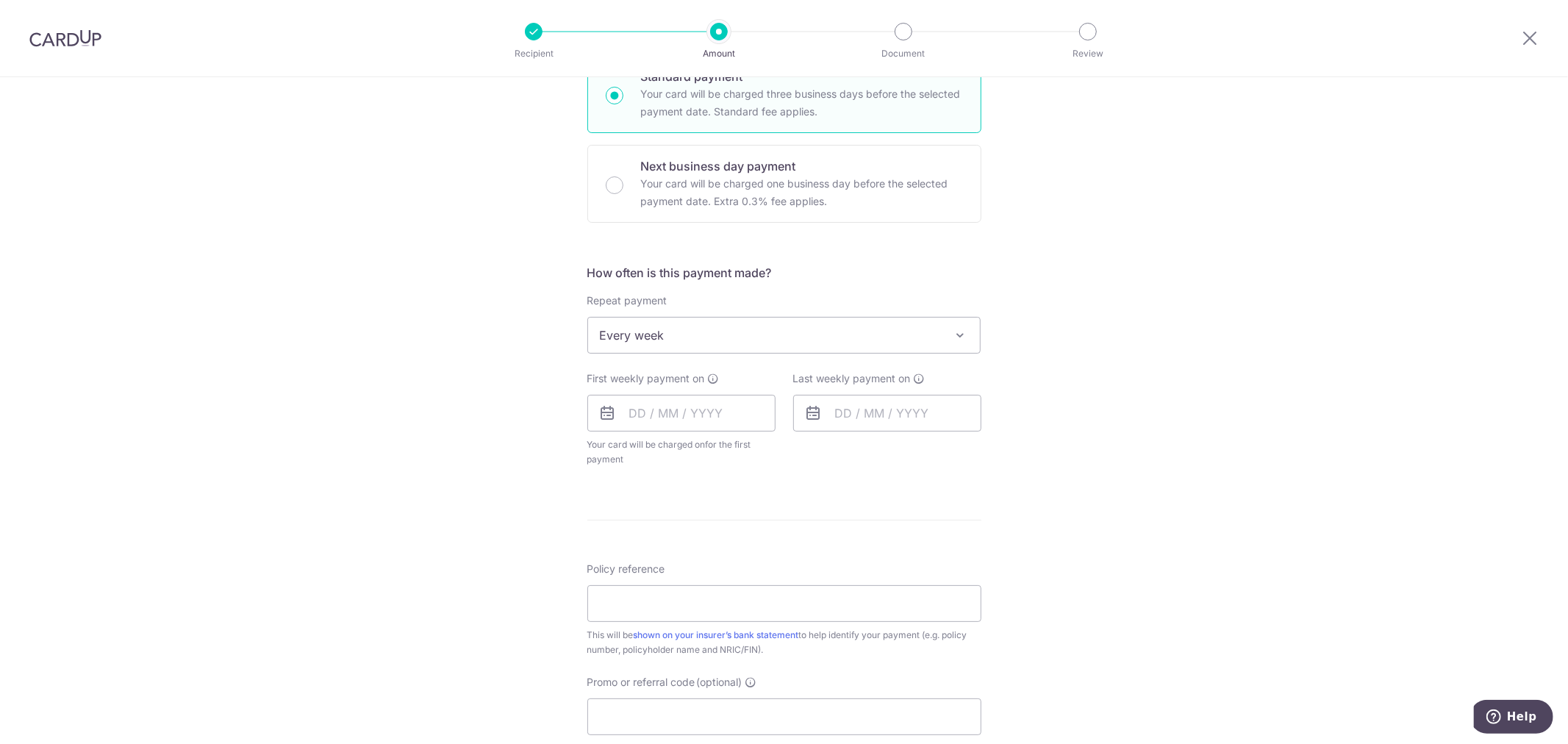
scroll to position [408, 0]
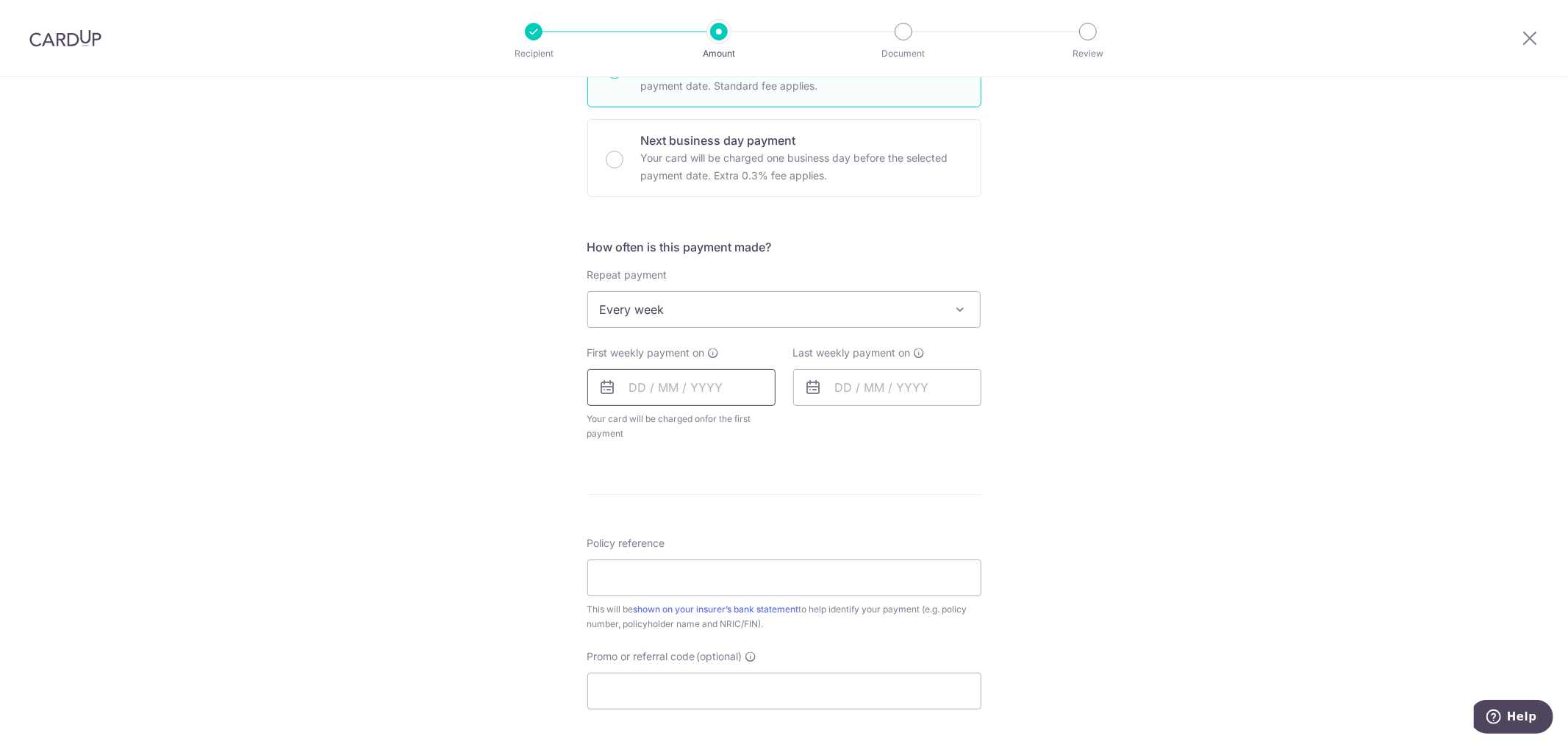
click at [633, 380] on input "text" at bounding box center [681, 387] width 188 height 37
click at [696, 521] on table "Sun Mon Tue Wed Thu Fri Sat 1 2 3 4 5 6 7 8 9 10 11 12 13 14 15 16 17 18 19 20 …" at bounding box center [705, 535] width 206 height 176
click at [730, 526] on link "11" at bounding box center [735, 521] width 24 height 24
type input "11/09/2025"
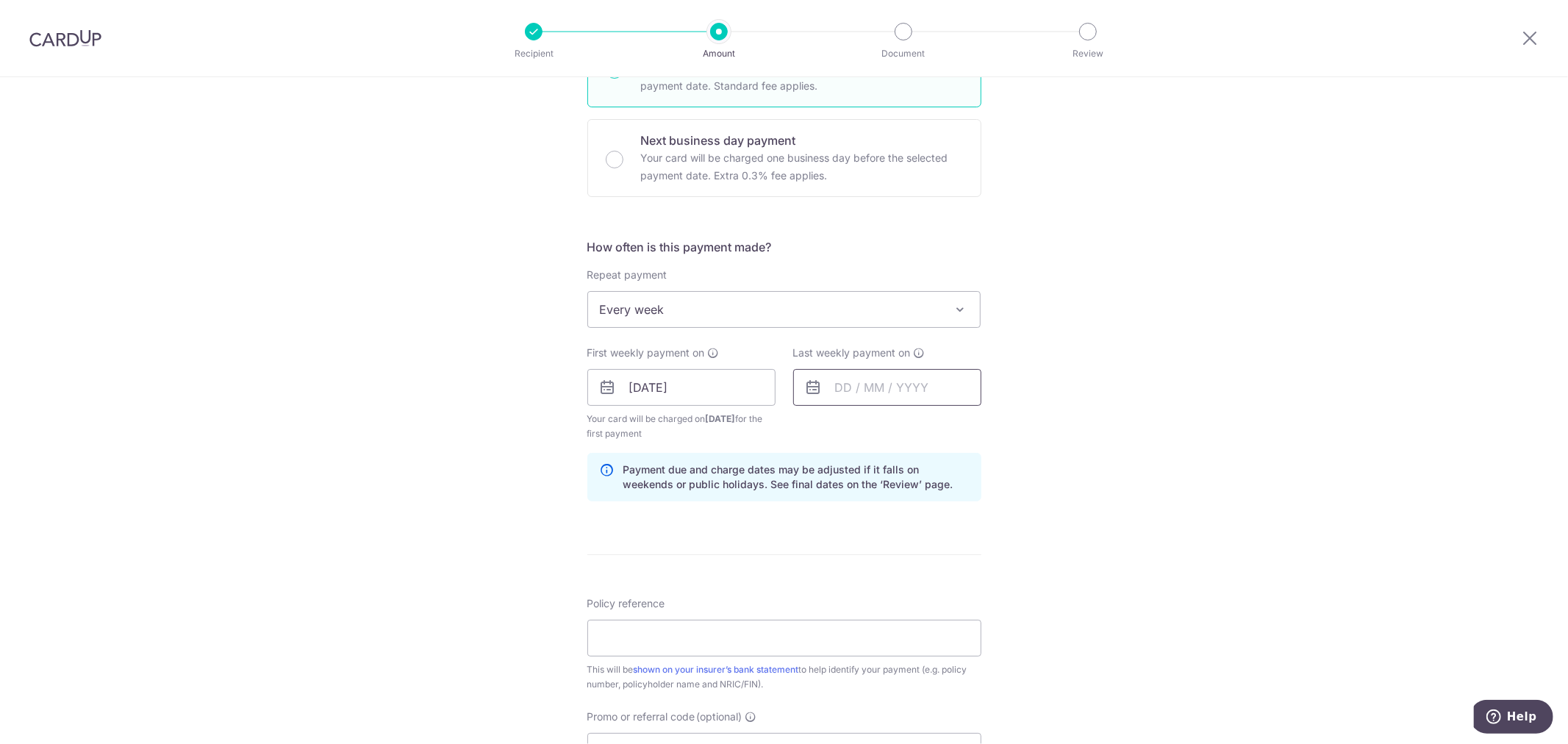
click at [873, 384] on input "text" at bounding box center [887, 387] width 188 height 37
click at [937, 548] on link "18" at bounding box center [941, 550] width 24 height 24
click at [882, 397] on input "18/09/2025" at bounding box center [887, 387] width 188 height 37
click at [879, 546] on link "16" at bounding box center [882, 550] width 24 height 24
type input "16/09/2025"
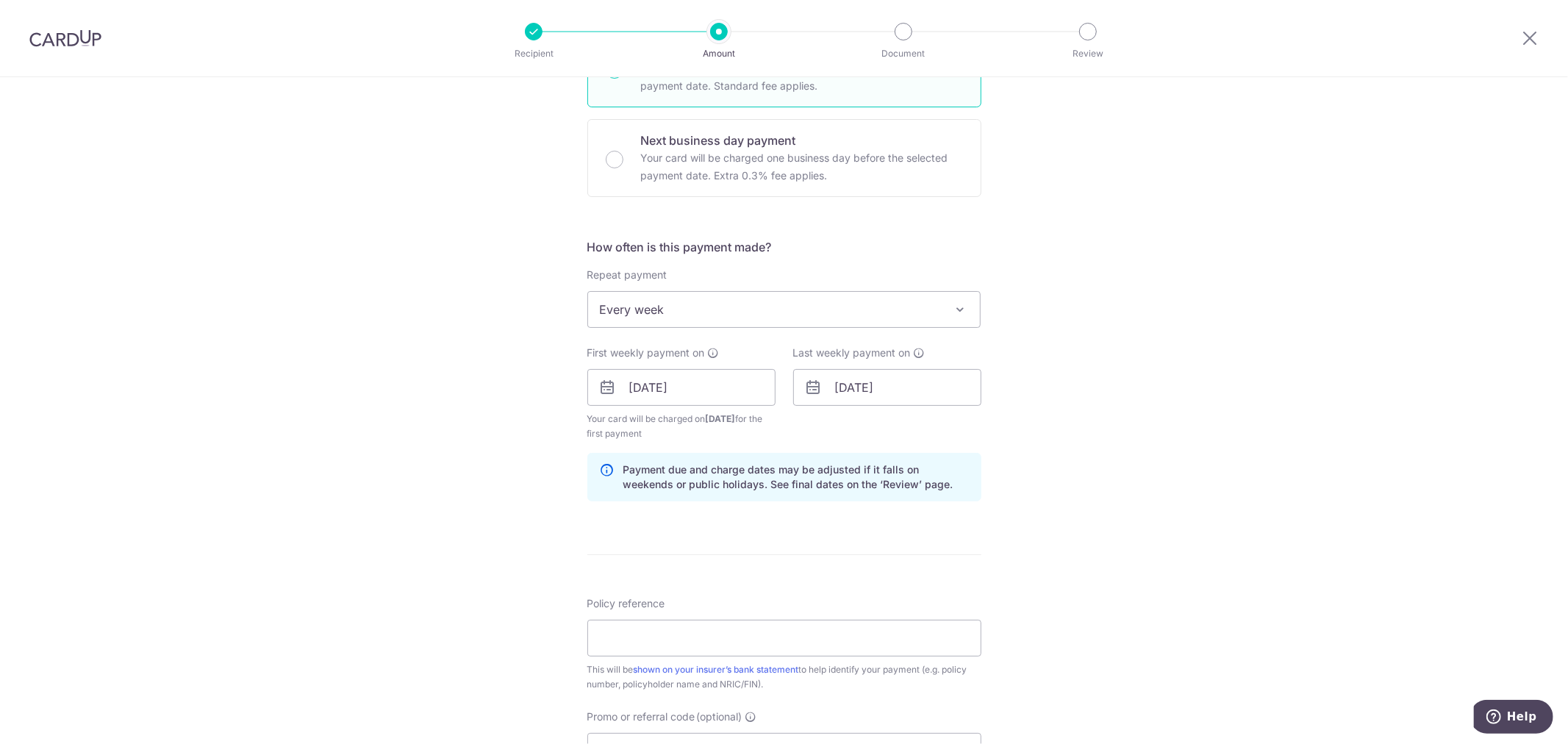
click at [1081, 518] on div "Tell us more about your payment Enter payment amount SGD 1,666.00 1666.00 Selec…" at bounding box center [784, 371] width 1568 height 1404
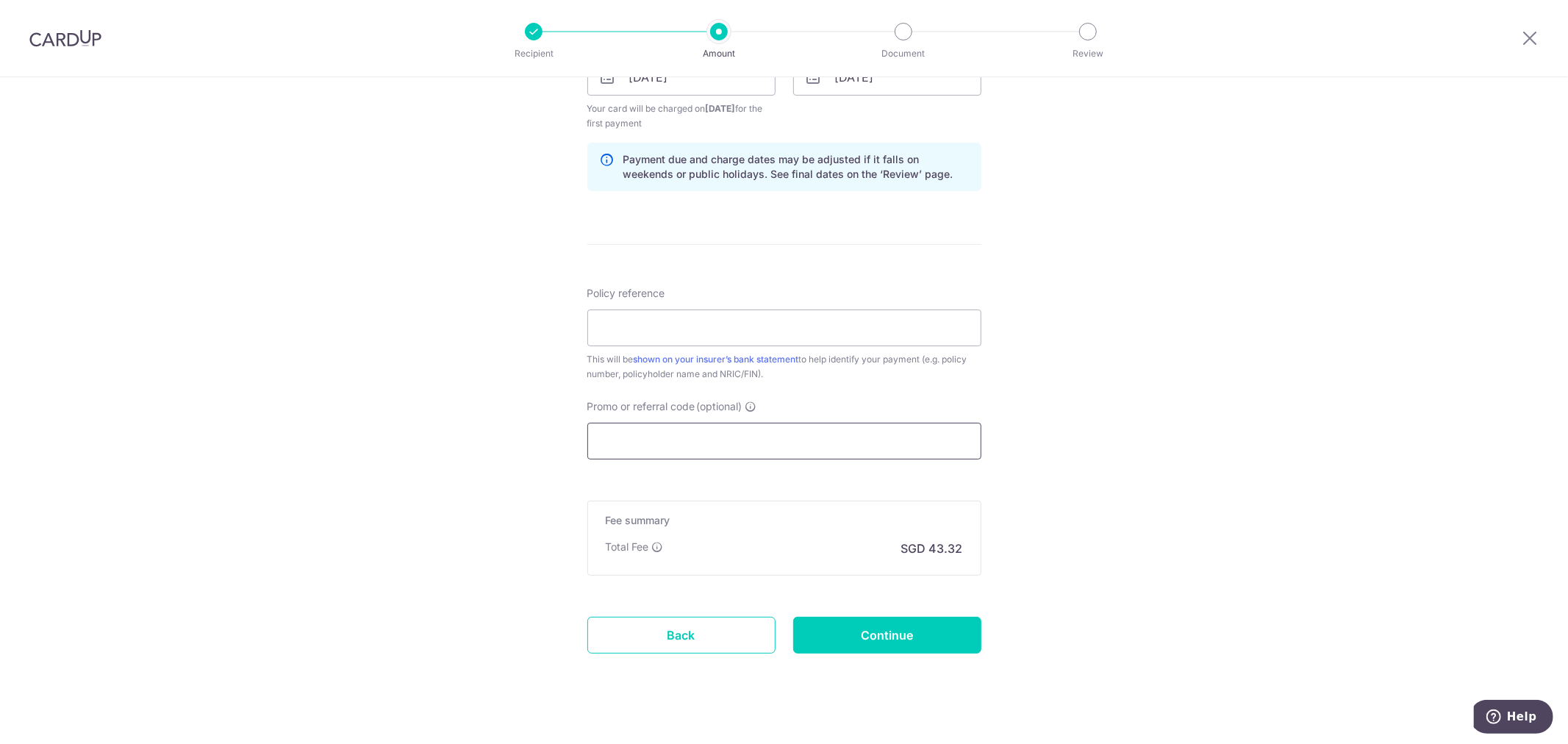
scroll to position [735, 0]
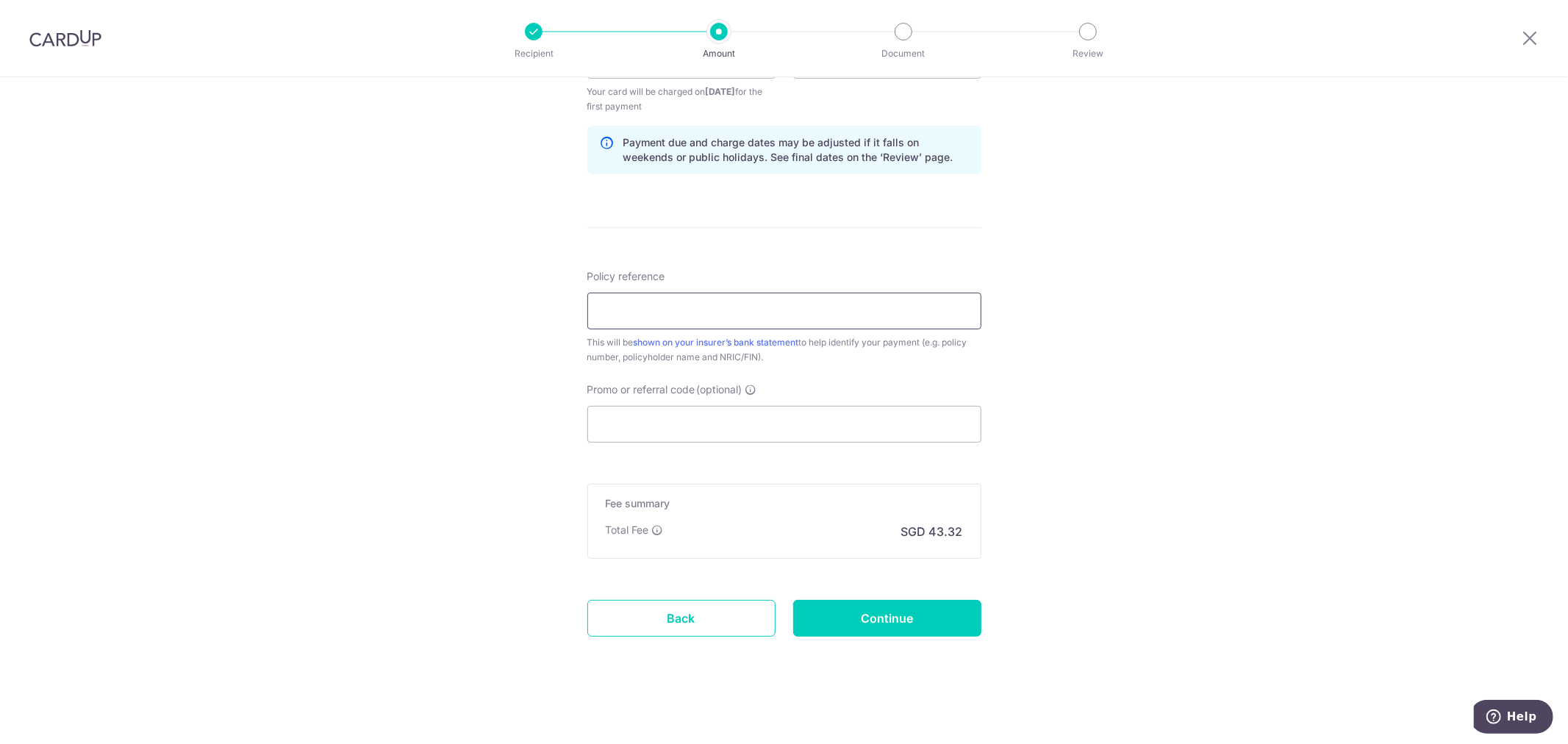
click at [641, 309] on input "Policy reference" at bounding box center [784, 311] width 394 height 37
paste input "A3045008"
type input "A3045008"
click at [684, 419] on input "Promo or referral code (optional)" at bounding box center [784, 424] width 394 height 37
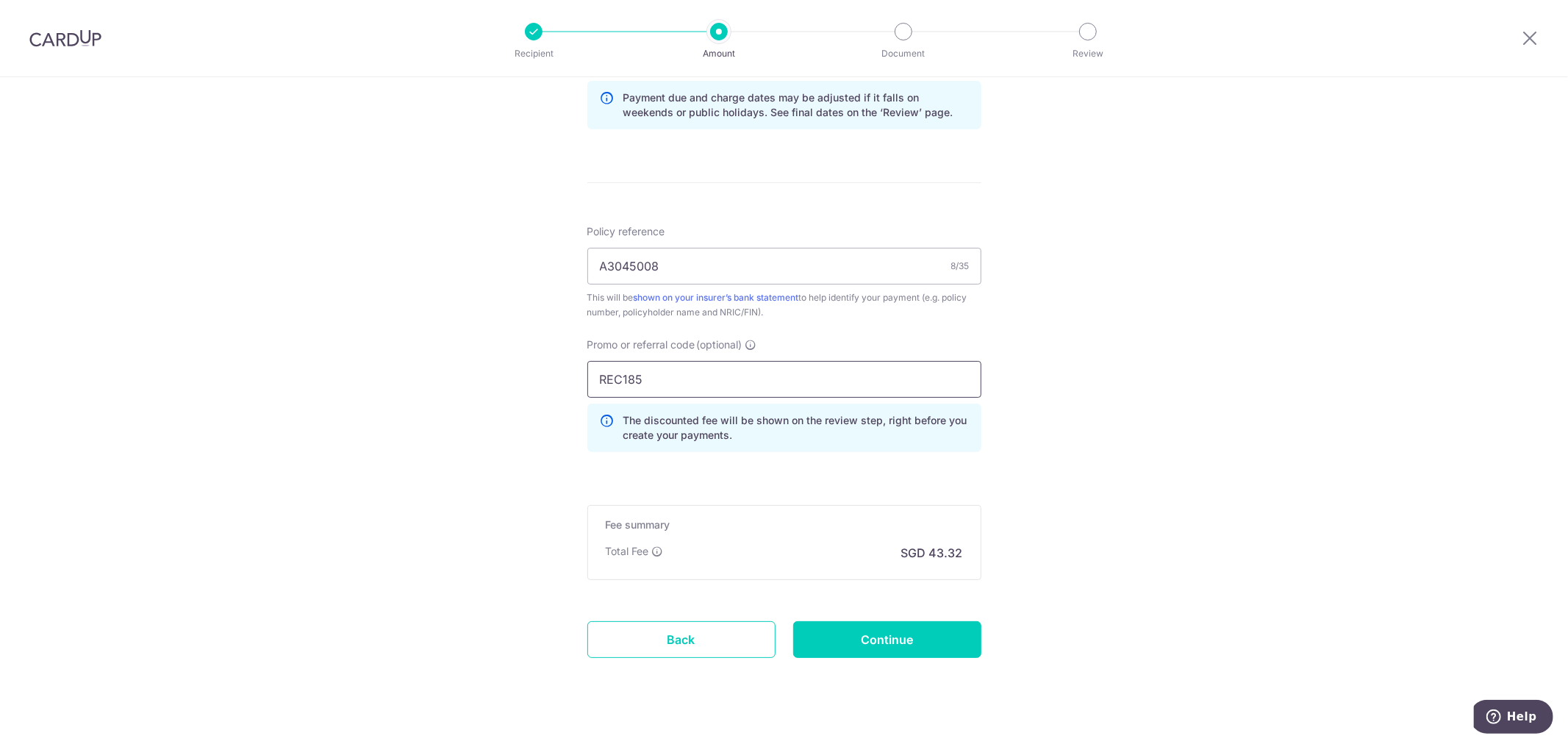
scroll to position [804, 0]
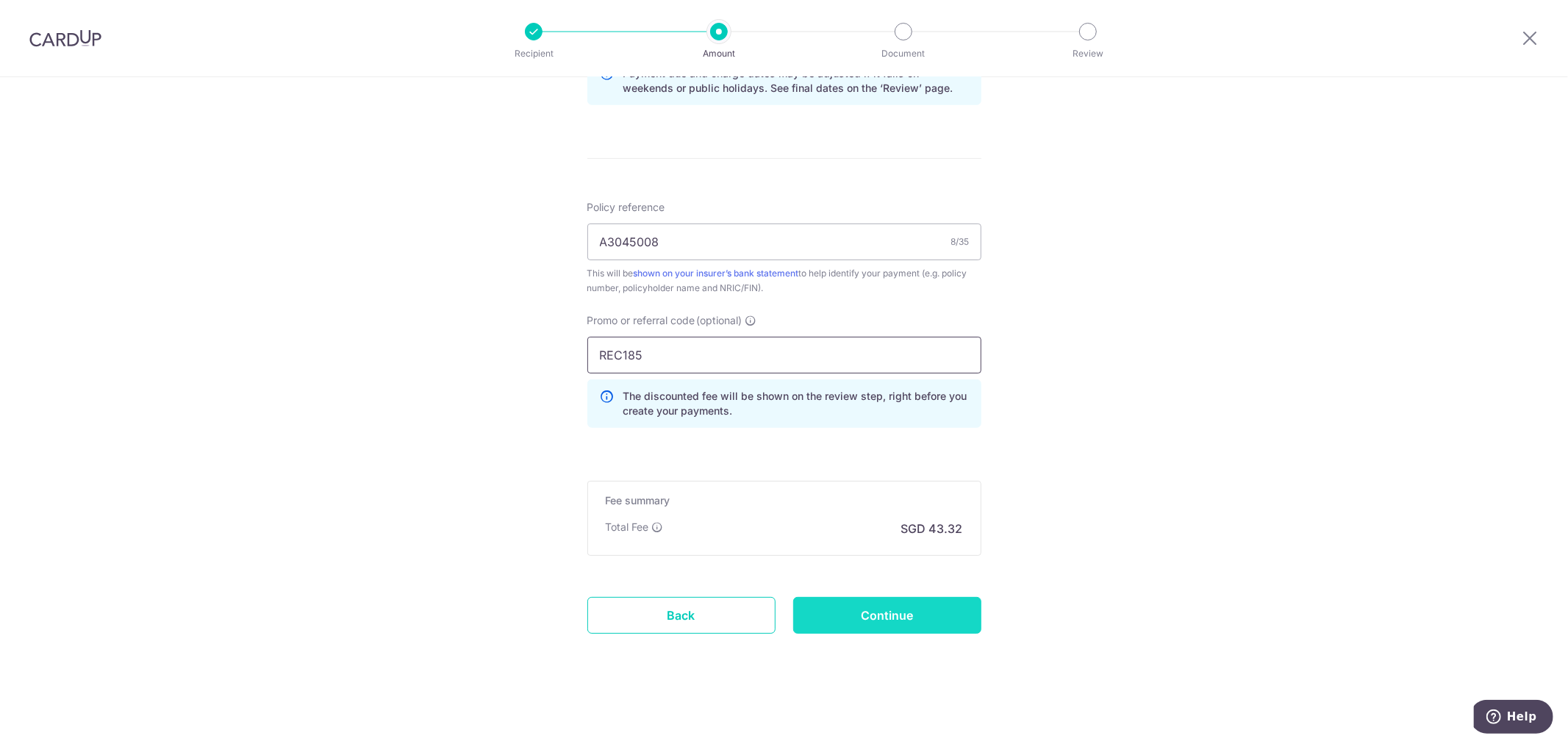
type input "REC185"
click at [854, 617] on input "Continue" at bounding box center [887, 615] width 188 height 37
type input "Create Schedule"
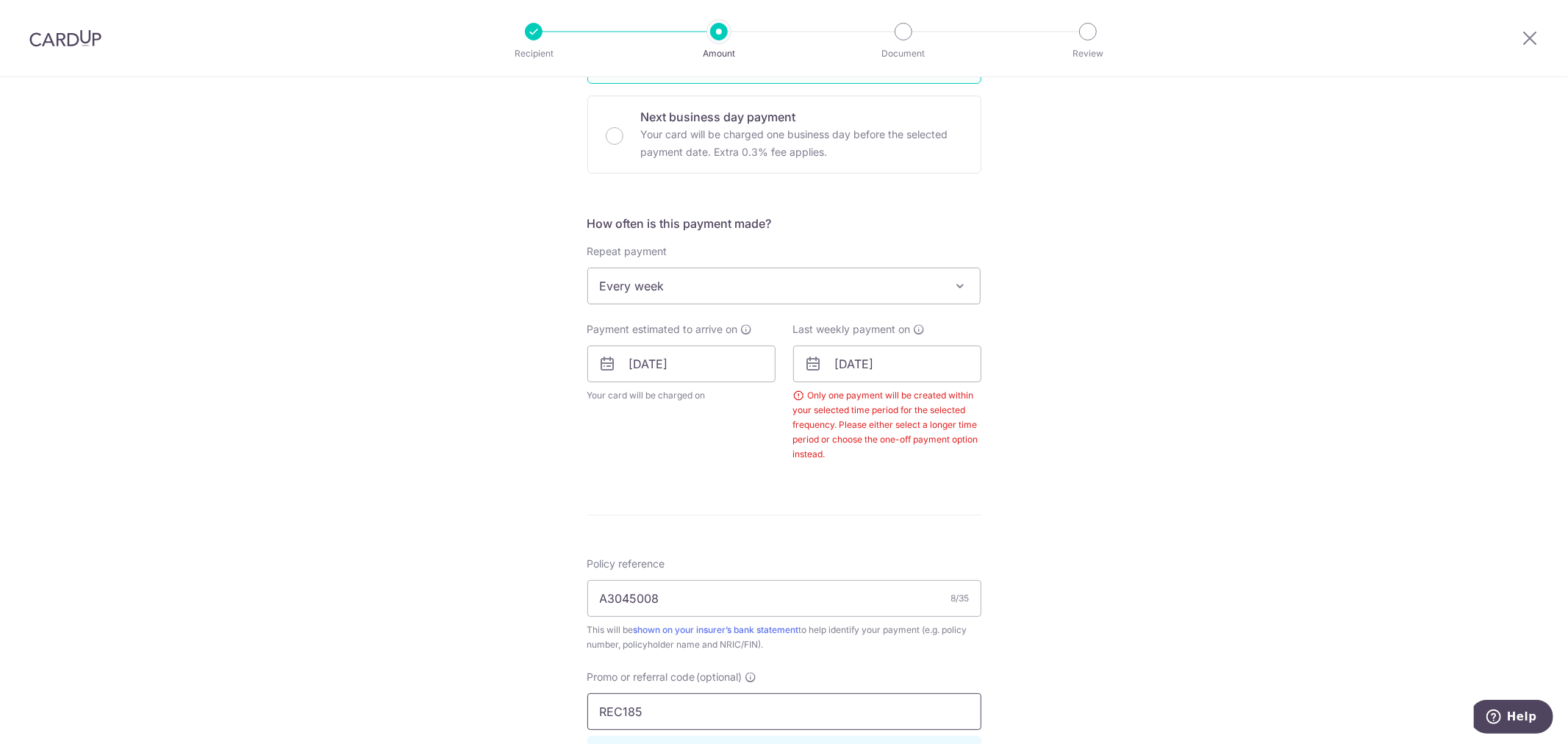
scroll to position [415, 0]
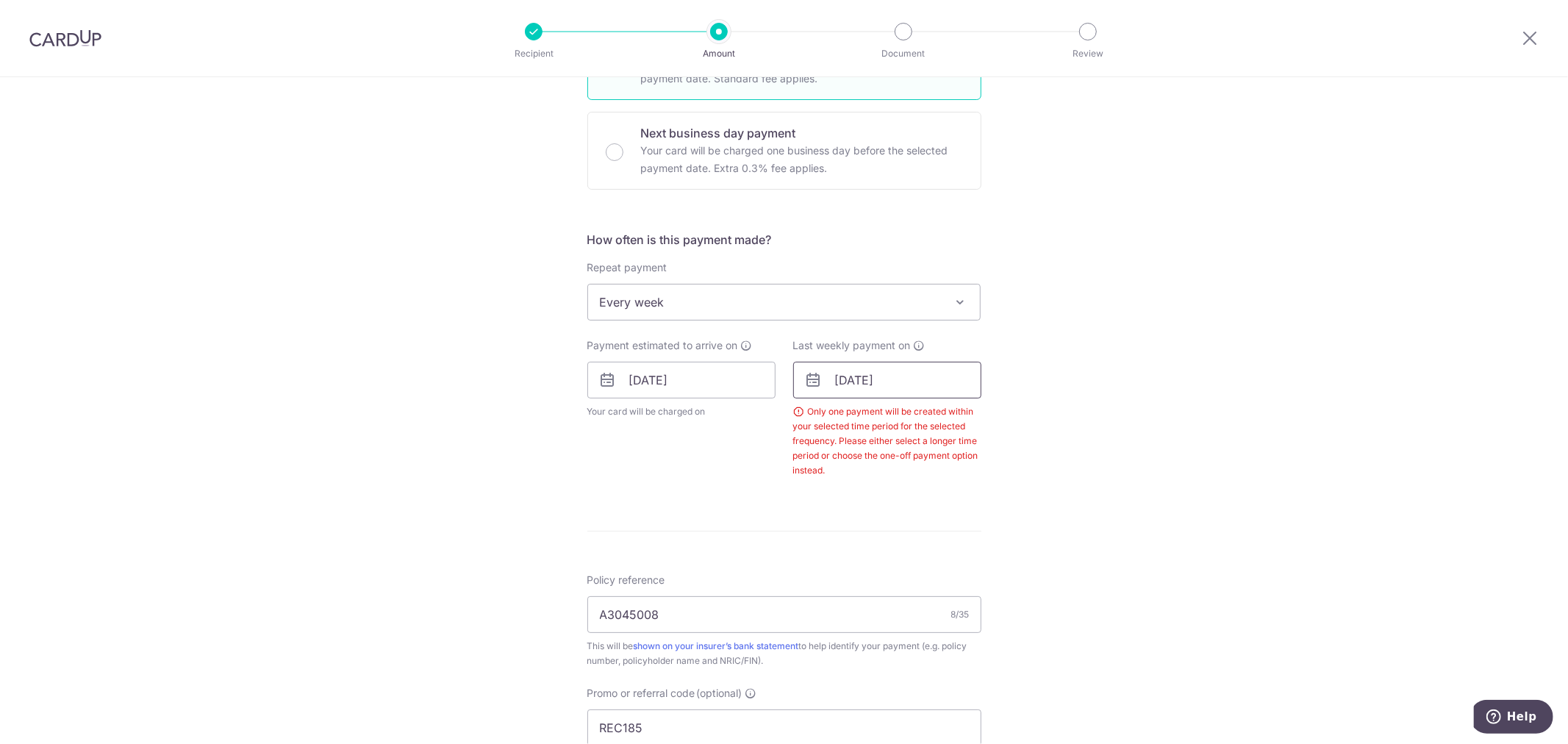
click at [869, 376] on input "16/09/2025" at bounding box center [887, 380] width 188 height 37
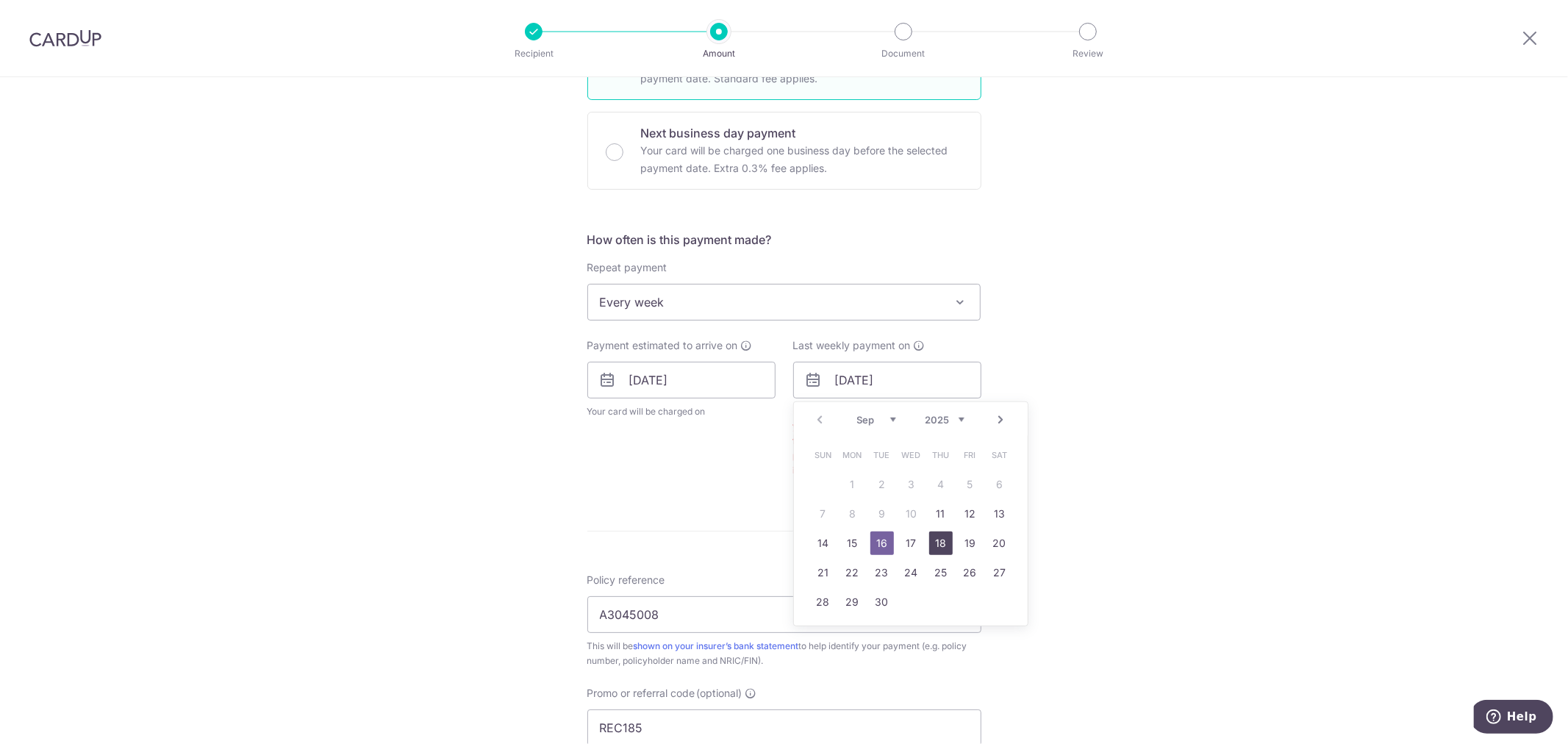
click at [935, 545] on link "18" at bounding box center [941, 543] width 24 height 24
type input "[DATE]"
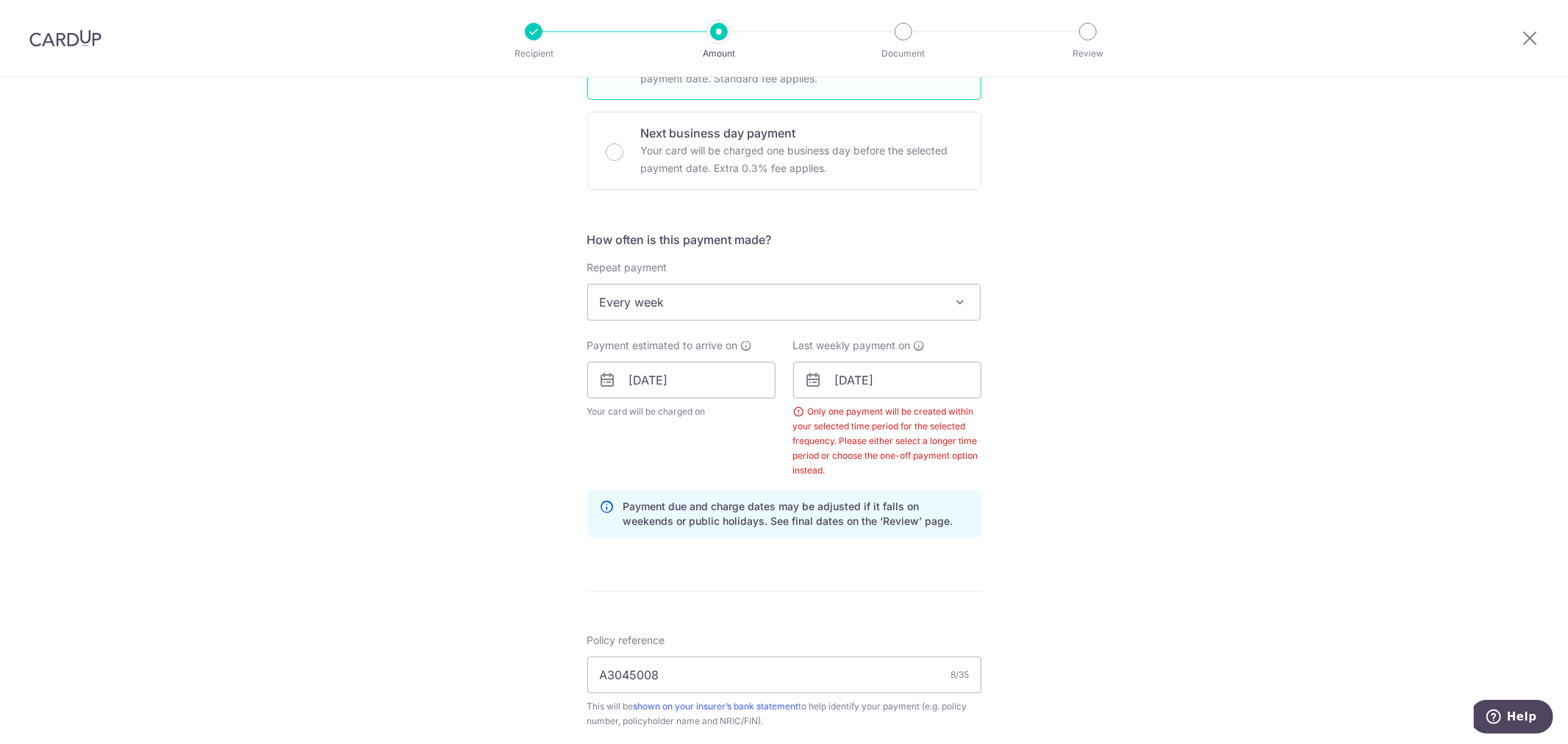
click at [1079, 578] on div "Tell us more about your payment Enter payment amount SGD 1,666.00 1666.00 Selec…" at bounding box center [784, 419] width 1568 height 1514
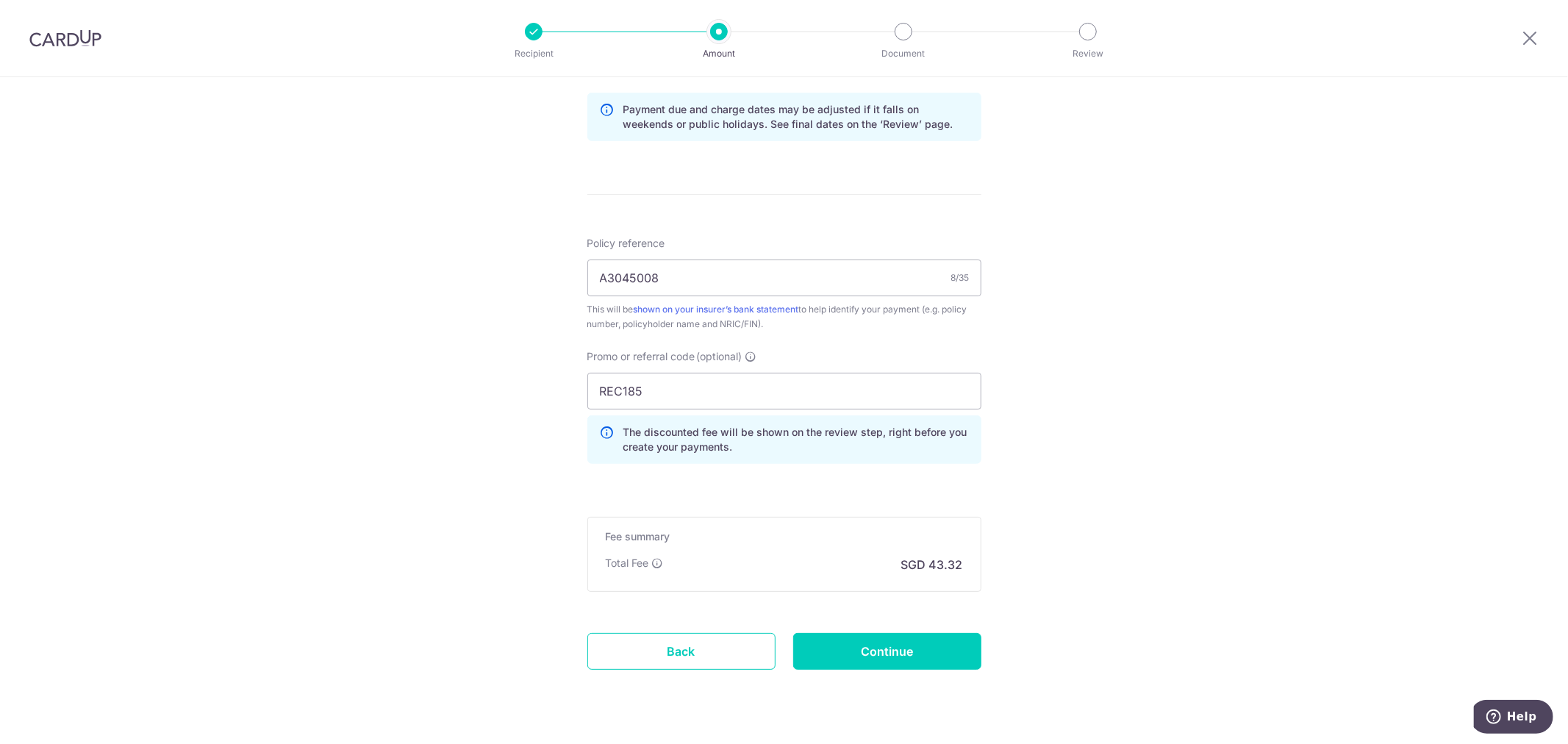
scroll to position [824, 0]
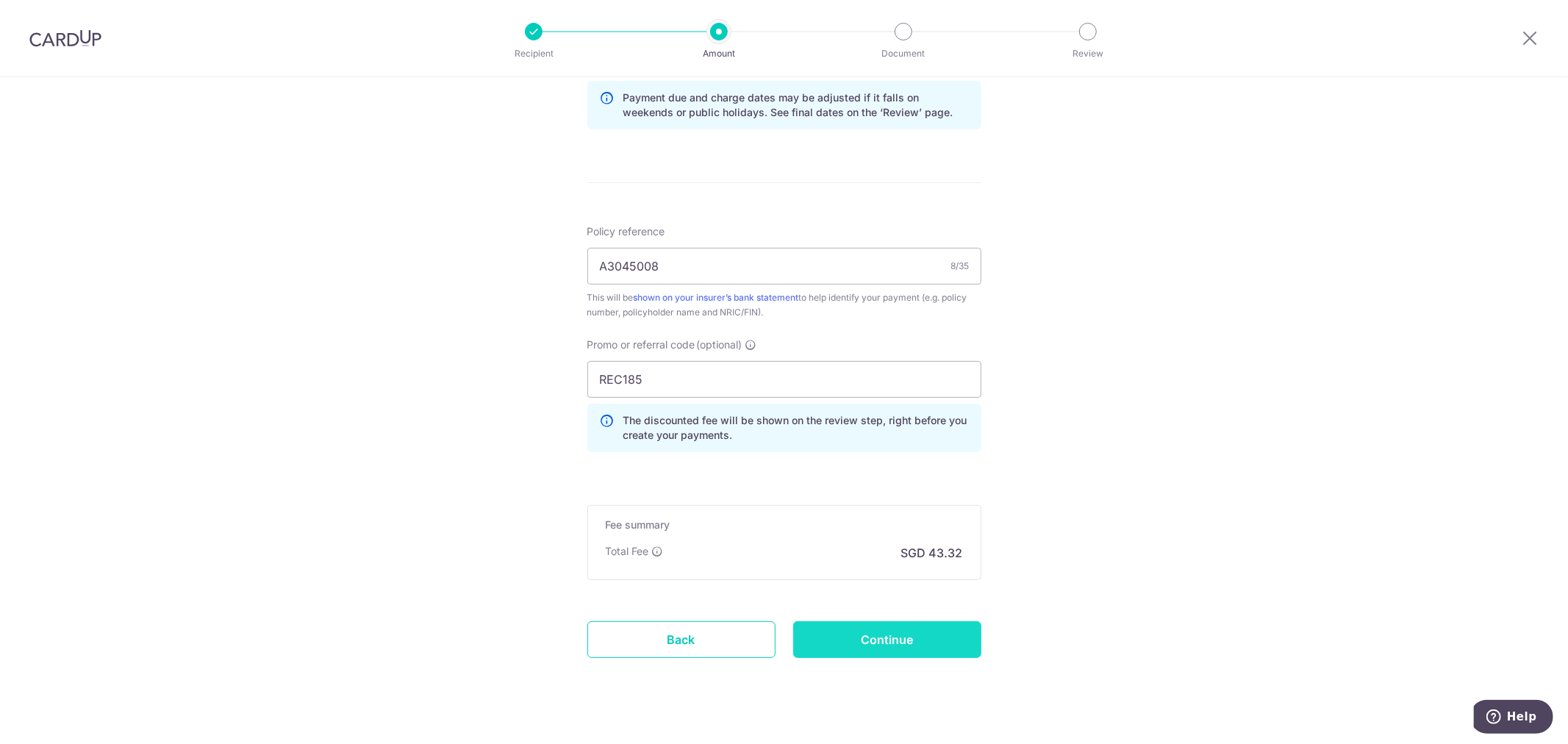
click at [924, 645] on input "Continue" at bounding box center [887, 639] width 188 height 37
type input "Create Schedule"
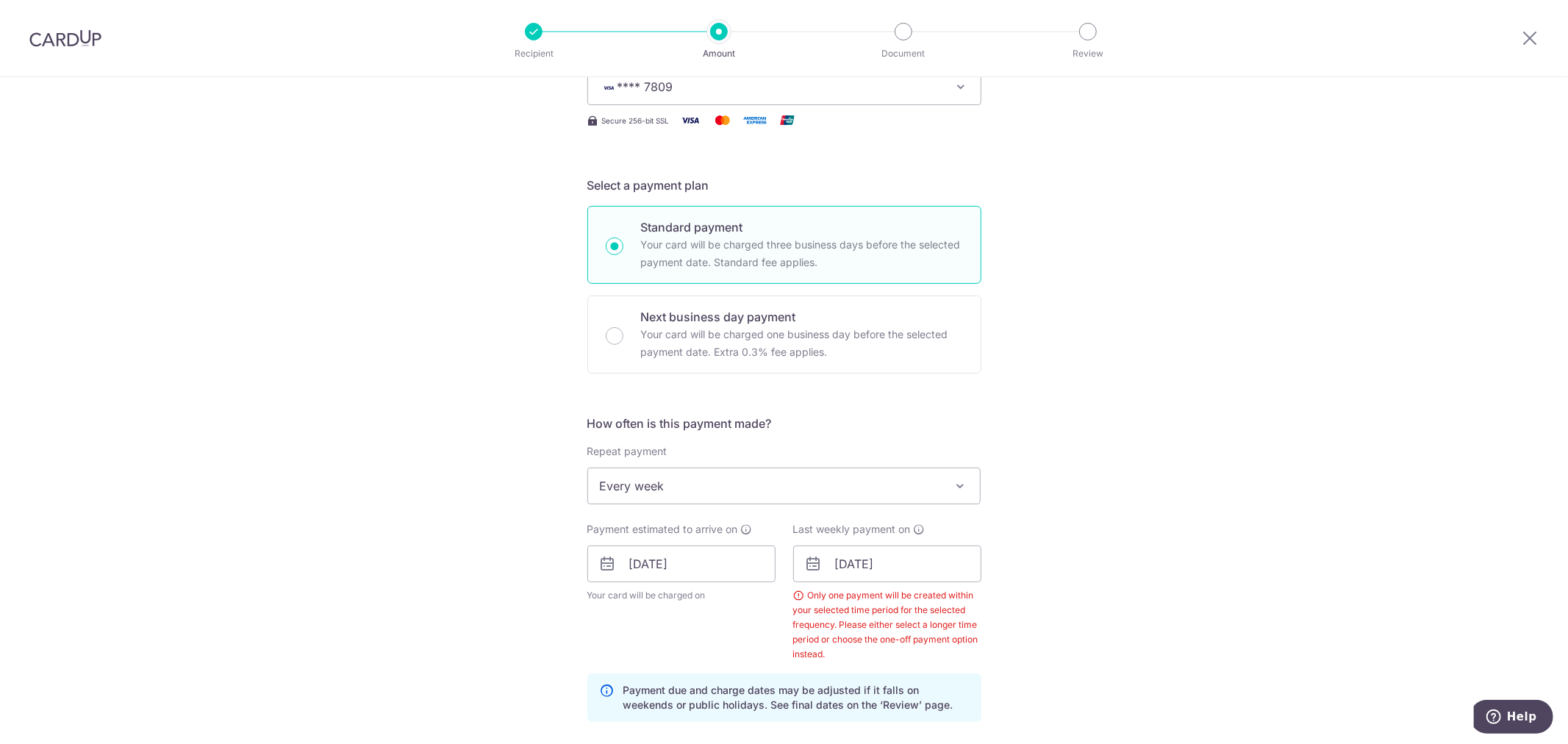
scroll to position [252, 0]
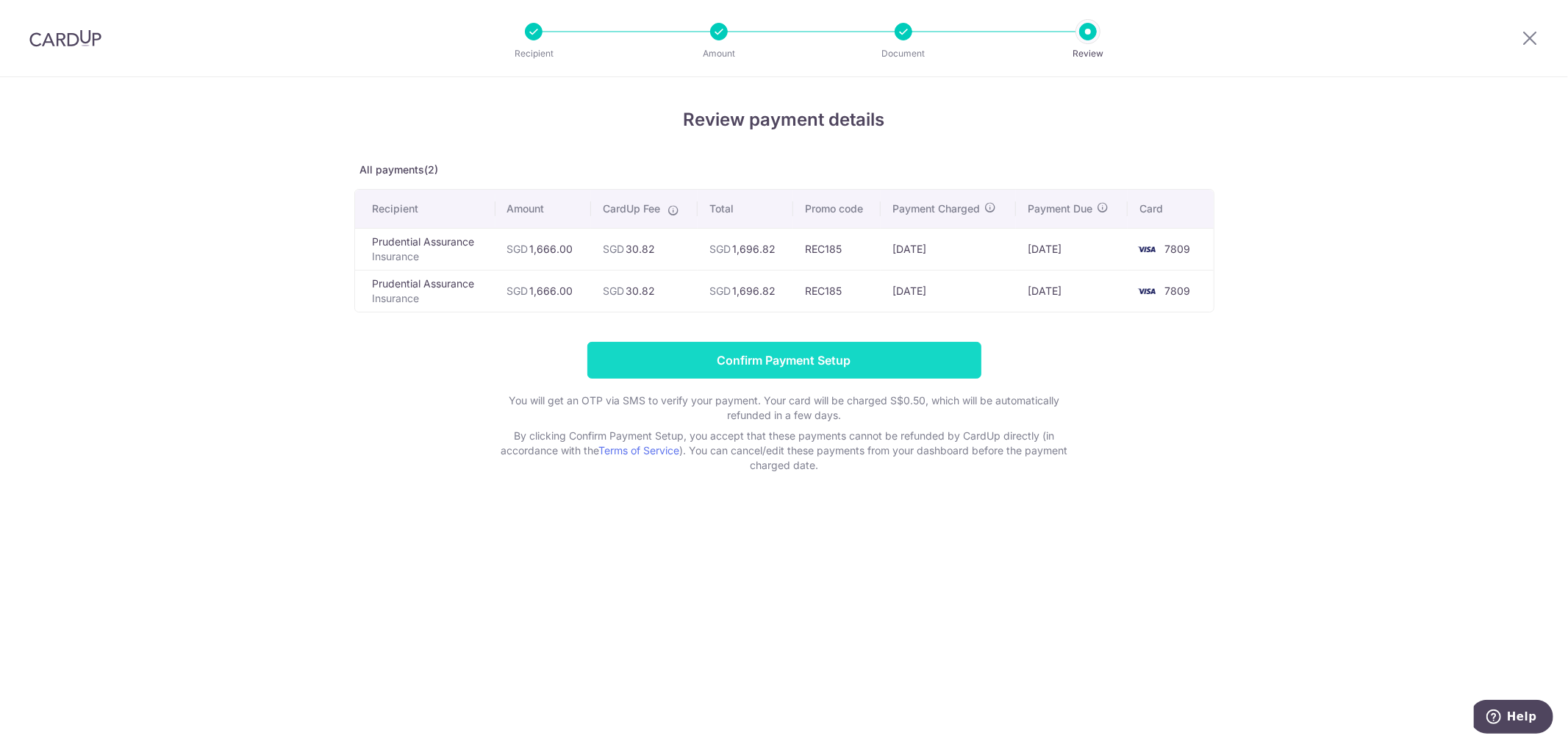
click at [846, 361] on input "Confirm Payment Setup" at bounding box center [784, 360] width 394 height 37
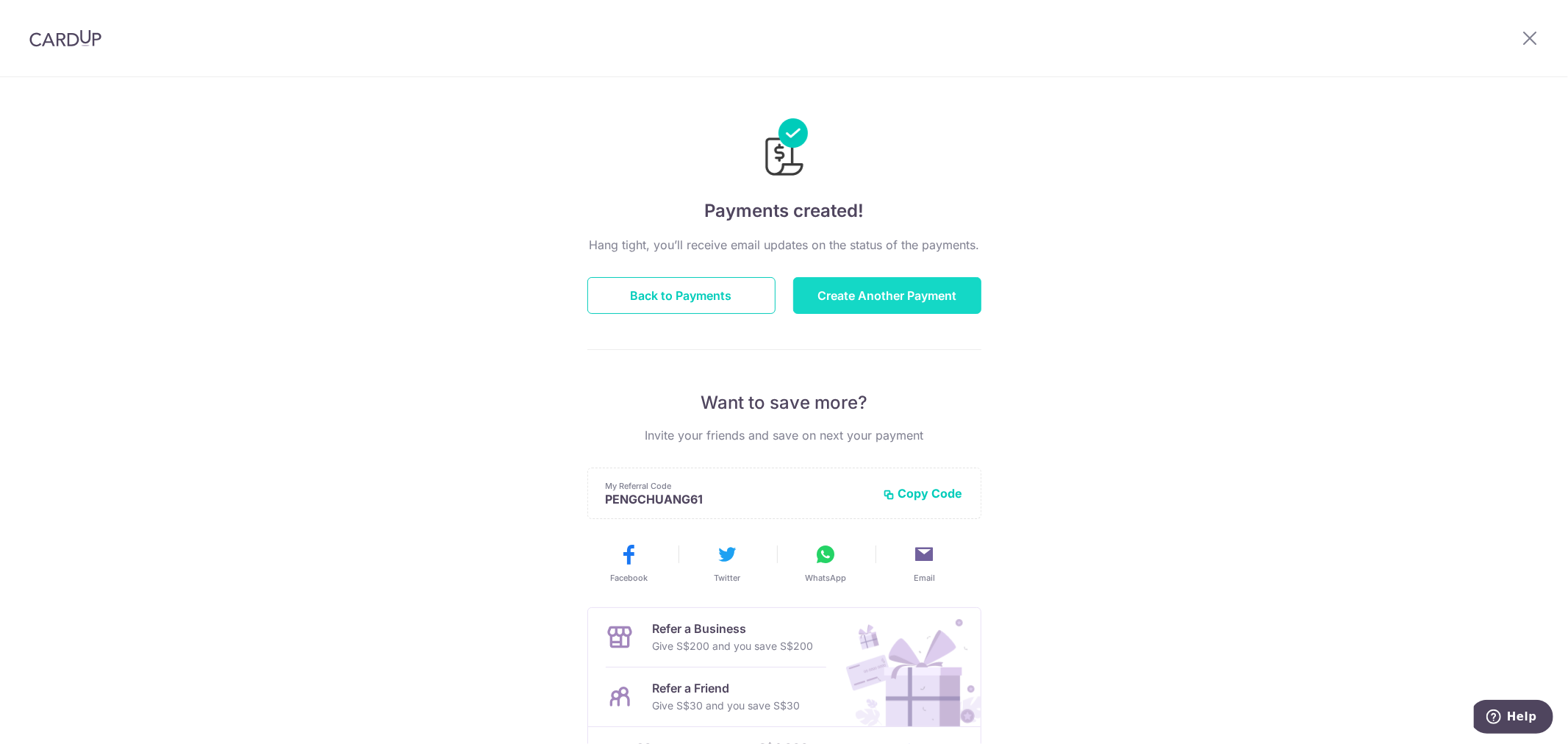
click at [858, 299] on button "Create Another Payment" at bounding box center [887, 296] width 188 height 37
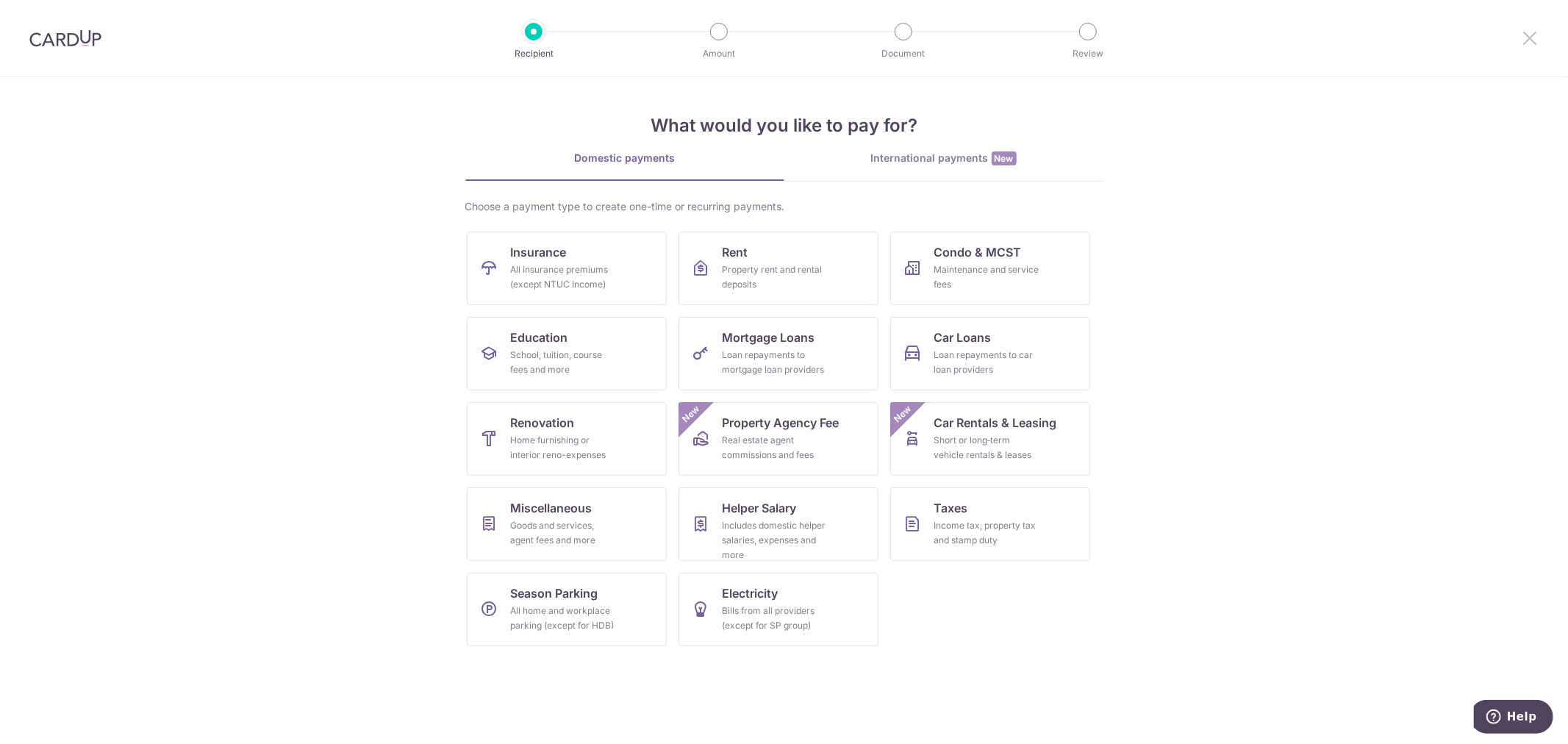
click at [1538, 42] on icon at bounding box center [1529, 38] width 18 height 18
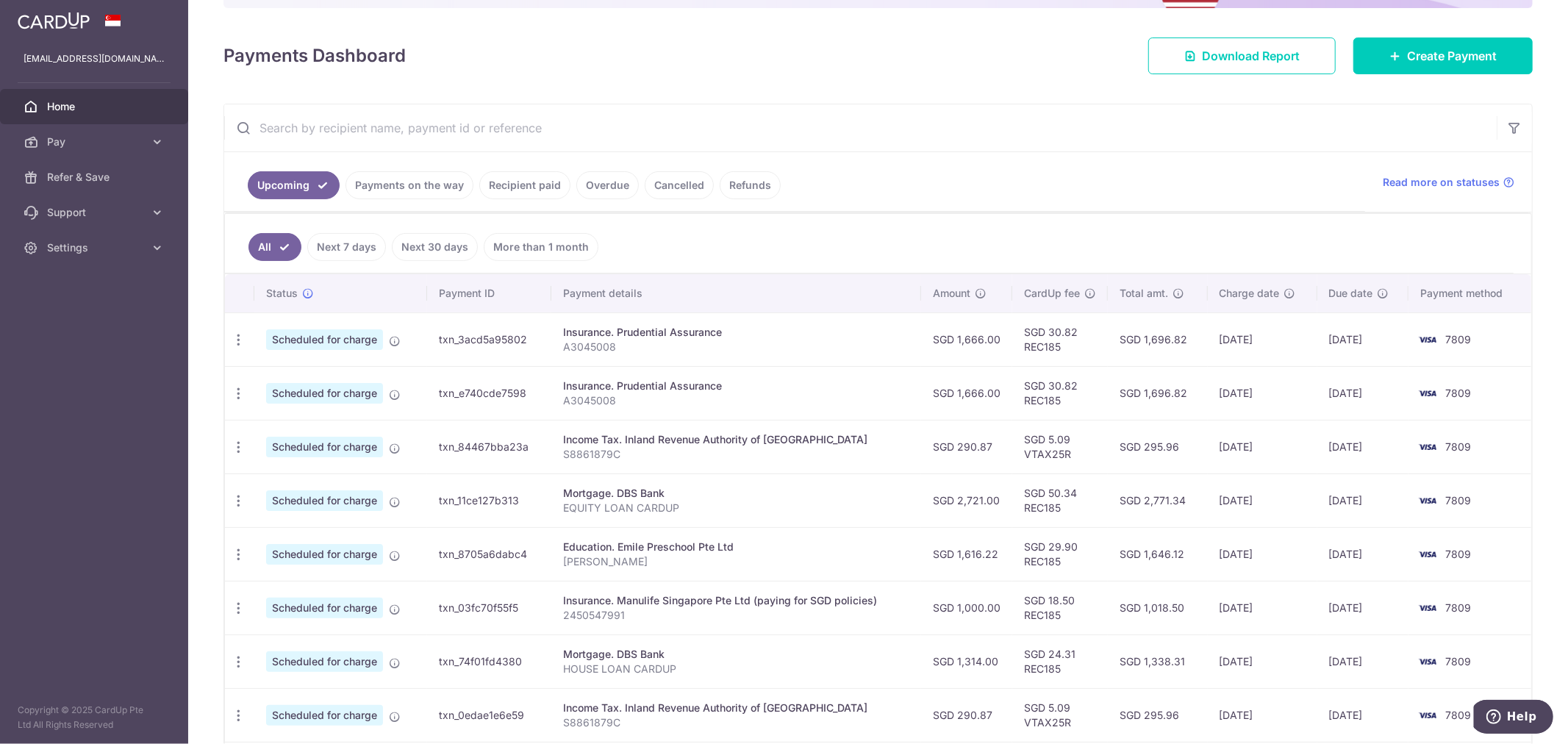
scroll to position [163, 0]
click at [416, 176] on link "Payments on the way" at bounding box center [409, 184] width 128 height 28
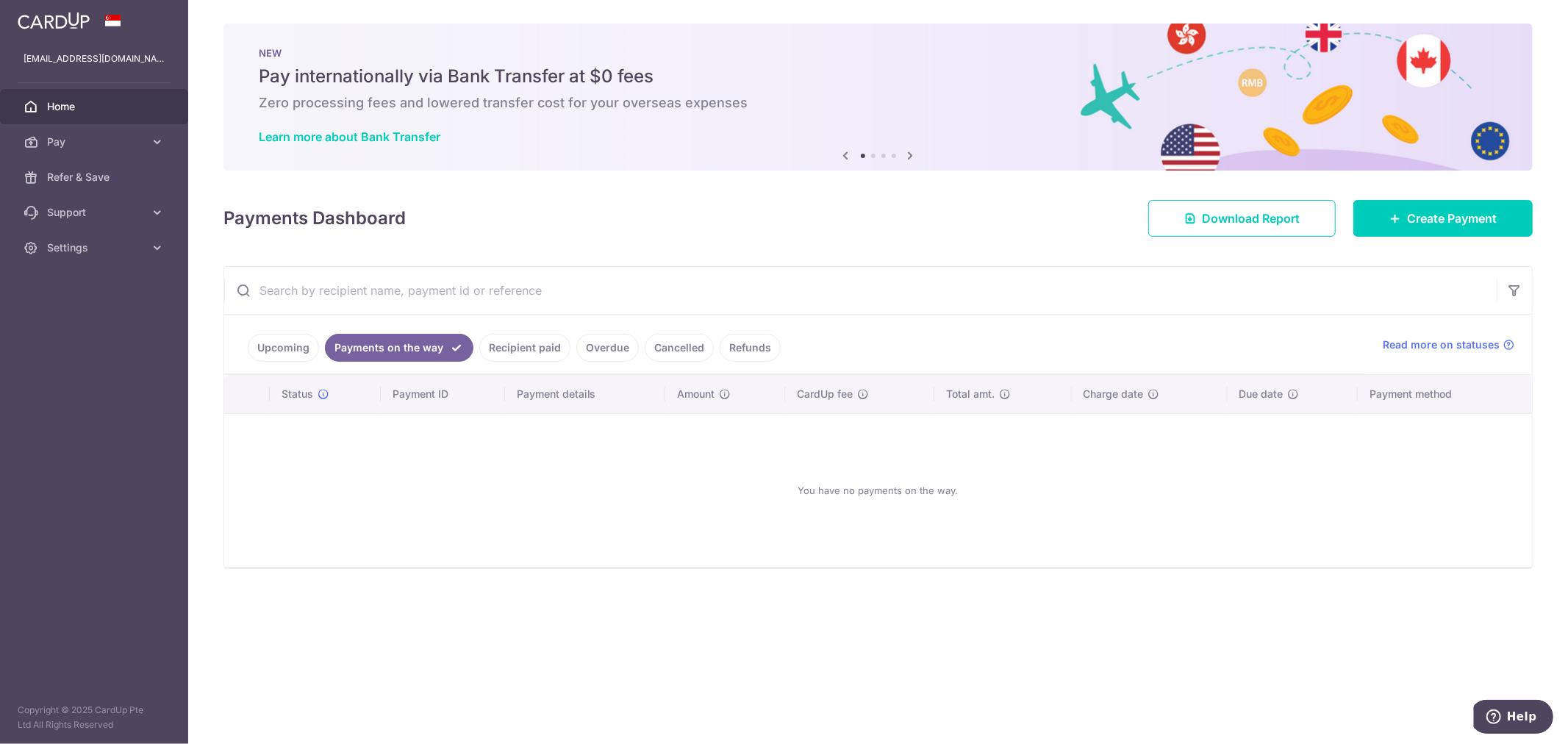
scroll to position [0, 0]
click at [290, 342] on link "Upcoming" at bounding box center [284, 347] width 72 height 28
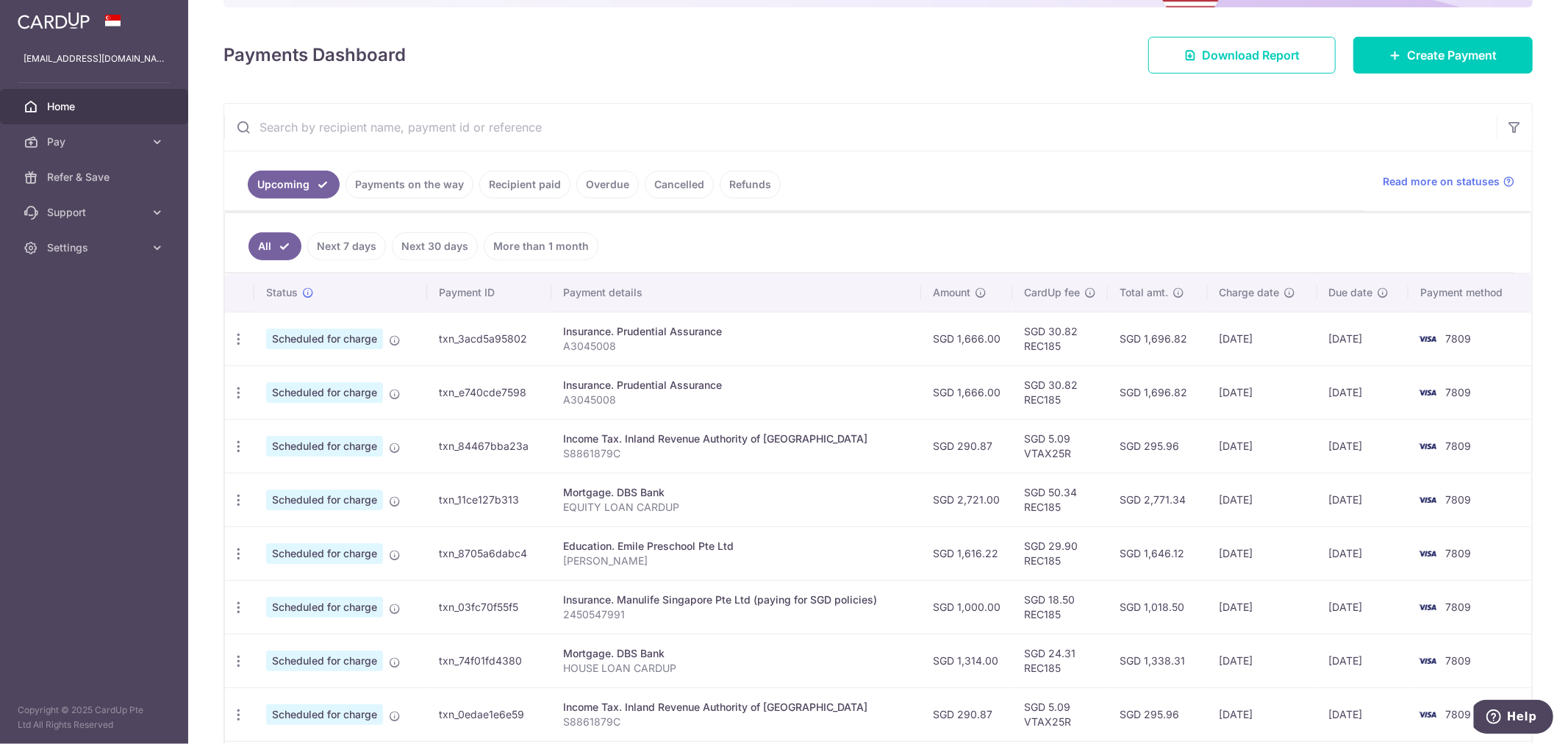
scroll to position [245, 0]
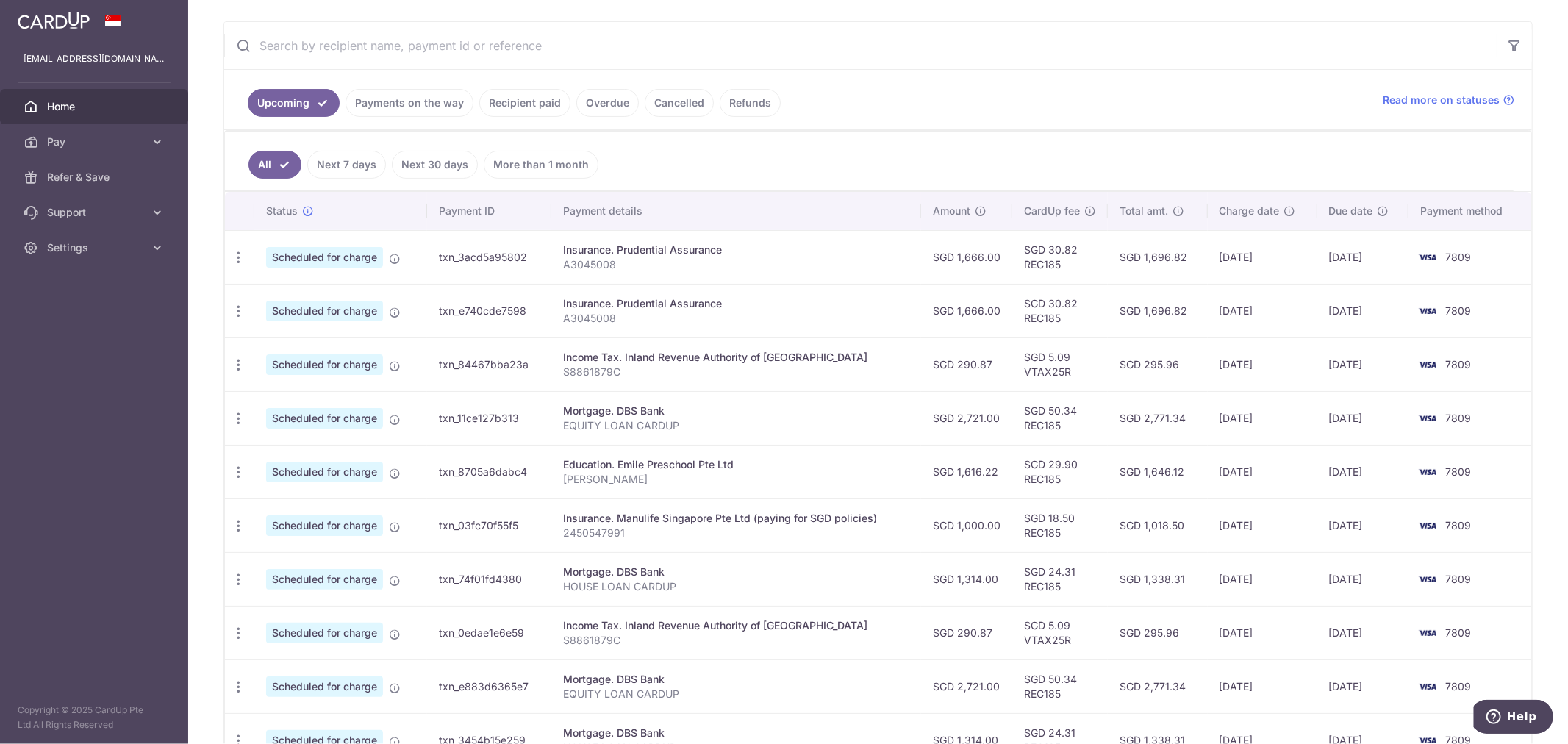
drag, startPoint x: 994, startPoint y: 317, endPoint x: 988, endPoint y: 348, distance: 31.6
click at [989, 345] on tbody "Update payment Cancel payment Scheduled for charge txn_3acd5a95802 Insurance. P…" at bounding box center [878, 498] width 1306 height 536
click at [568, 370] on p "S8861879C" at bounding box center [736, 371] width 346 height 15
click at [235, 367] on icon "button" at bounding box center [239, 365] width 15 height 15
click at [305, 399] on span "Update payment" at bounding box center [317, 404] width 100 height 18
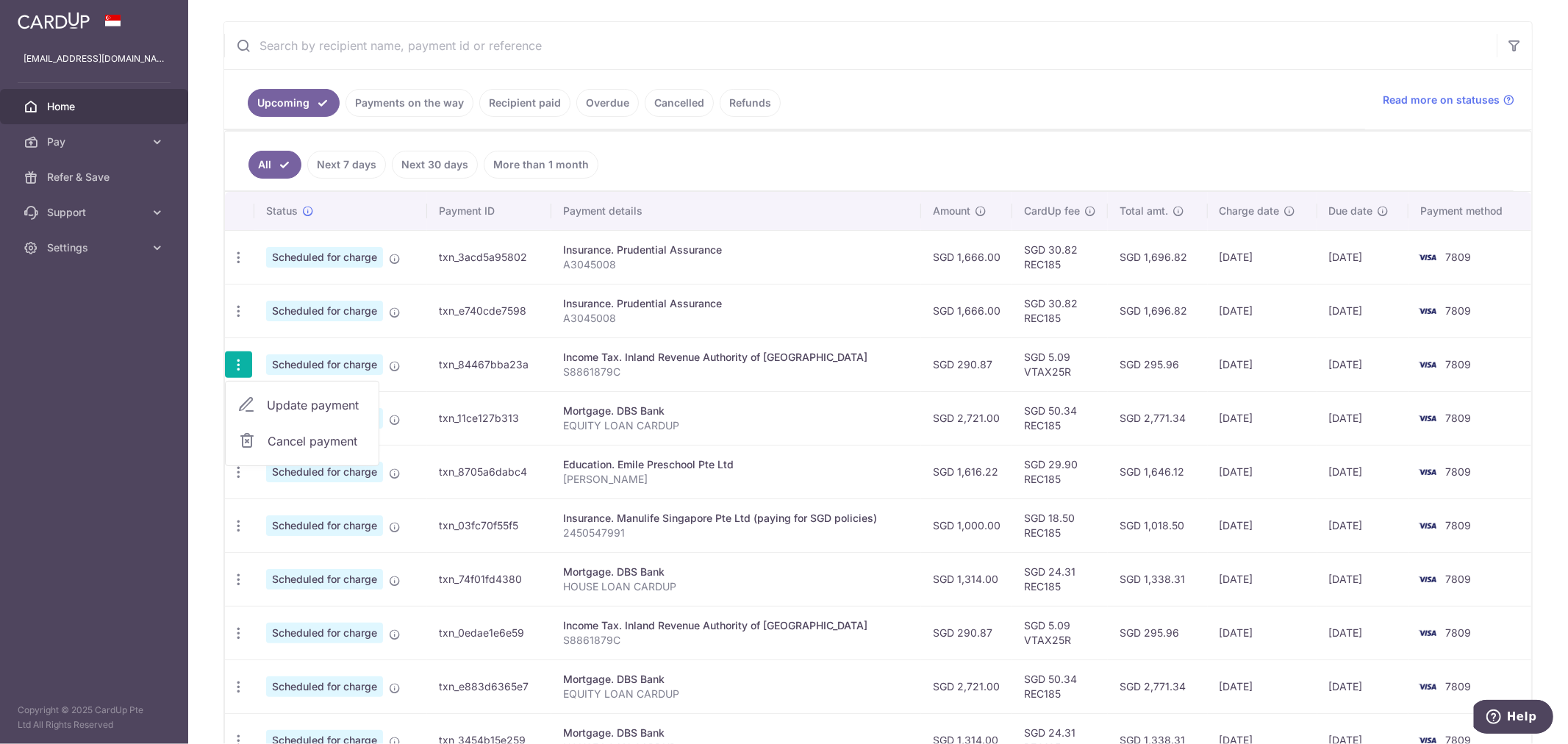
radio input "true"
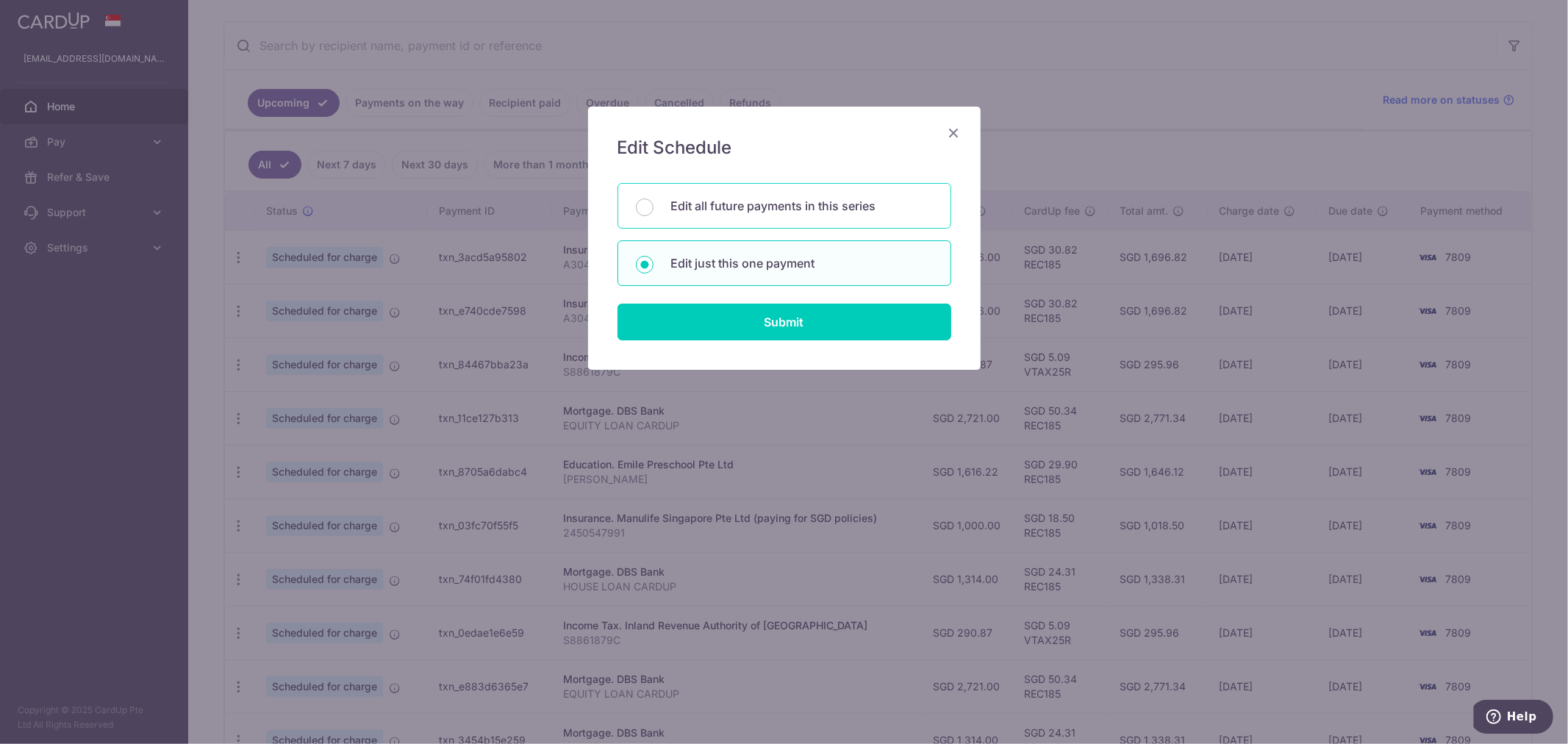
click at [721, 211] on p "Edit all future payments in this series" at bounding box center [802, 206] width 262 height 18
click at [653, 211] on input "Edit all future payments in this series" at bounding box center [644, 207] width 18 height 18
radio input "true"
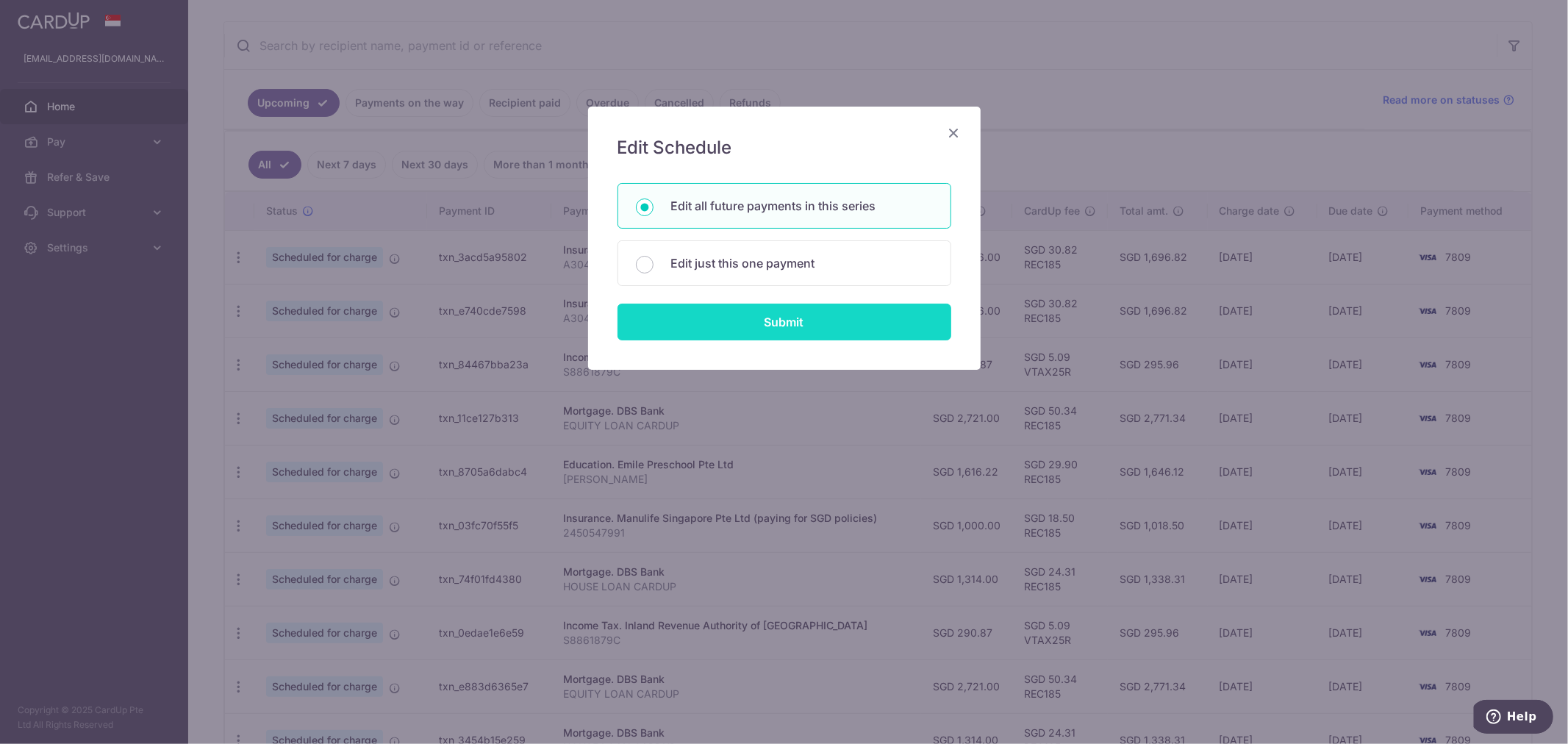
click at [781, 320] on input "Submit" at bounding box center [784, 322] width 334 height 37
radio input "true"
type input "290.87"
type input "S8861879C"
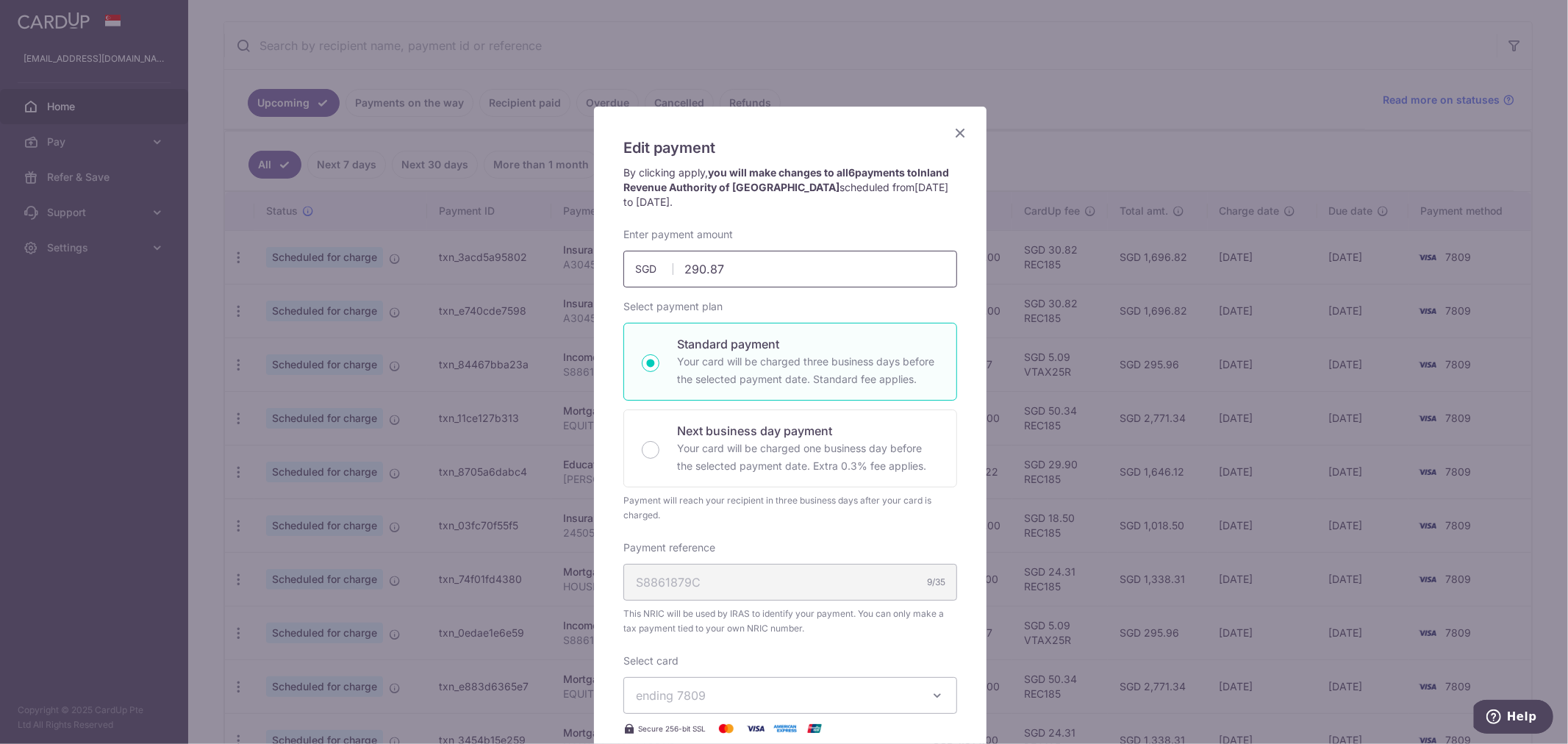
click at [735, 265] on input "290.87" at bounding box center [790, 269] width 334 height 37
drag, startPoint x: 649, startPoint y: 267, endPoint x: 553, endPoint y: 278, distance: 96.6
click at [556, 277] on div "Edit payment By clicking apply, you will make changes to all 6 payments to Inla…" at bounding box center [784, 372] width 1568 height 744
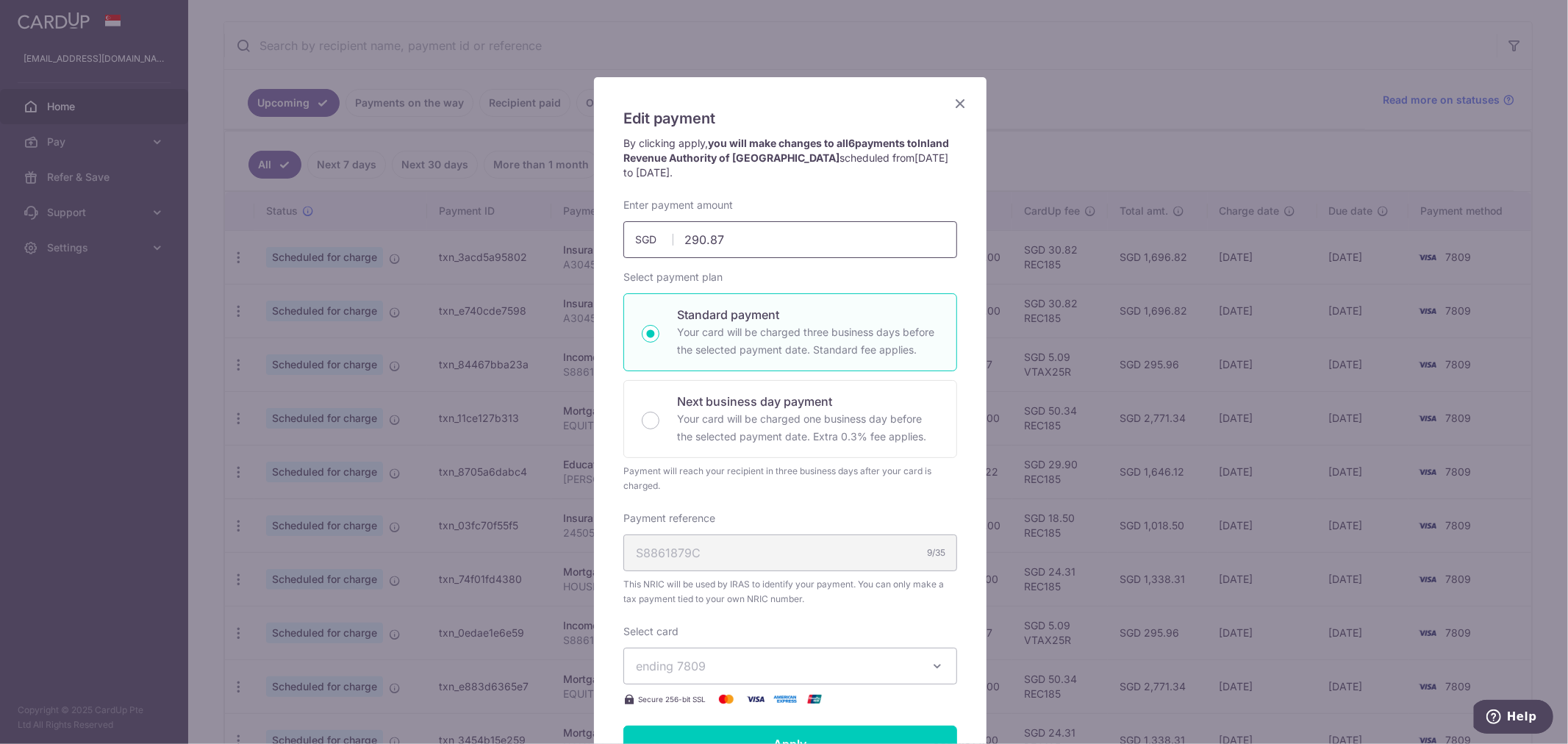
scroll to position [0, 0]
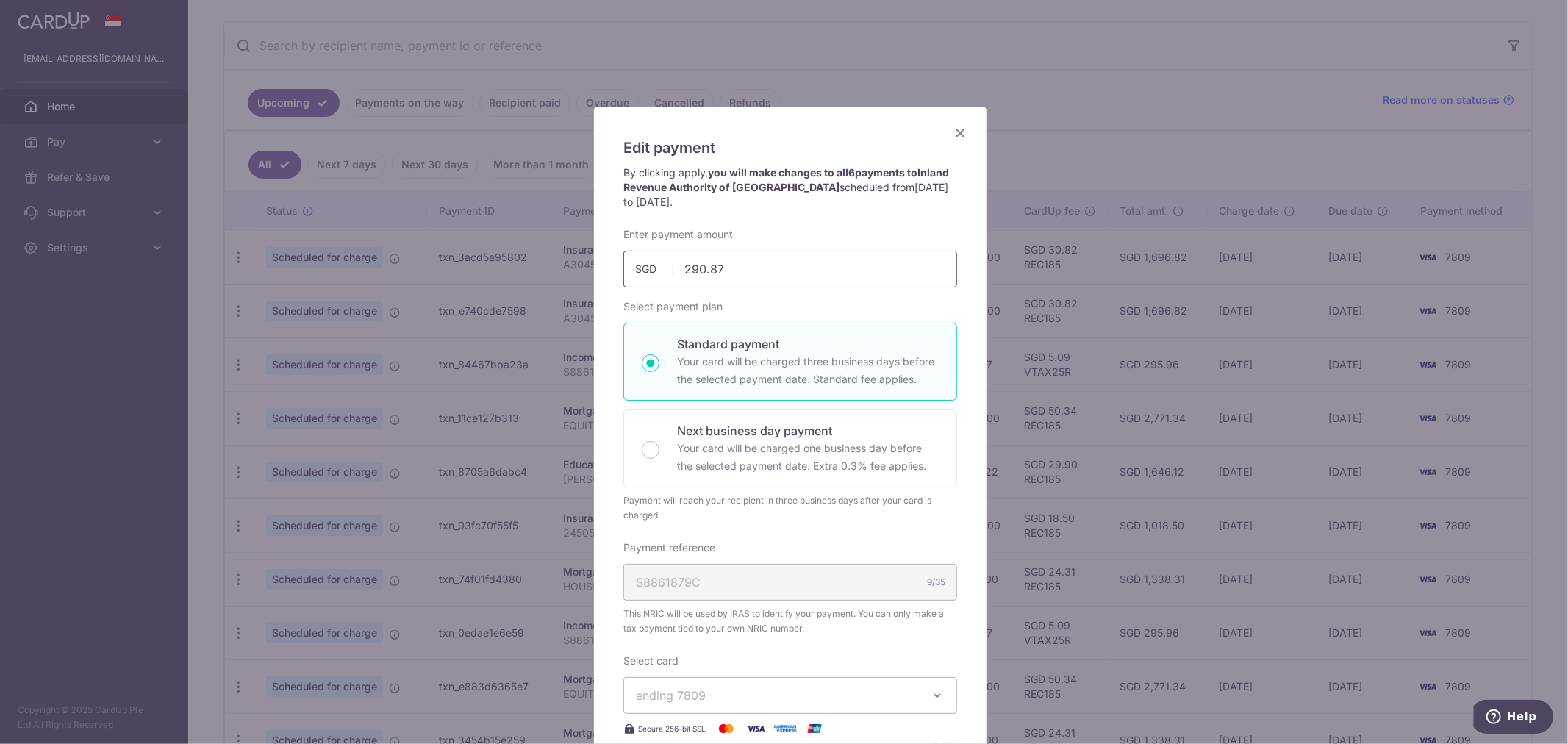
click at [747, 270] on input "290.87" at bounding box center [790, 269] width 334 height 37
drag, startPoint x: 780, startPoint y: 269, endPoint x: 588, endPoint y: 270, distance: 192.0
click at [594, 270] on div "Edit payment By clicking apply, you will make changes to all 6 payments to Inla…" at bounding box center [790, 558] width 392 height 904
type input "1,050.87"
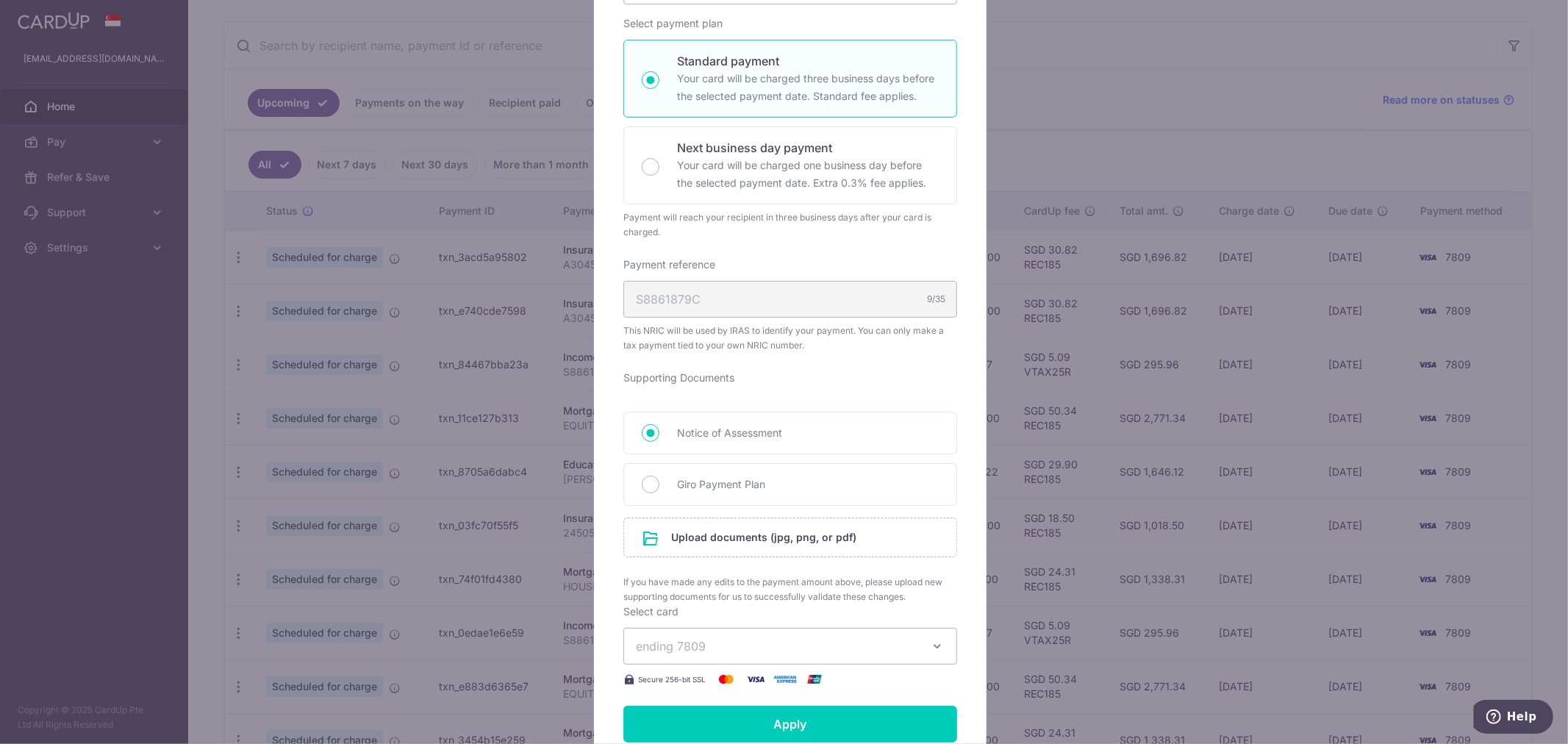
scroll to position [281, 0]
click at [693, 540] on input "file" at bounding box center [790, 539] width 332 height 39
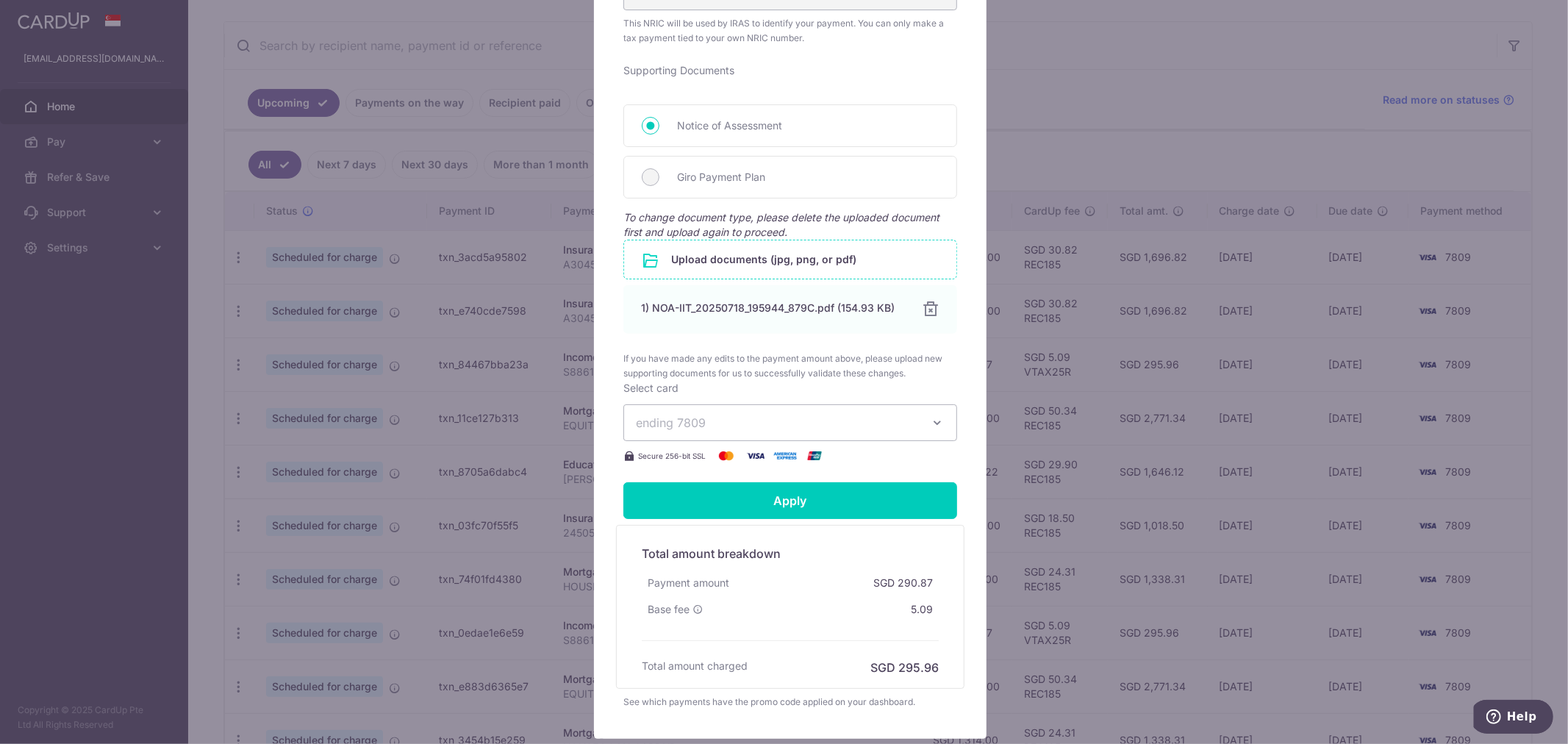
scroll to position [689, 0]
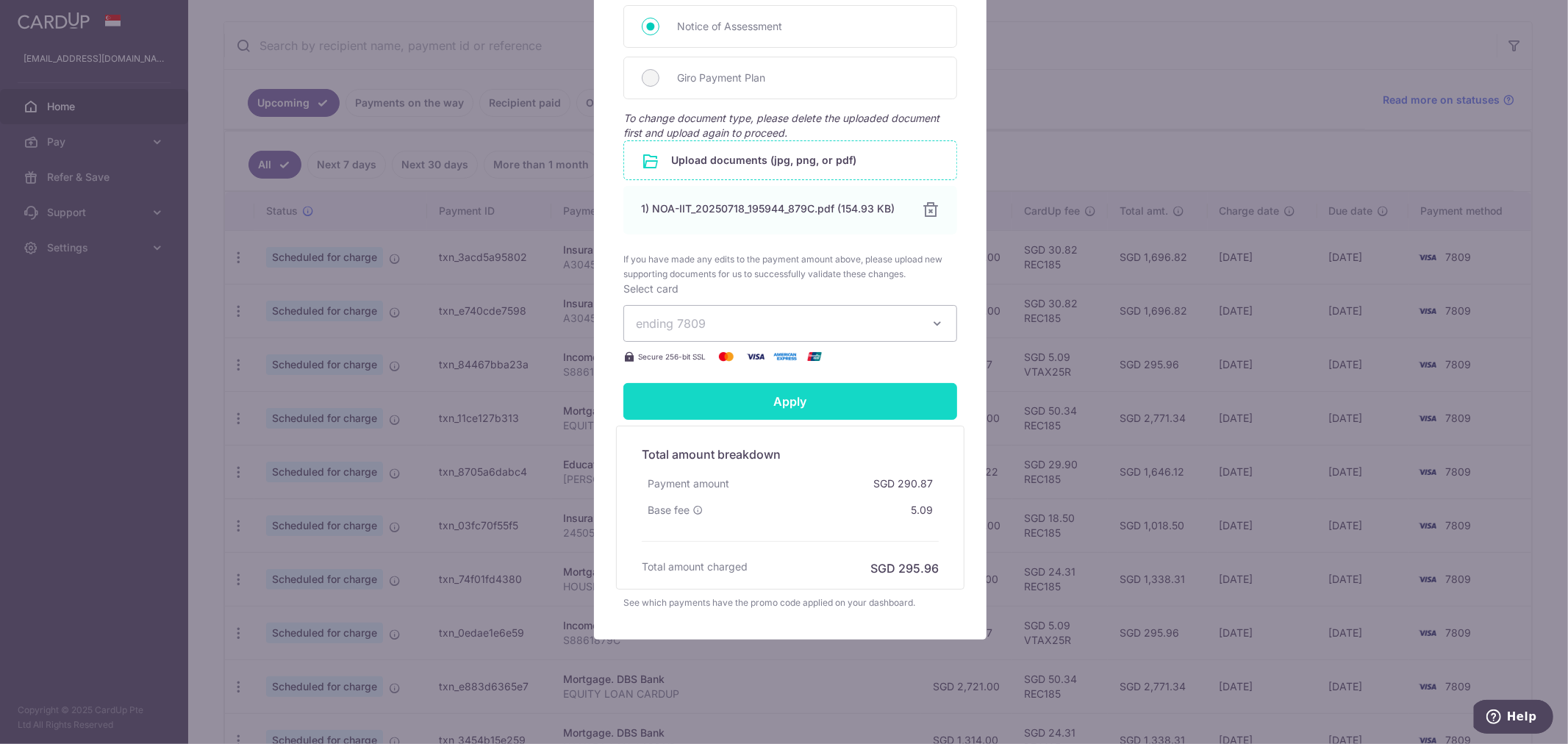
click at [782, 397] on input "Apply" at bounding box center [790, 401] width 334 height 37
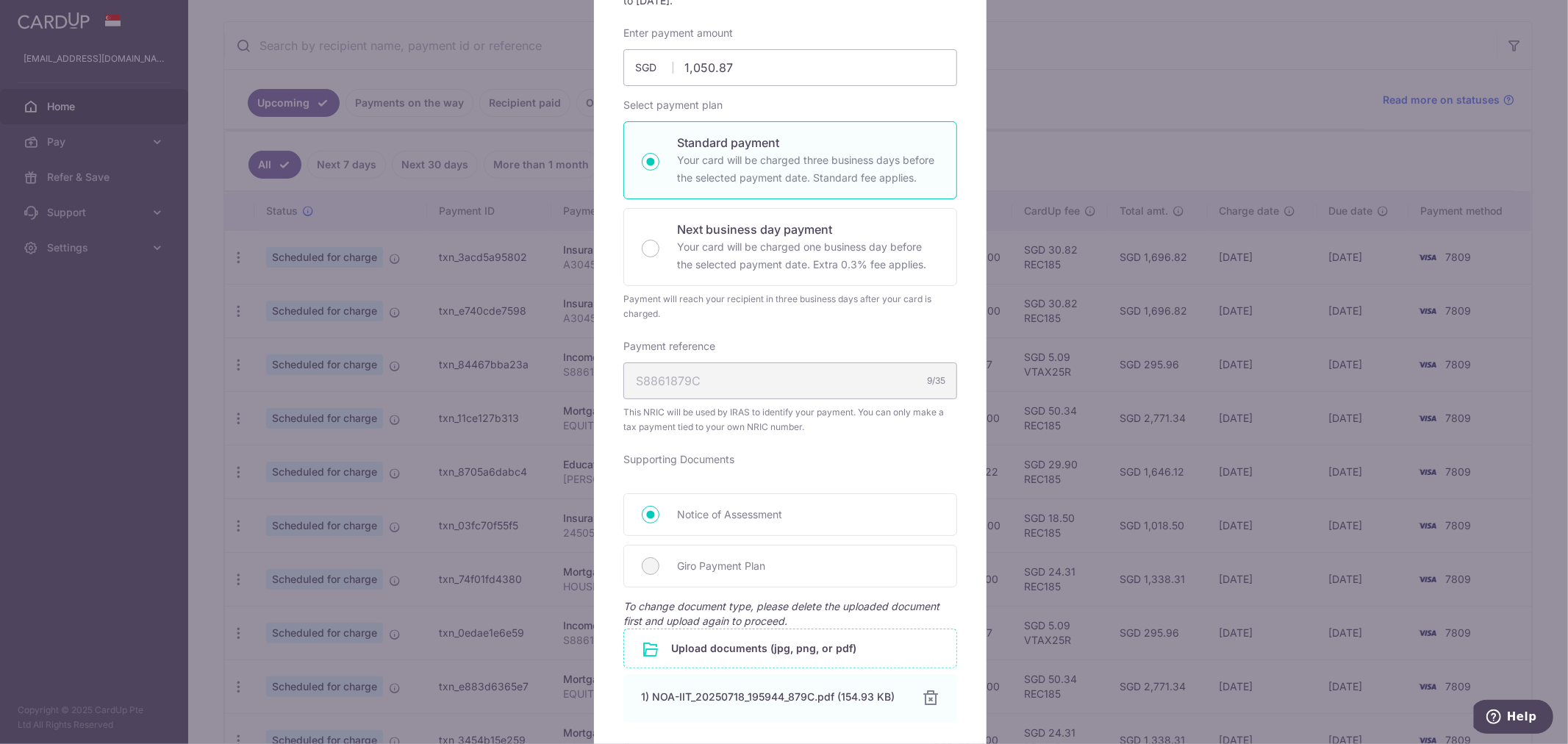
type input "Successfully Applied"
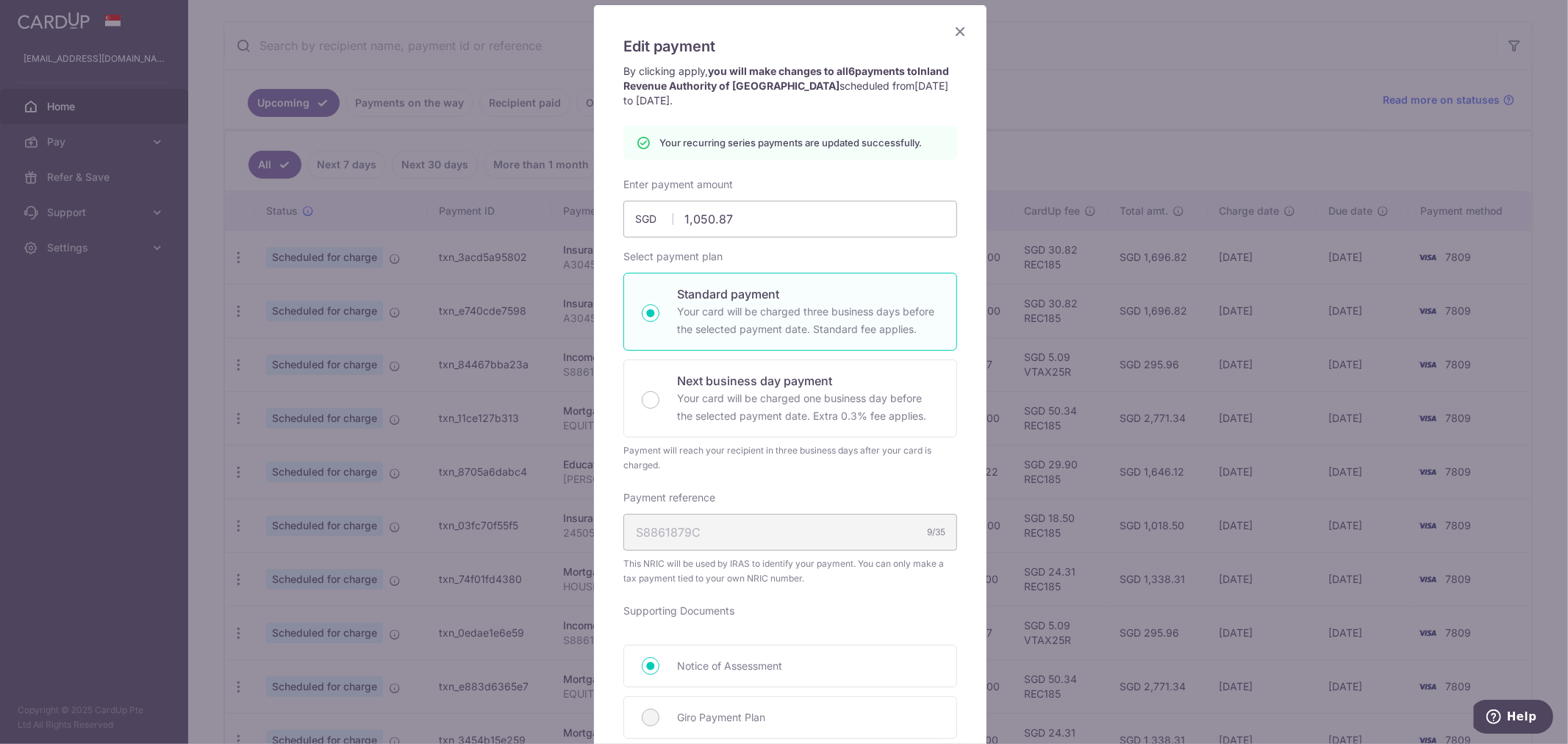
scroll to position [0, 0]
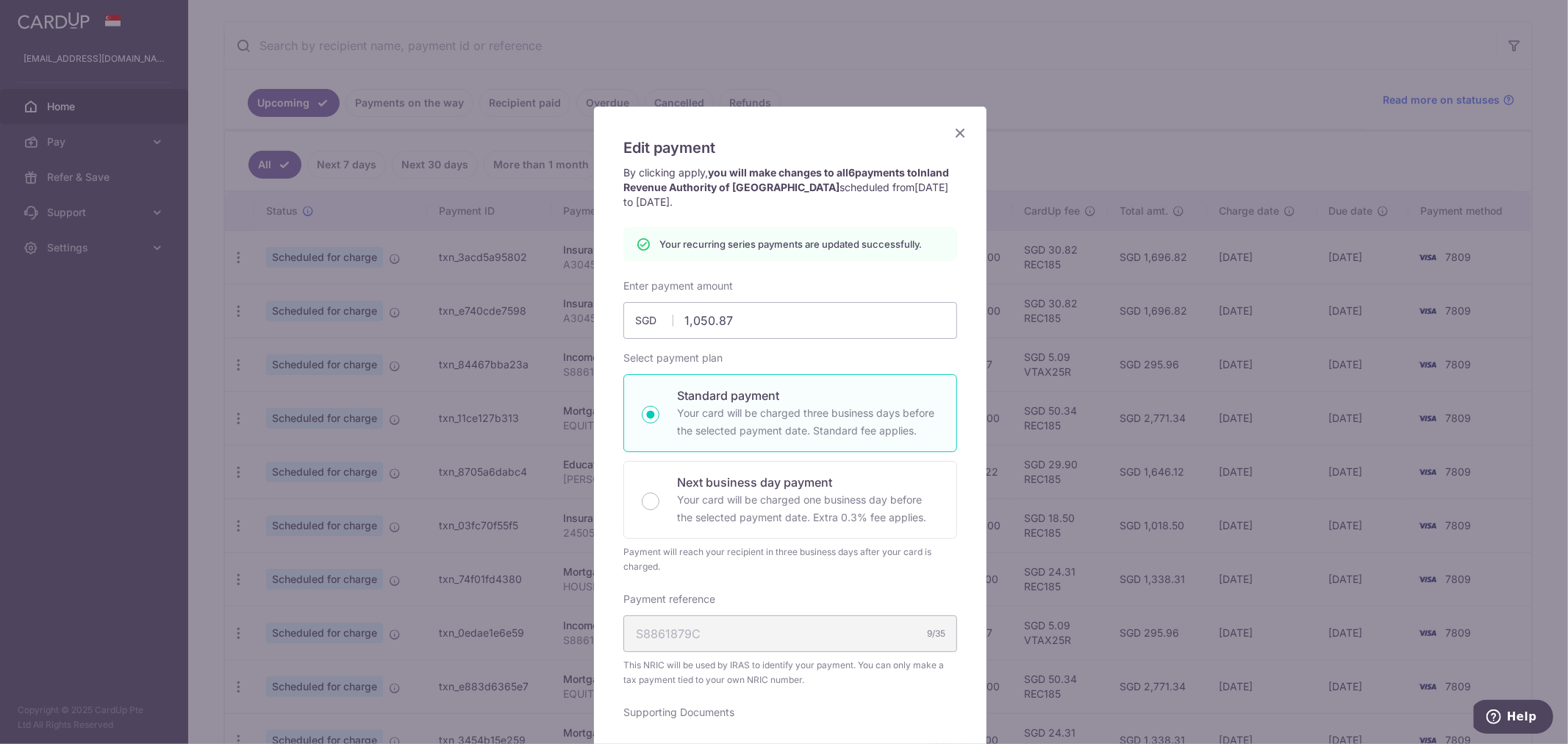
click at [952, 129] on icon "Close" at bounding box center [960, 132] width 18 height 18
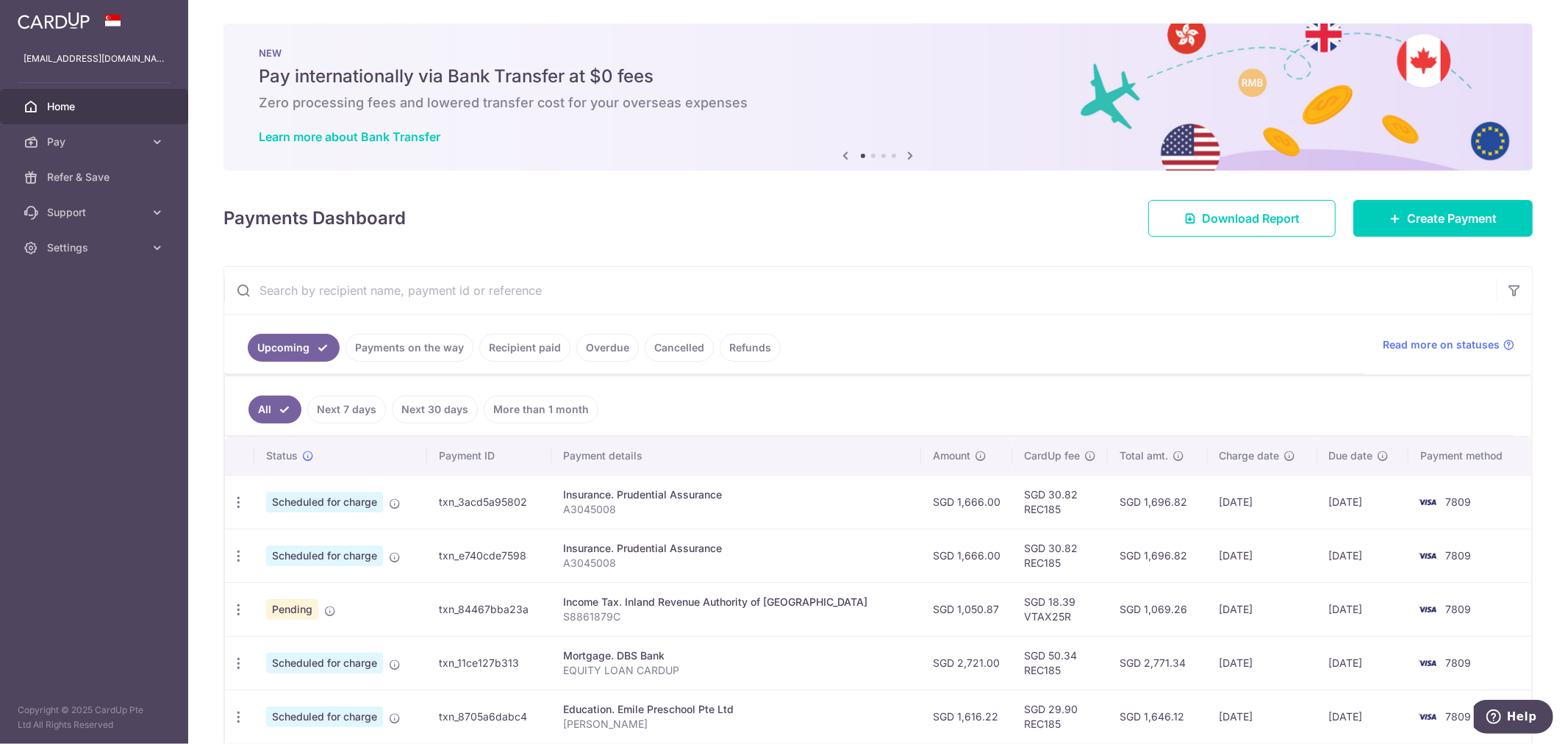
scroll to position [163, 0]
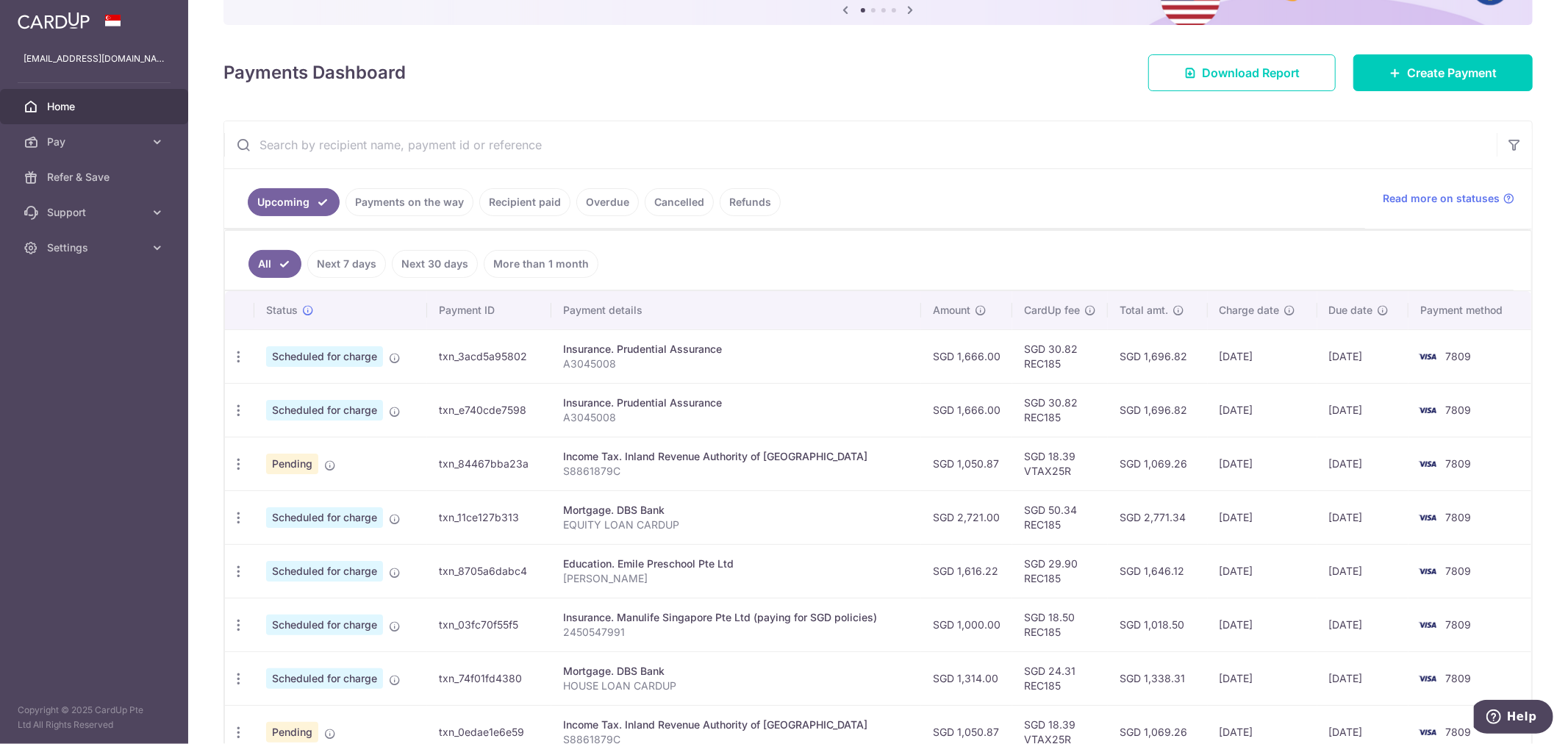
drag, startPoint x: 1169, startPoint y: 472, endPoint x: 1349, endPoint y: 476, distance: 180.0
click at [1349, 476] on tr "Update payment Cancel payment Pending txn_84467bba23a Income Tax. Inland Revenu…" at bounding box center [878, 464] width 1306 height 54
click at [1349, 476] on td "[DATE]" at bounding box center [1363, 464] width 92 height 54
drag, startPoint x: 1301, startPoint y: 475, endPoint x: 1170, endPoint y: 457, distance: 132.2
click at [1170, 457] on tr "Update payment Cancel payment Pending txn_84467bba23a Income Tax. Inland Revenu…" at bounding box center [878, 464] width 1306 height 54
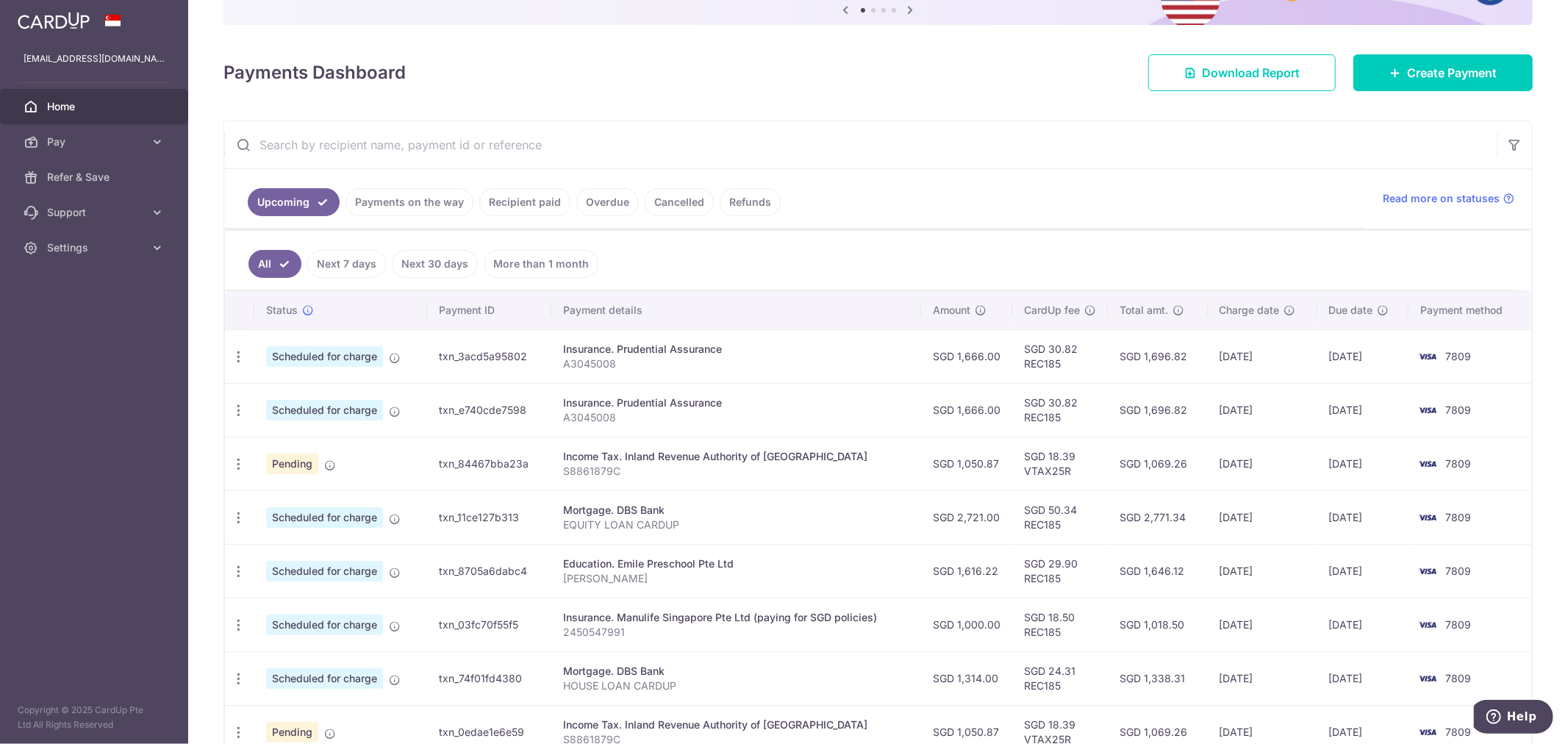
click at [1186, 464] on td "SGD 1,069.26" at bounding box center [1158, 464] width 100 height 54
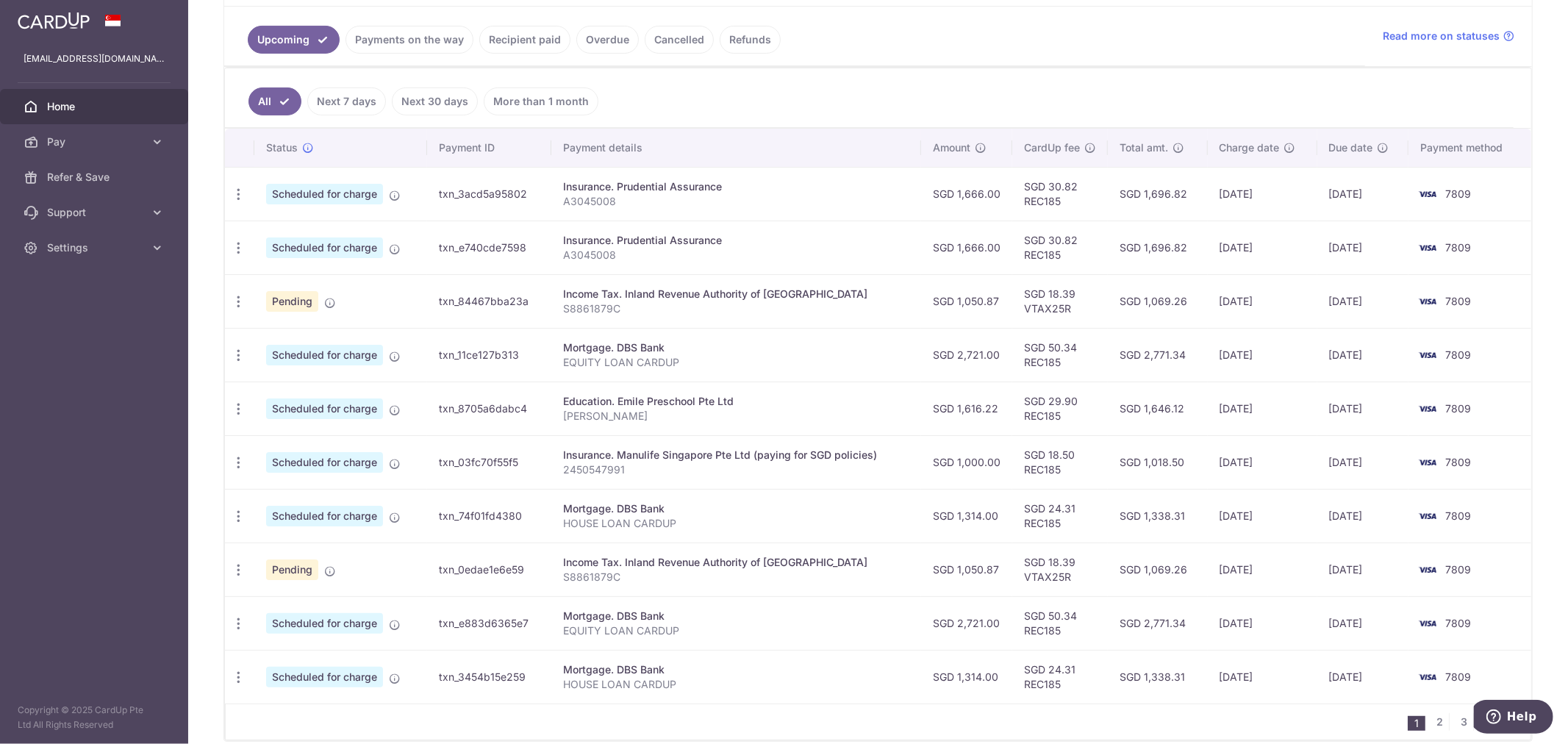
scroll to position [327, 0]
click at [1224, 350] on td "[DATE]" at bounding box center [1263, 354] width 109 height 54
drag, startPoint x: 1290, startPoint y: 302, endPoint x: 1184, endPoint y: 309, distance: 106.2
click at [1185, 307] on tr "Update payment Cancel payment Pending txn_84467bba23a Income Tax. Inland Revenu…" at bounding box center [878, 300] width 1306 height 54
click at [1186, 311] on td "SGD 1,069.26" at bounding box center [1158, 300] width 100 height 54
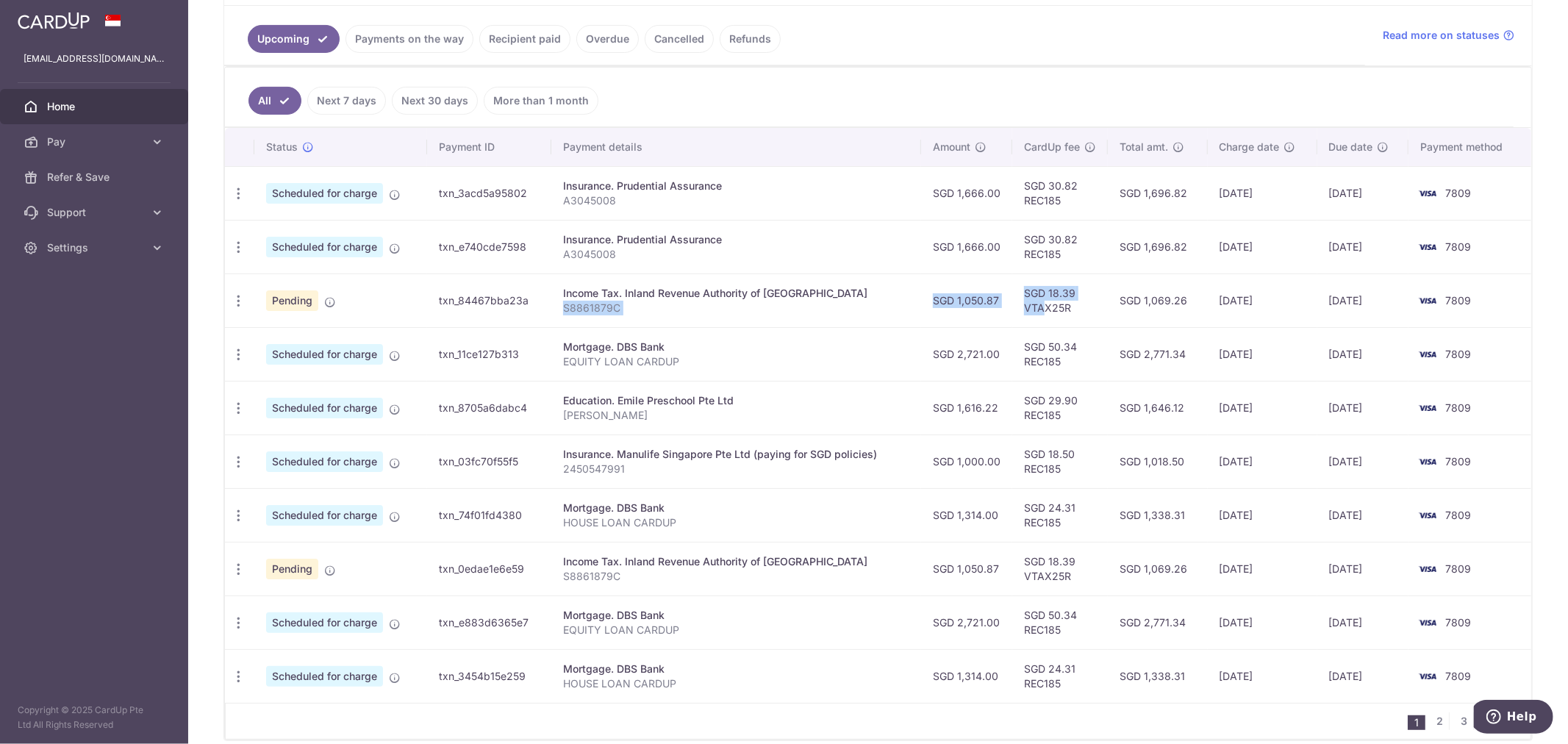
drag, startPoint x: 961, startPoint y: 307, endPoint x: 898, endPoint y: 306, distance: 63.0
click at [898, 306] on tr "Update payment Cancel payment Pending txn_84467bba23a Income Tax. Inland Revenu…" at bounding box center [878, 300] width 1306 height 54
click at [946, 318] on td "SGD 1,050.87" at bounding box center [966, 300] width 91 height 54
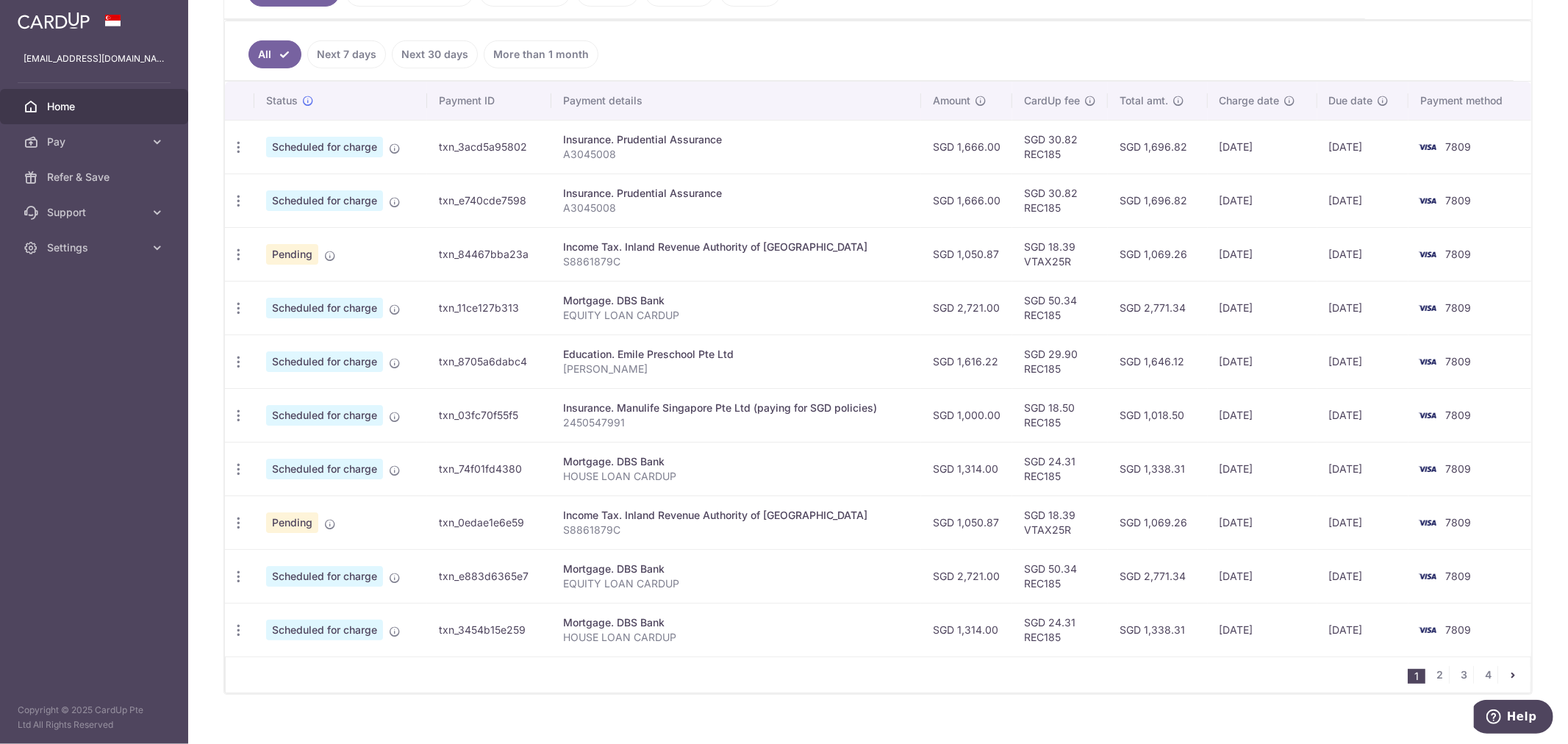
scroll to position [394, 0]
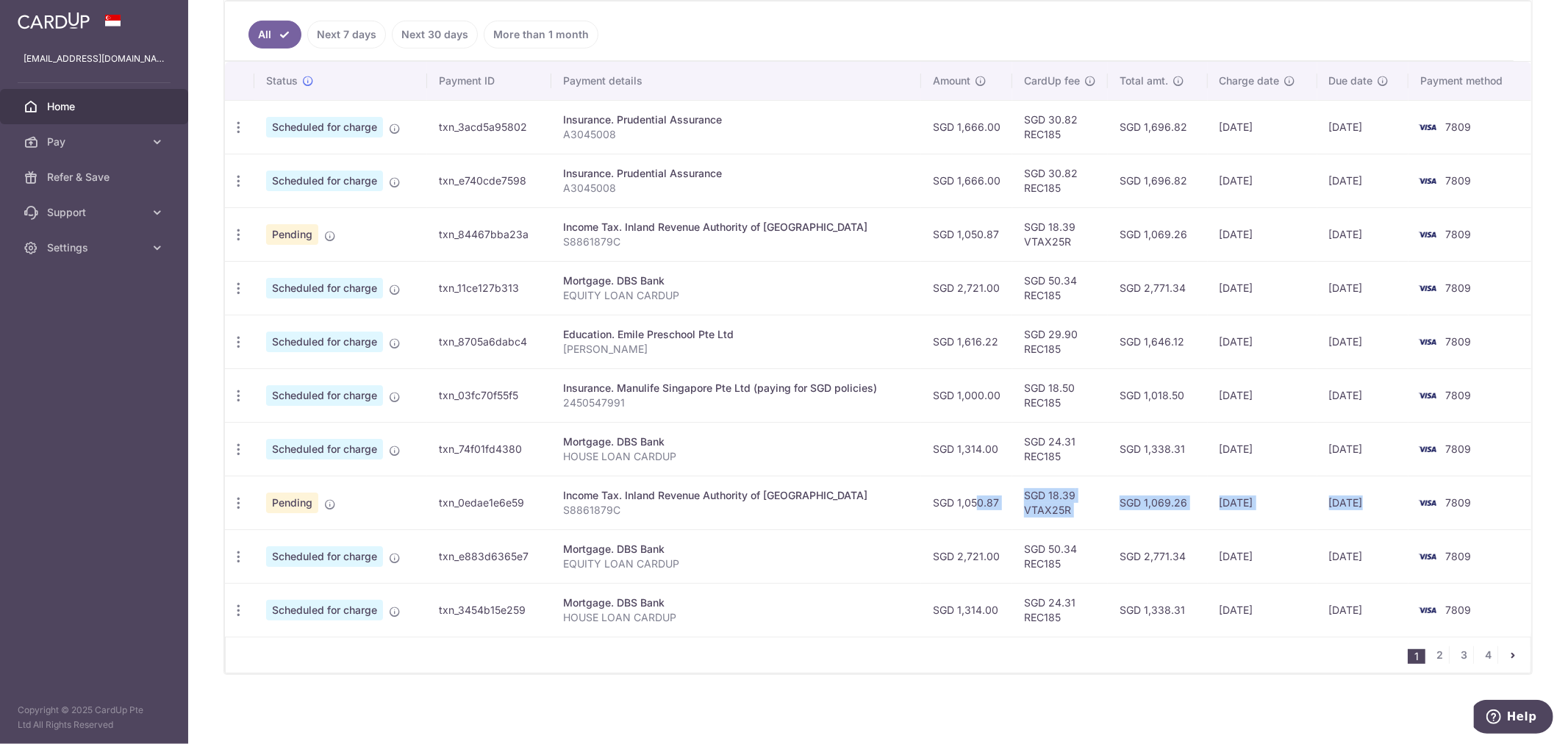
drag, startPoint x: 959, startPoint y: 502, endPoint x: 1417, endPoint y: 504, distance: 458.0
click at [1417, 504] on tr "Update payment Cancel payment Pending txn_0edae1e6e59 Income Tax. Inland Revenu…" at bounding box center [878, 502] width 1306 height 54
click at [1308, 511] on td "[DATE]" at bounding box center [1263, 502] width 109 height 54
drag, startPoint x: 1269, startPoint y: 511, endPoint x: 923, endPoint y: 490, distance: 346.6
click at [923, 490] on tr "Update payment Cancel payment Pending txn_0edae1e6e59 Income Tax. Inland Revenu…" at bounding box center [878, 502] width 1306 height 54
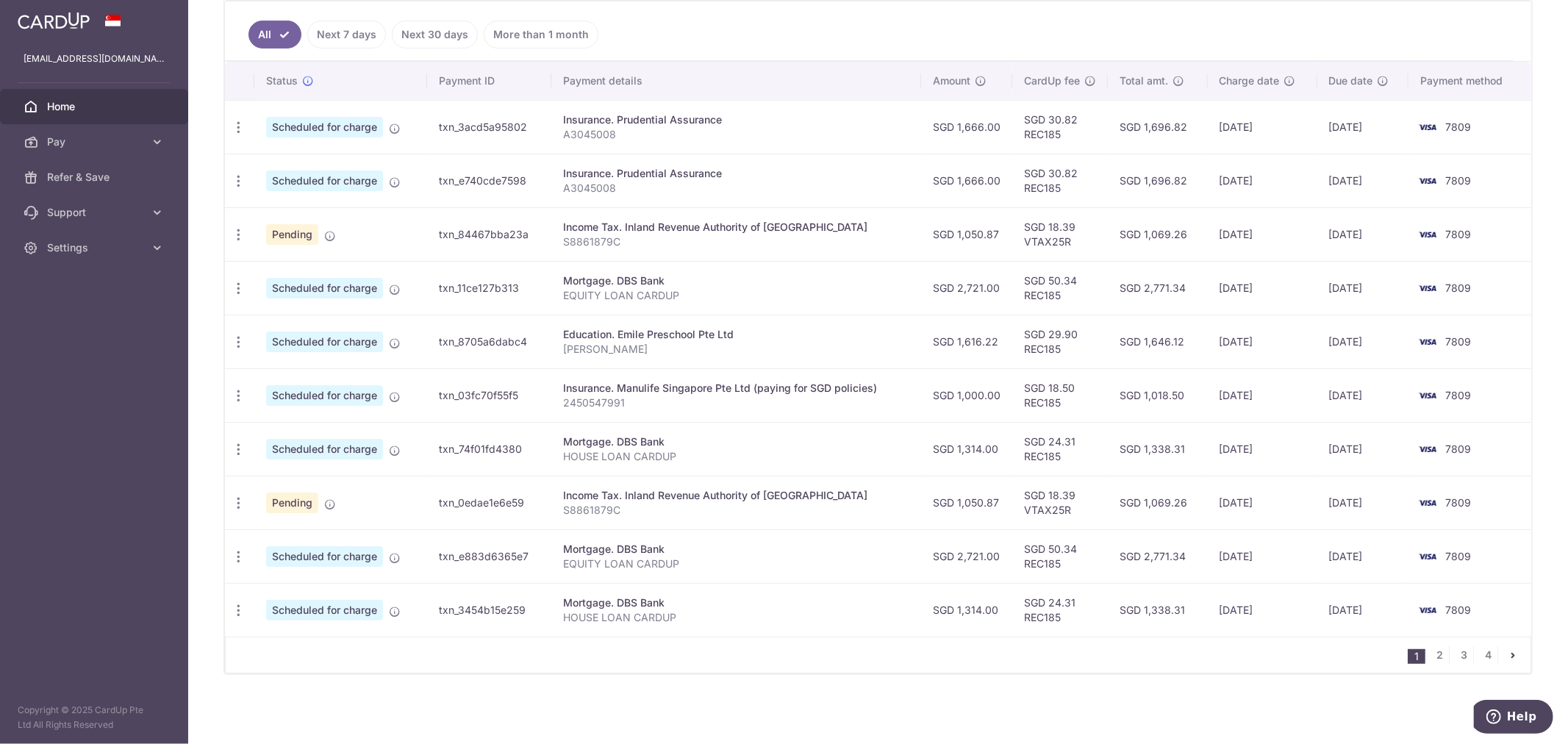
click at [923, 490] on td "SGD 1,050.87" at bounding box center [966, 502] width 91 height 54
drag, startPoint x: 922, startPoint y: 503, endPoint x: 1096, endPoint y: 508, distance: 174.1
click at [1093, 508] on tr "Update payment Cancel payment Pending txn_0edae1e6e59 Income Tax. Inland Revenu…" at bounding box center [878, 502] width 1306 height 54
click at [1096, 508] on td "SGD 18.39 VTAX25R" at bounding box center [1060, 502] width 96 height 54
drag, startPoint x: 1096, startPoint y: 508, endPoint x: 1274, endPoint y: 507, distance: 178.0
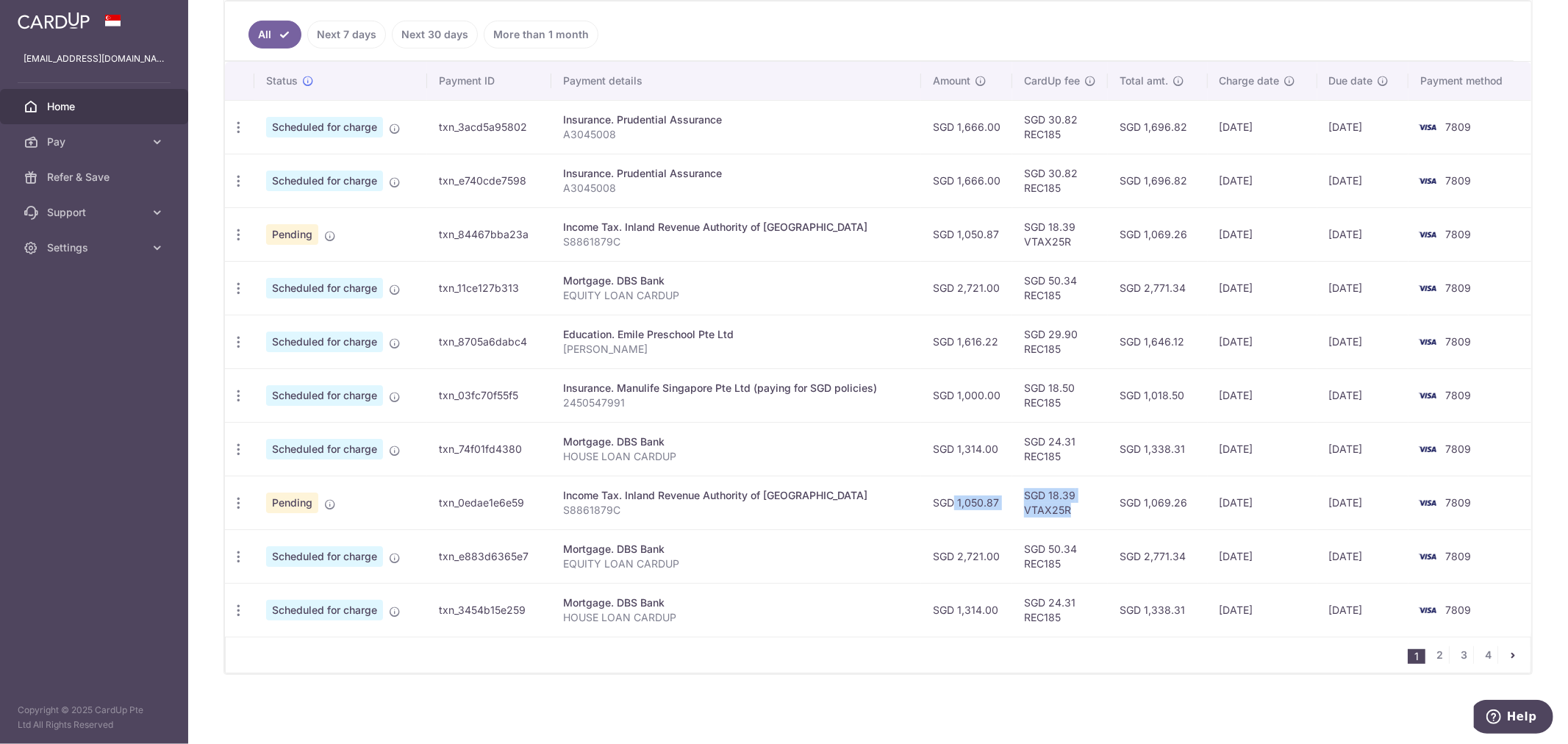
click at [1274, 507] on tr "Update payment Cancel payment Pending txn_0edae1e6e59 Income Tax. Inland Revenu…" at bounding box center [878, 502] width 1306 height 54
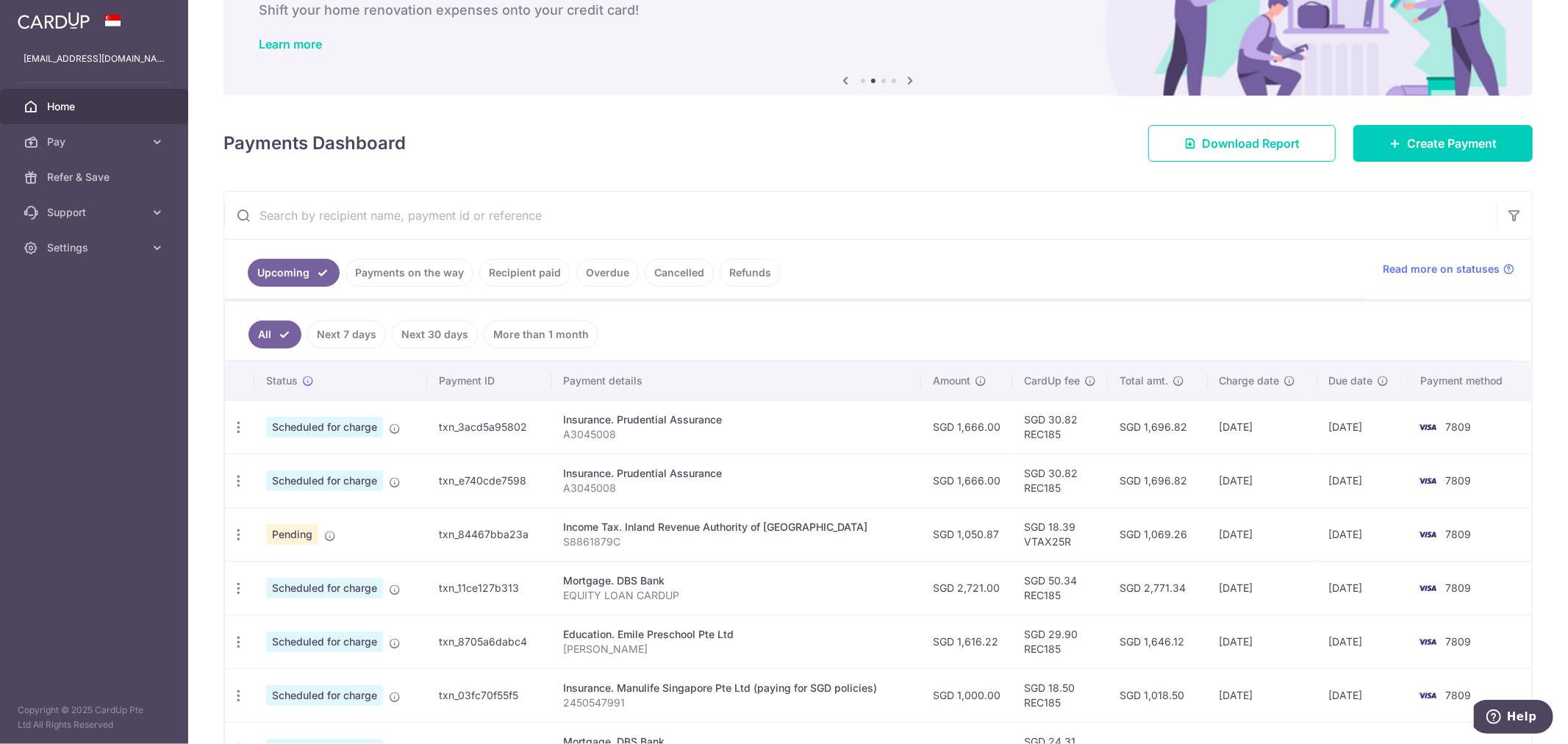
scroll to position [68, 0]
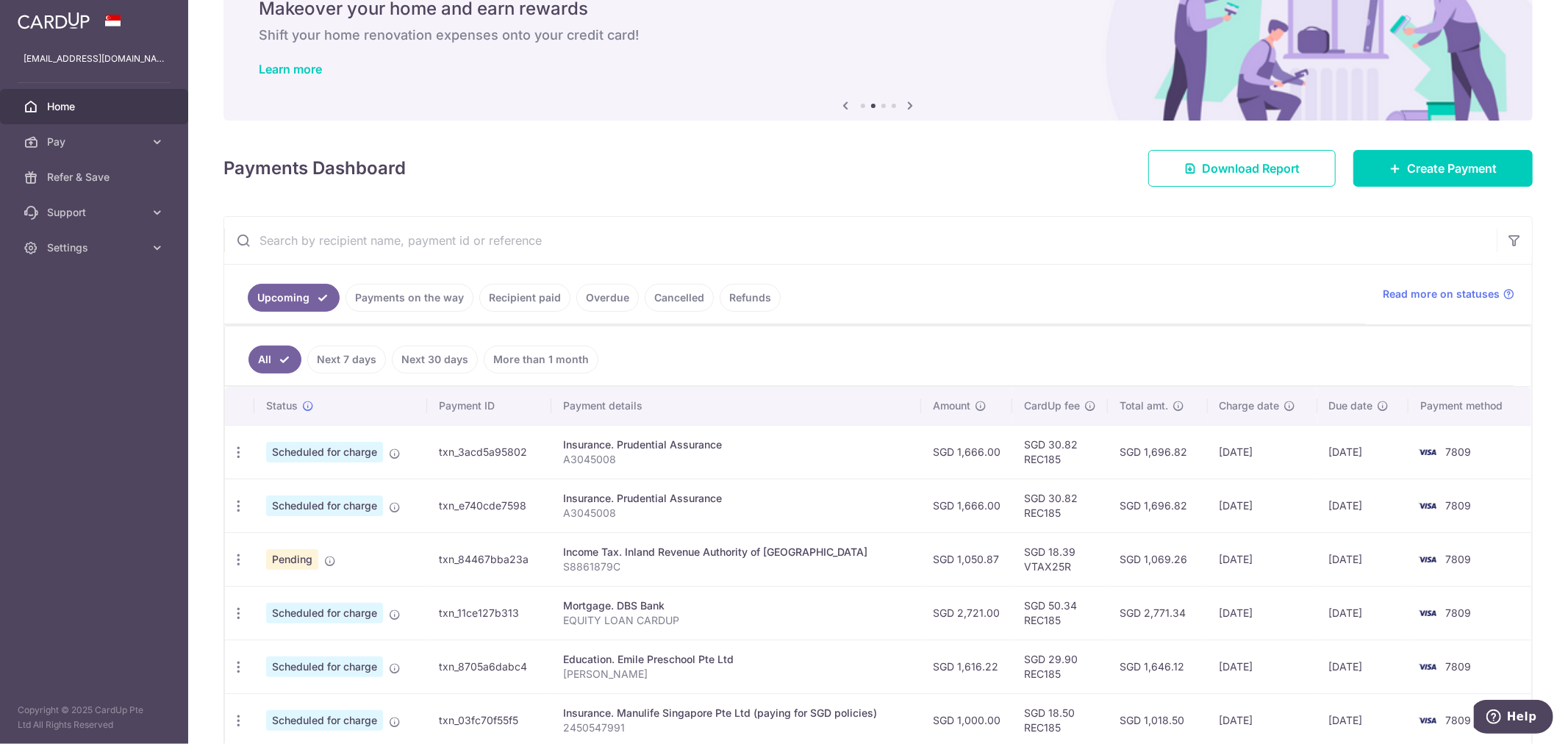
click at [518, 298] on link "Recipient paid" at bounding box center [525, 297] width 91 height 28
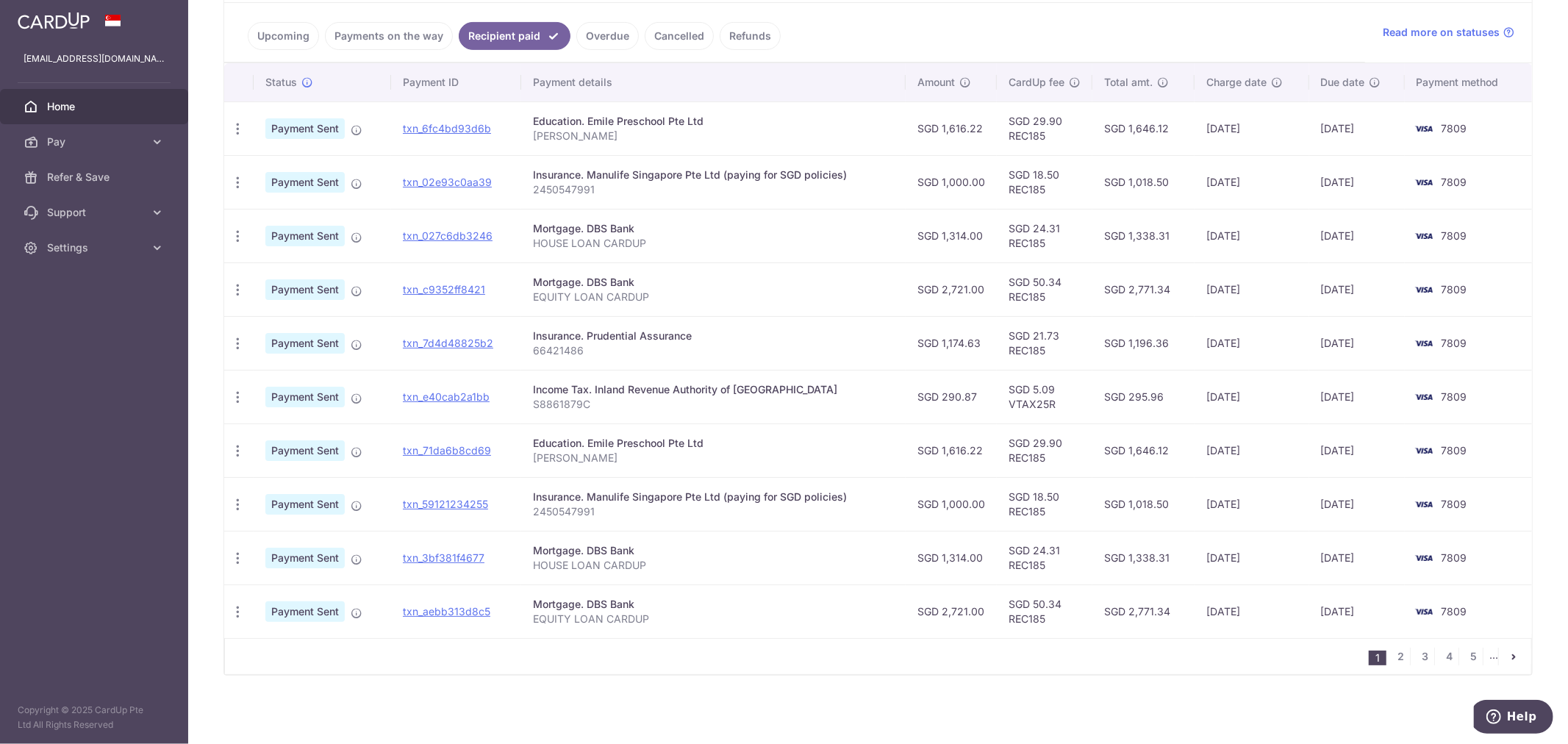
scroll to position [331, 0]
drag, startPoint x: 917, startPoint y: 398, endPoint x: 1207, endPoint y: 397, distance: 290.0
click at [1207, 397] on tr "PDF Receipt Payment Sent txn_e40cab2a1bb Income Tax. Inland Revenue Authority o…" at bounding box center [878, 396] width 1308 height 54
click at [1207, 398] on td "[DATE]" at bounding box center [1251, 396] width 114 height 54
drag, startPoint x: 1207, startPoint y: 398, endPoint x: 1272, endPoint y: 398, distance: 65.0
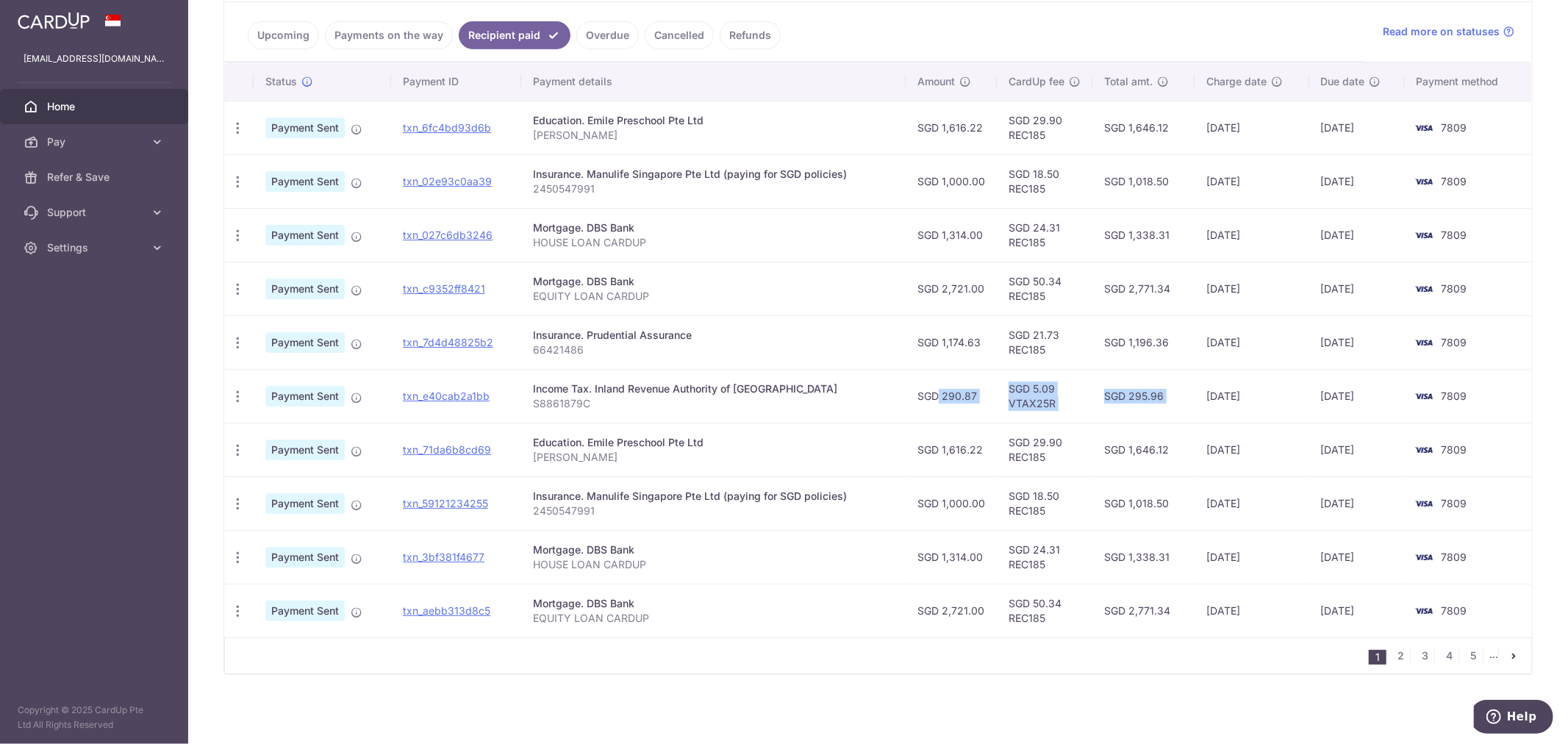
click at [1271, 398] on td "[DATE]" at bounding box center [1251, 396] width 114 height 54
click at [1273, 402] on td "[DATE]" at bounding box center [1251, 396] width 114 height 54
click at [1209, 403] on td "[DATE]" at bounding box center [1251, 396] width 114 height 54
drag, startPoint x: 1002, startPoint y: 391, endPoint x: 902, endPoint y: 392, distance: 100.0
click at [903, 392] on tr "PDF Receipt Payment Sent txn_e40cab2a1bb Income Tax. Inland Revenue Authority o…" at bounding box center [878, 396] width 1308 height 54
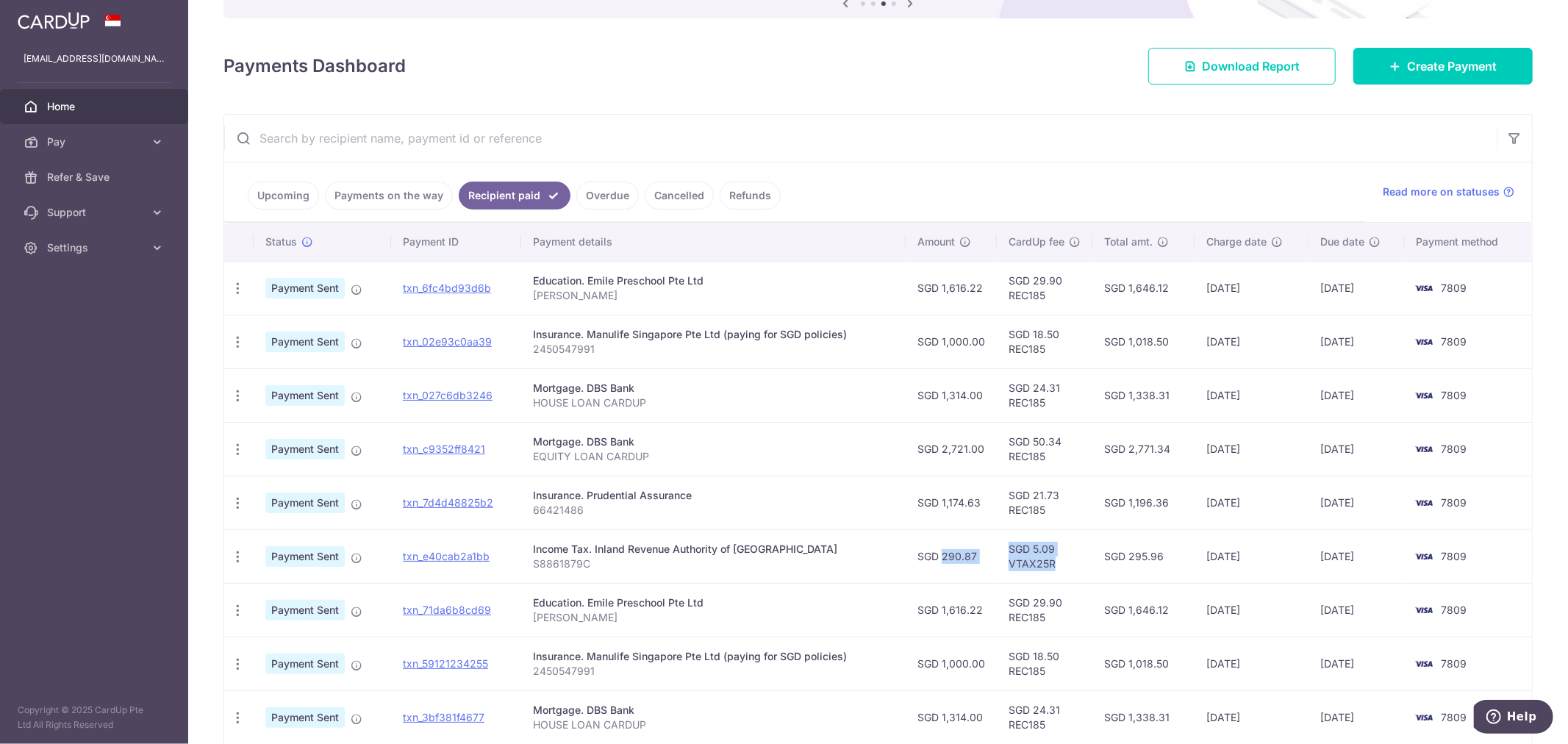
scroll to position [168, 0]
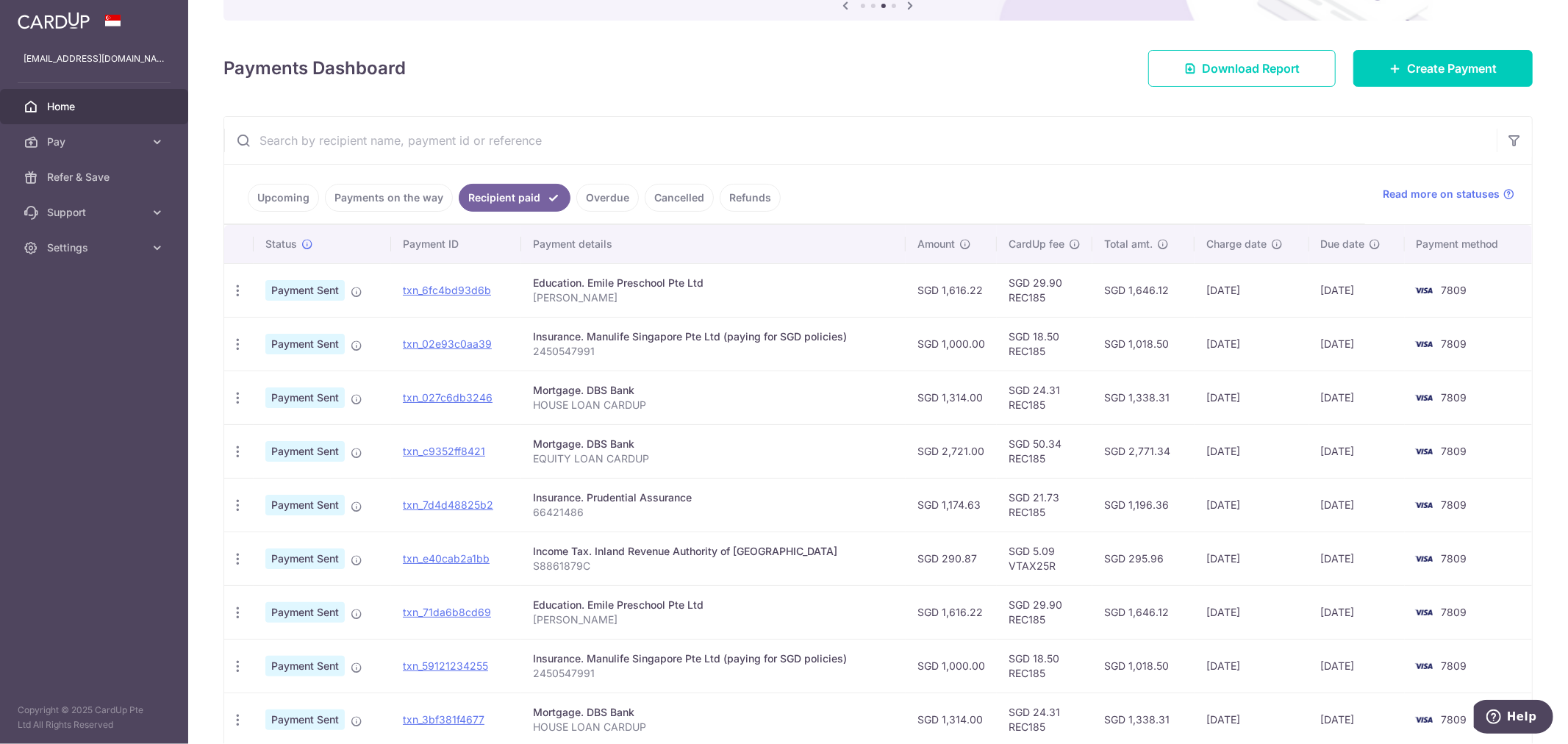
click at [376, 192] on link "Payments on the way" at bounding box center [389, 198] width 128 height 28
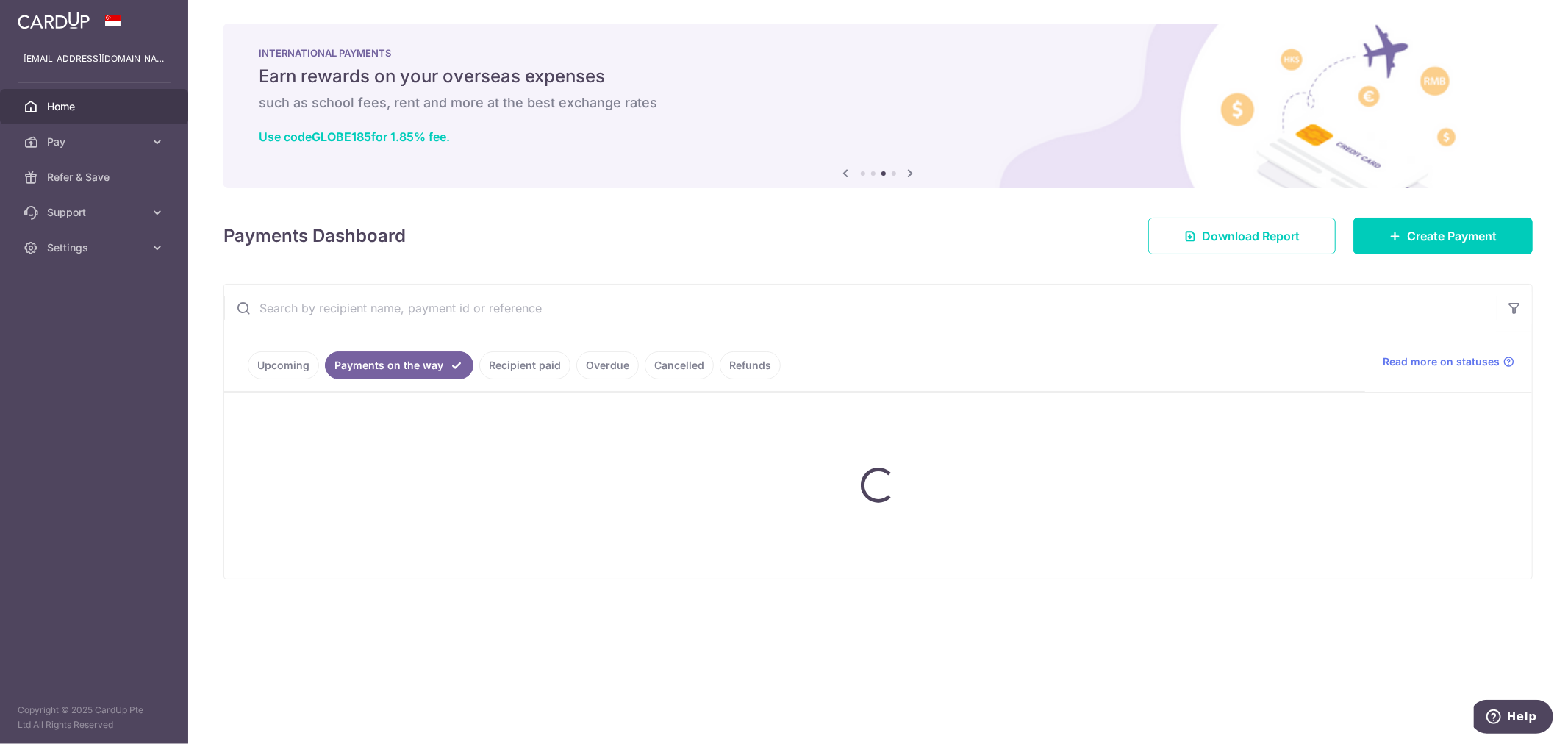
scroll to position [0, 0]
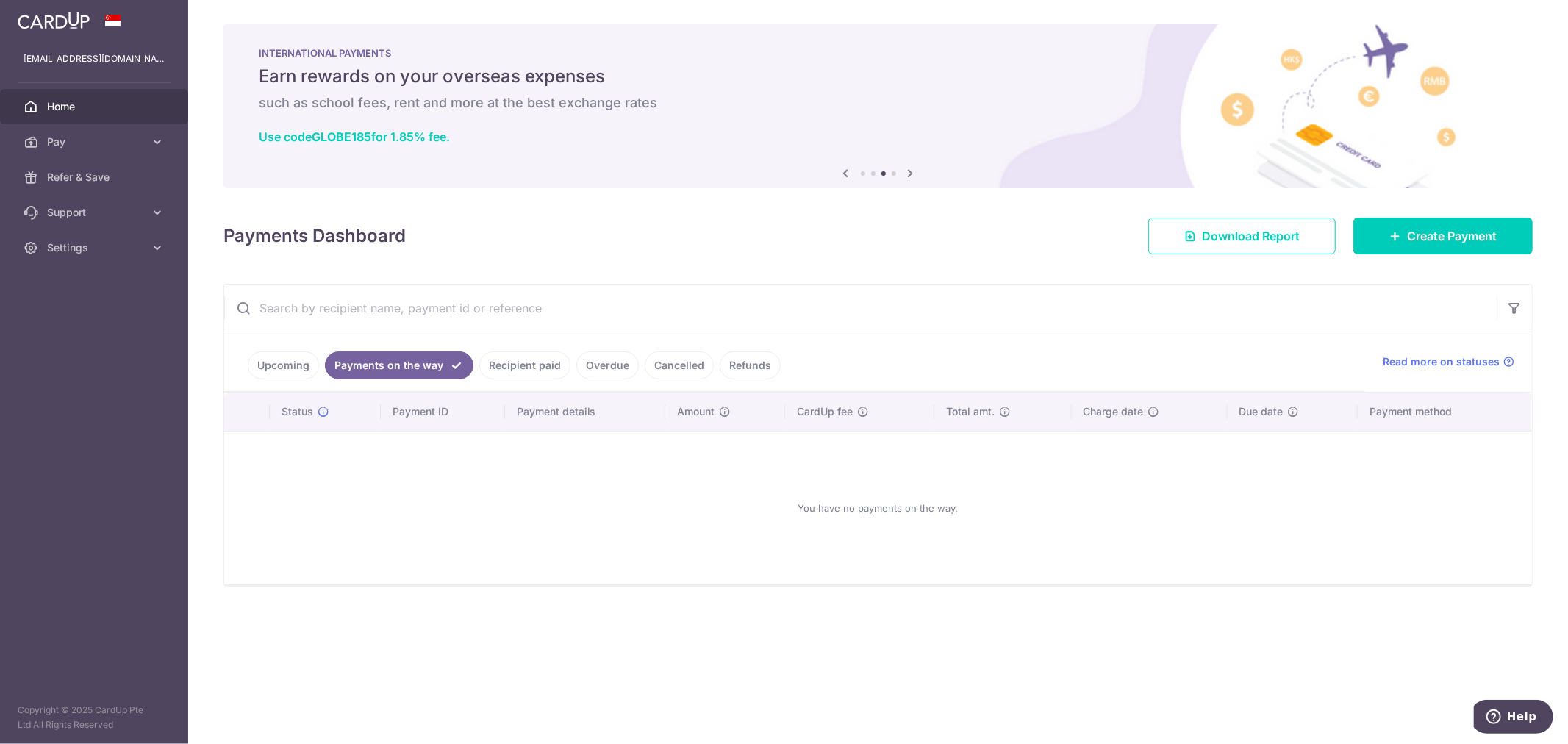
click at [297, 374] on link "Upcoming" at bounding box center [284, 365] width 72 height 28
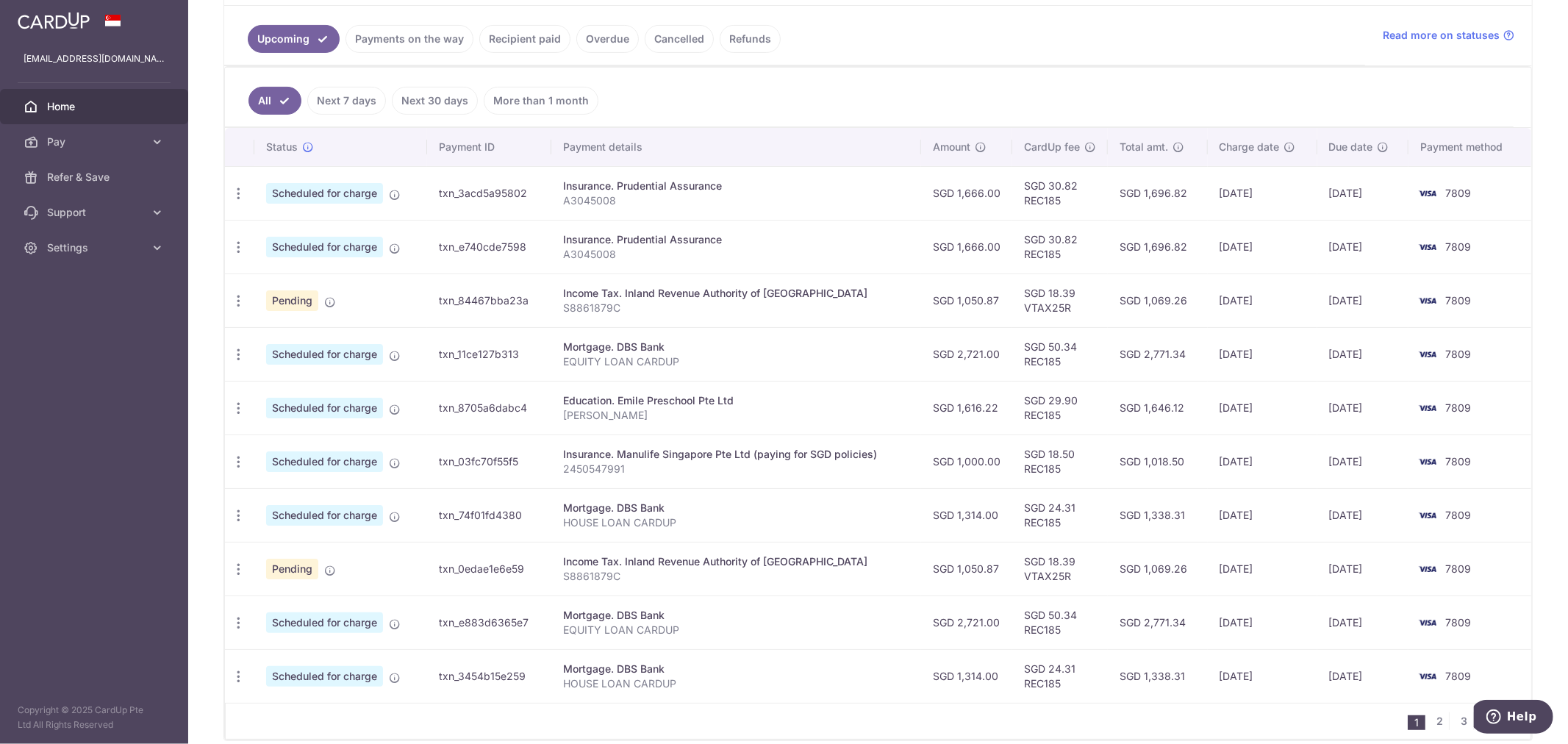
scroll to position [394, 0]
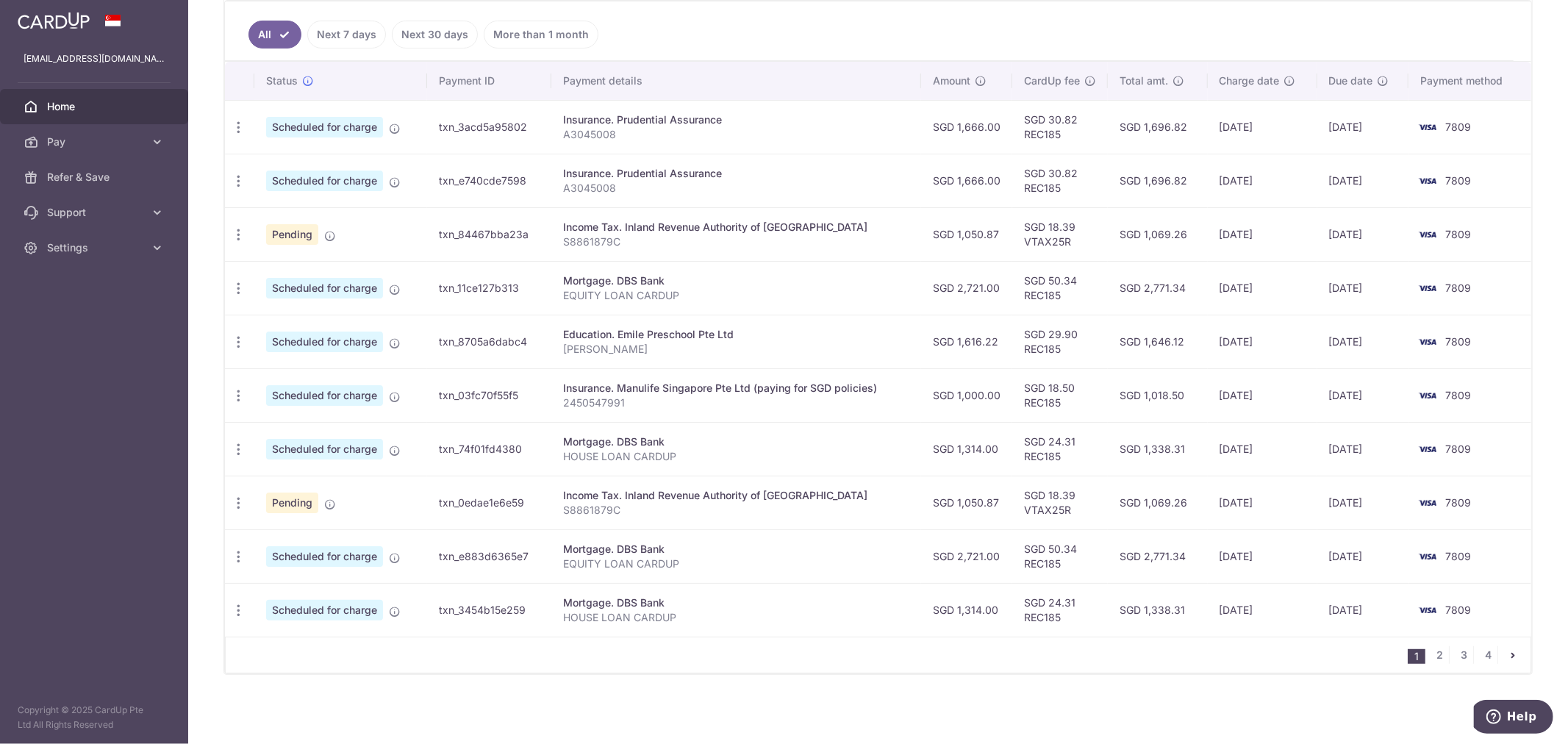
click at [1059, 265] on td "SGD 50.34 REC185" at bounding box center [1060, 288] width 96 height 54
click at [974, 350] on td "SGD 1,616.22" at bounding box center [966, 341] width 91 height 54
drag, startPoint x: 974, startPoint y: 230, endPoint x: 1151, endPoint y: 237, distance: 177.1
click at [1150, 236] on tr "Update payment Cancel payment Pending txn_84467bba23a Income Tax. Inland Revenu…" at bounding box center [878, 234] width 1306 height 54
click at [1092, 236] on td "SGD 18.39 VTAX25R" at bounding box center [1060, 234] width 96 height 54
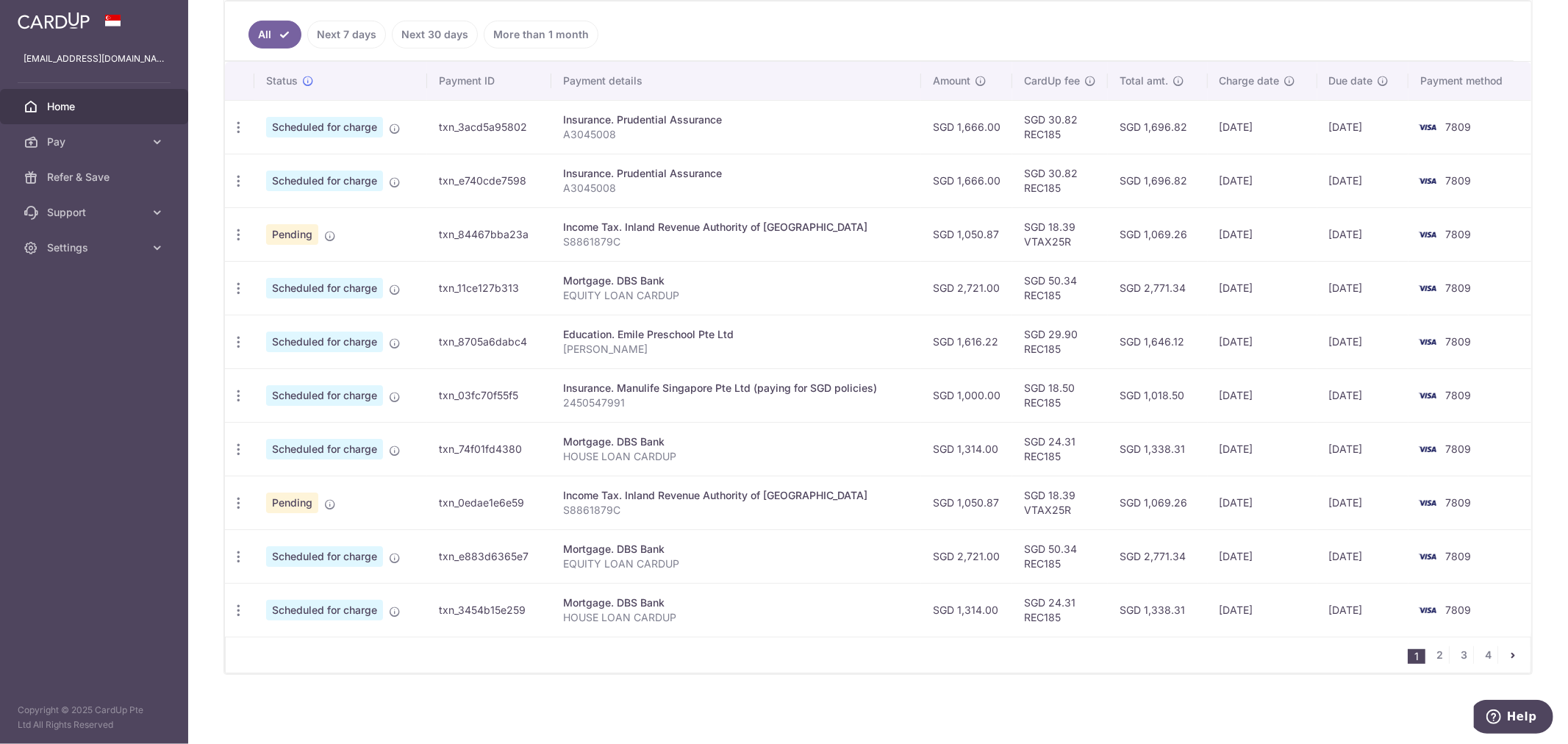
click at [1152, 245] on td "SGD 1,069.26" at bounding box center [1158, 234] width 100 height 54
drag, startPoint x: 1143, startPoint y: 289, endPoint x: 1180, endPoint y: 296, distance: 37.7
click at [1180, 296] on td "SGD 2,771.34" at bounding box center [1158, 288] width 100 height 54
click at [1170, 371] on td "SGD 1,018.50" at bounding box center [1158, 395] width 100 height 54
drag, startPoint x: 1008, startPoint y: 197, endPoint x: 1166, endPoint y: 193, distance: 158.1
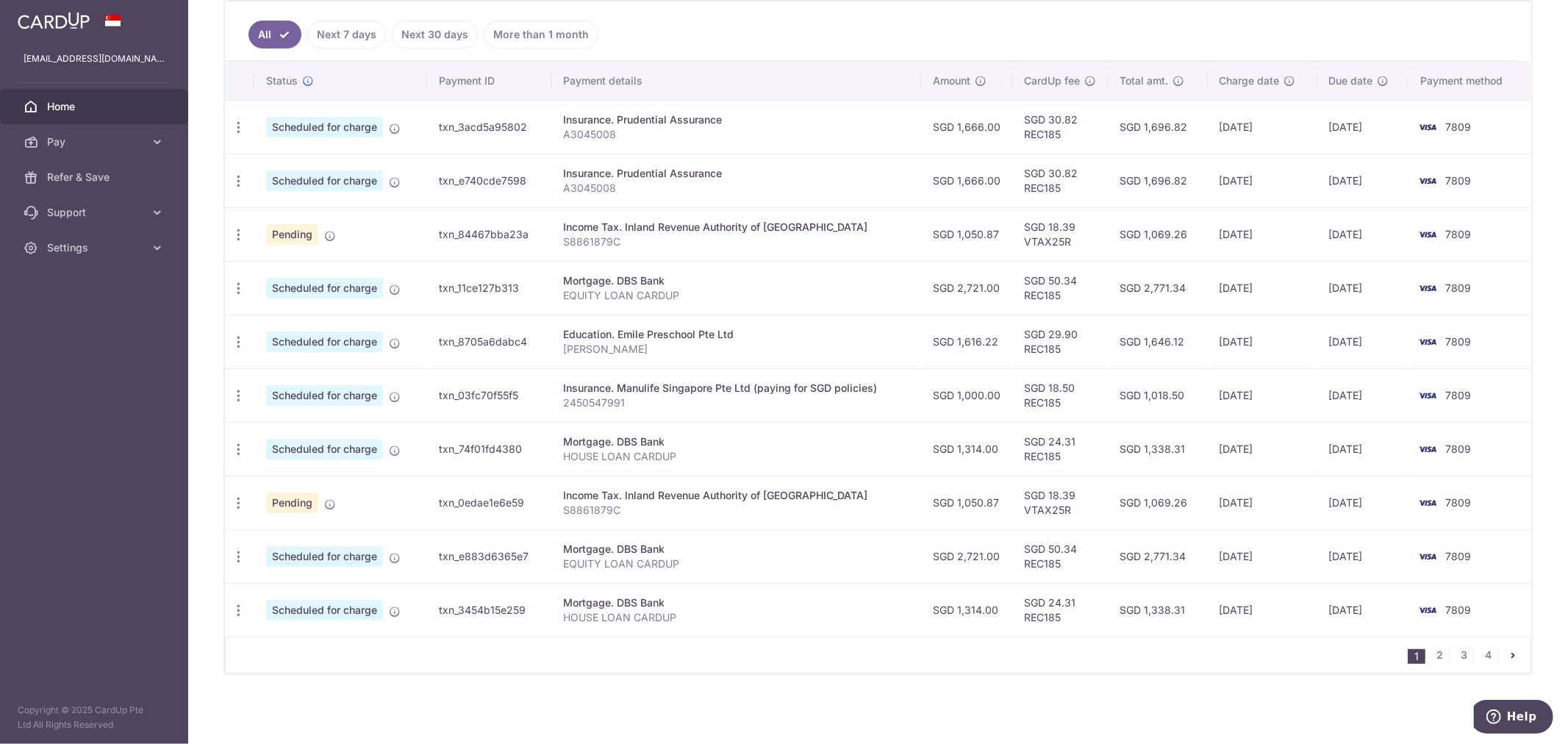
click at [1166, 193] on tr "Update payment Cancel payment Scheduled for charge txn_e740cde7598 Insurance. P…" at bounding box center [878, 180] width 1306 height 54
click at [1166, 193] on td "SGD 1,696.82" at bounding box center [1158, 180] width 100 height 54
drag, startPoint x: 1101, startPoint y: 344, endPoint x: 1206, endPoint y: 344, distance: 105.0
click at [1206, 344] on tr "Update payment Cancel payment Scheduled for charge txn_8705a6dabc4 Education. E…" at bounding box center [878, 341] width 1306 height 54
click at [1208, 346] on td "[DATE]" at bounding box center [1263, 341] width 109 height 54
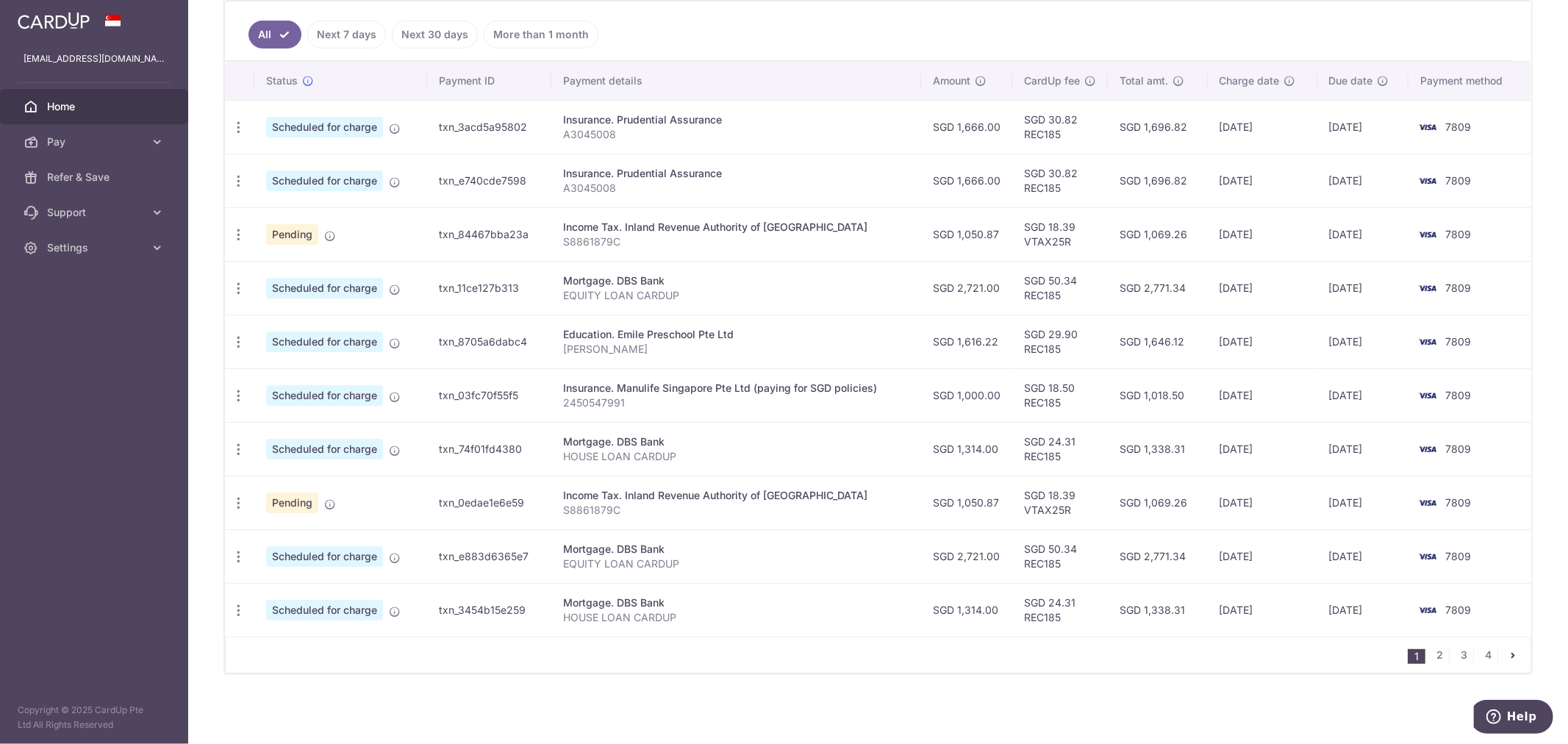
drag, startPoint x: 1145, startPoint y: 347, endPoint x: 1209, endPoint y: 346, distance: 64.0
click at [1209, 346] on tr "Update payment Cancel payment Scheduled for charge txn_8705a6dabc4 Education. E…" at bounding box center [878, 341] width 1306 height 54
click at [970, 371] on td "SGD 1,000.00" at bounding box center [966, 395] width 91 height 54
drag, startPoint x: 1106, startPoint y: 350, endPoint x: 1191, endPoint y: 348, distance: 85.0
click at [1191, 348] on td "SGD 1,646.12" at bounding box center [1158, 341] width 100 height 54
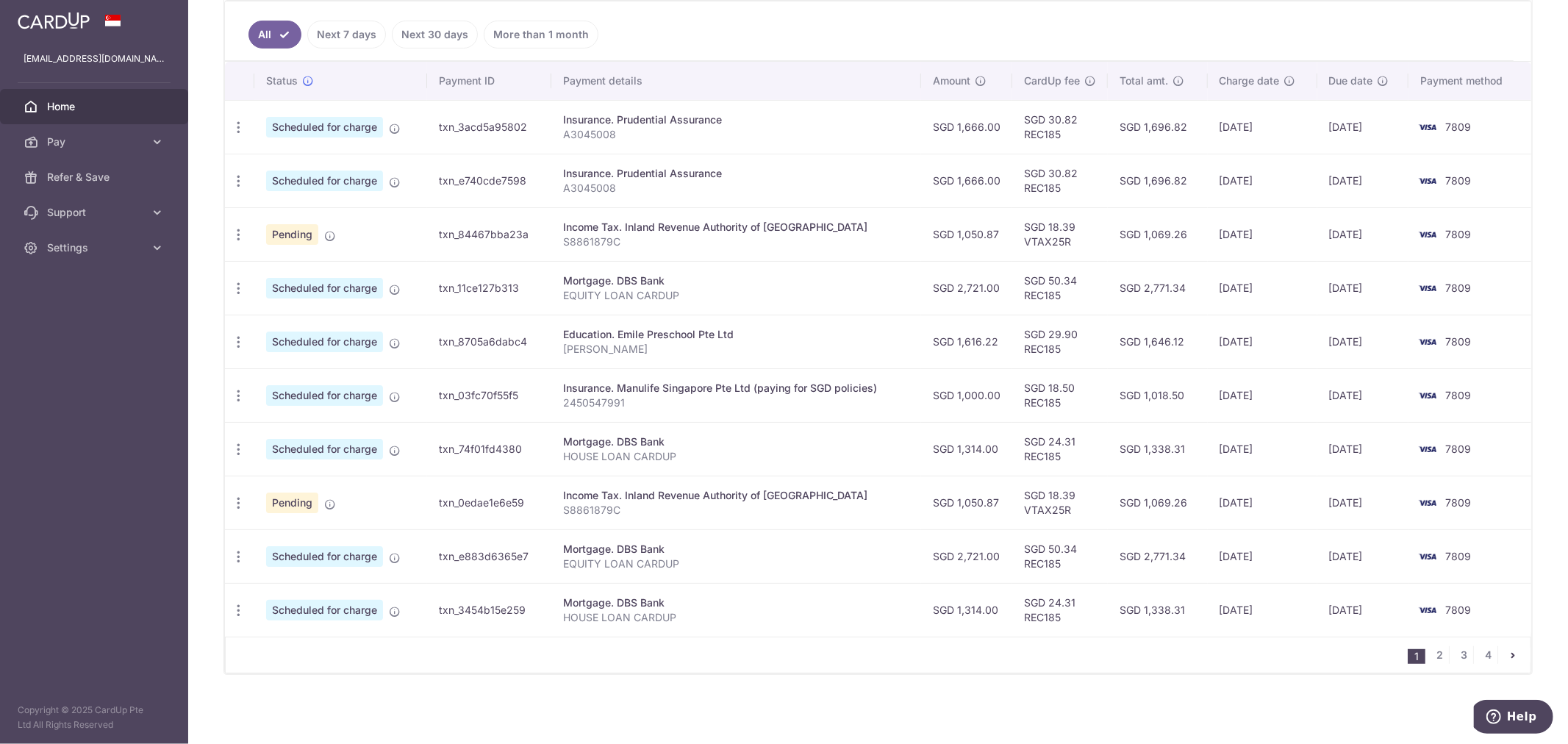
click at [1225, 350] on td "[DATE]" at bounding box center [1263, 341] width 109 height 54
